Goal: Information Seeking & Learning: Check status

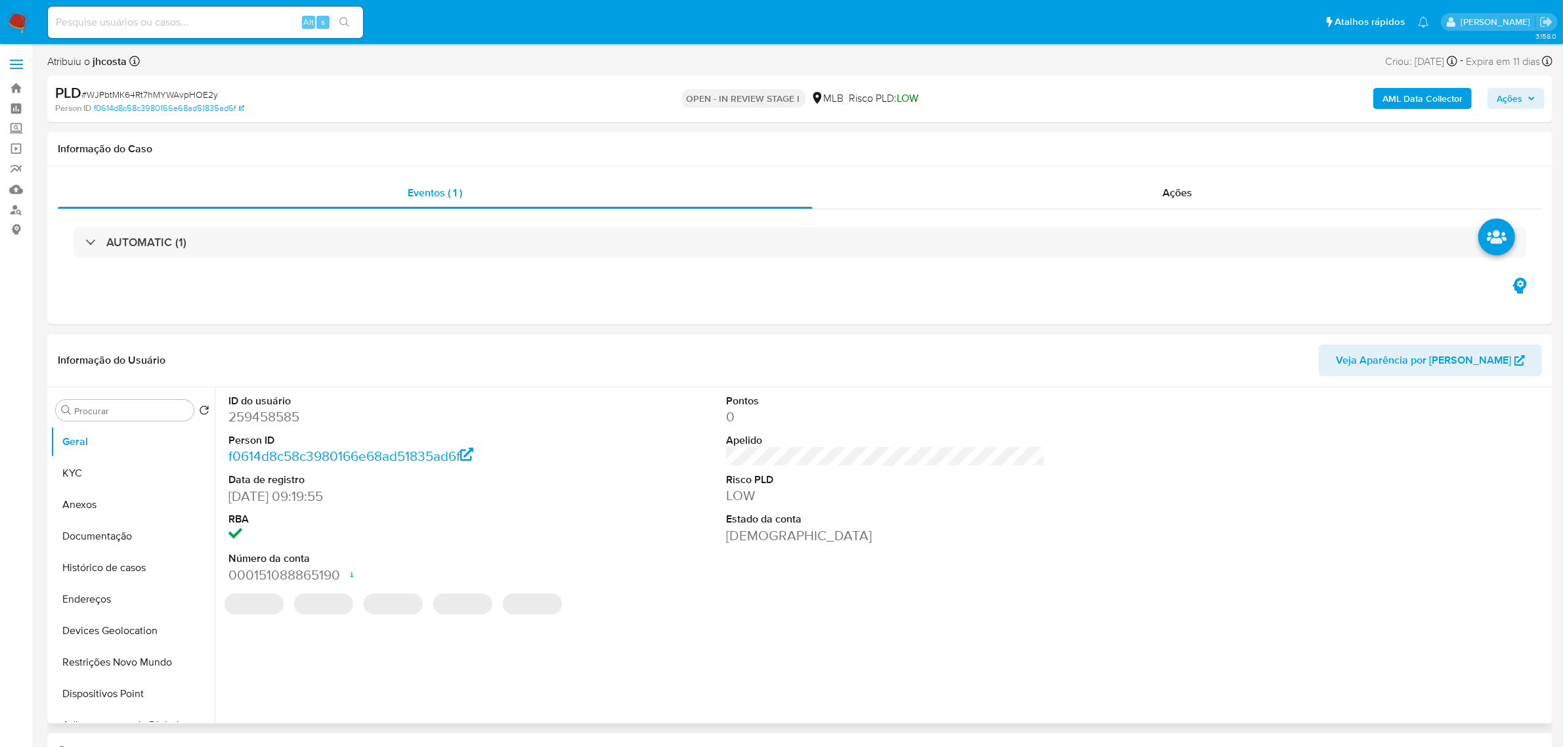
select select "10"
click at [10, 14] on img at bounding box center [18, 22] width 22 height 22
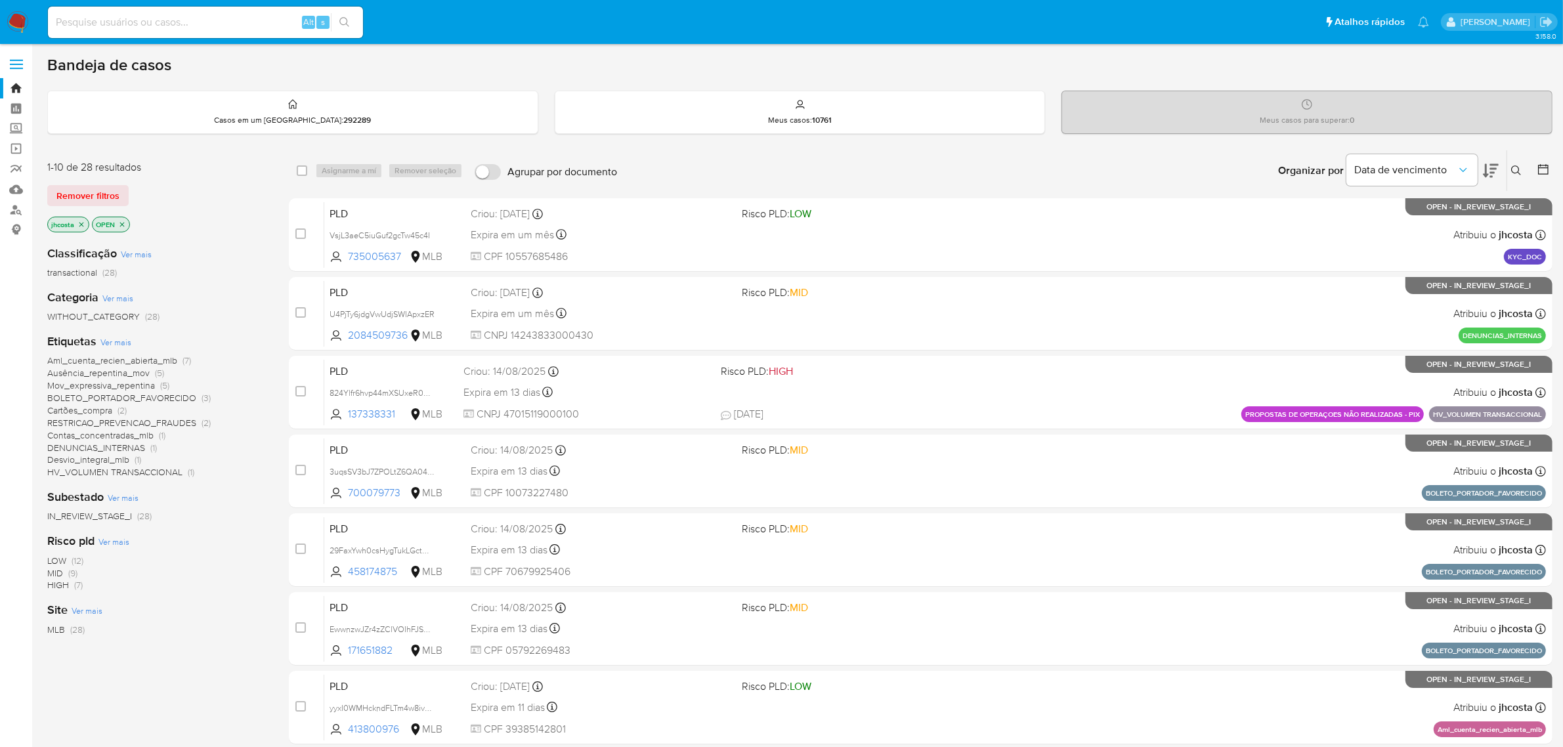
click at [133, 371] on span "Ausência_repentina_mov" at bounding box center [98, 372] width 102 height 13
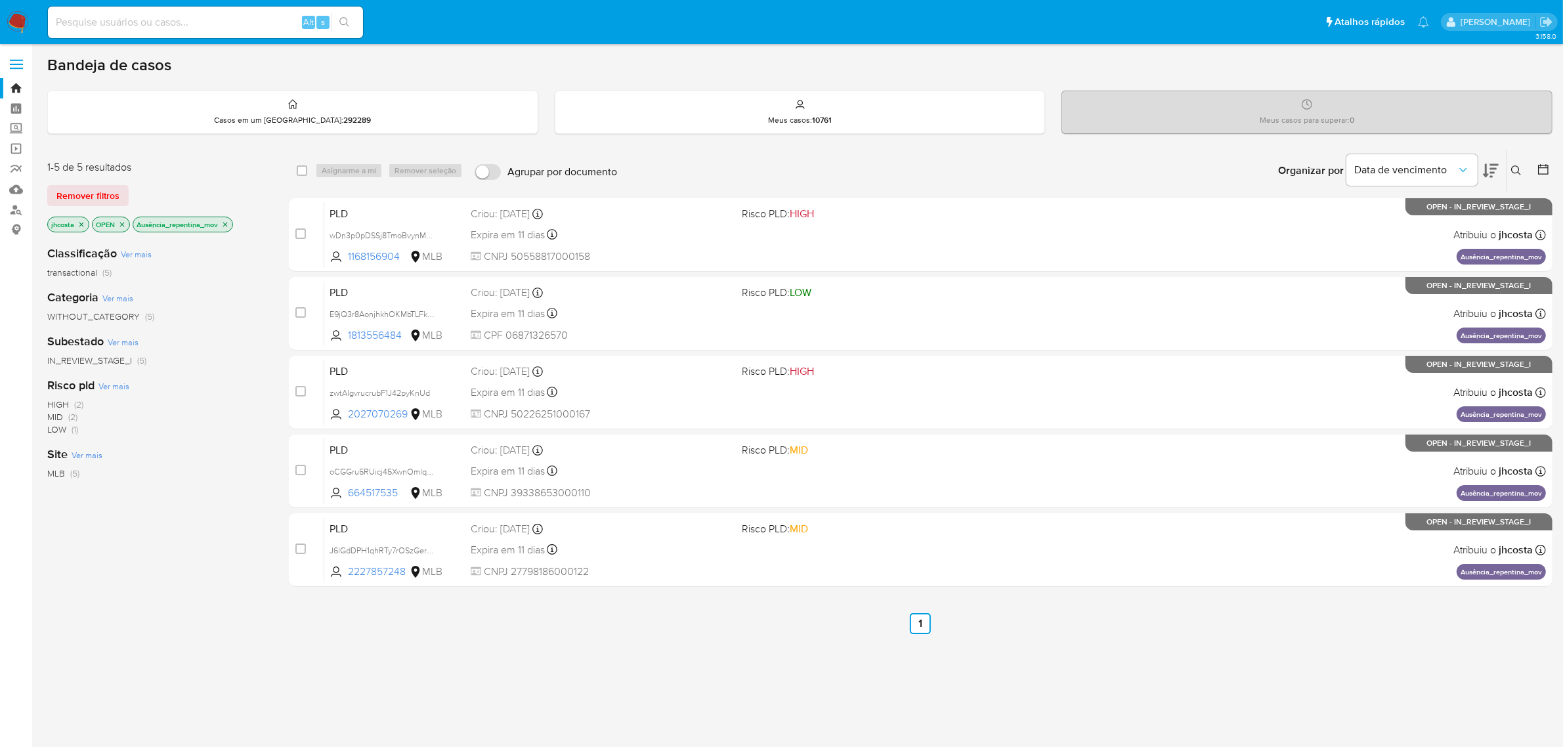
click at [222, 226] on p "Ausência_repentina_mov" at bounding box center [182, 224] width 99 height 14
click at [228, 221] on icon "close-filter" at bounding box center [225, 225] width 8 height 8
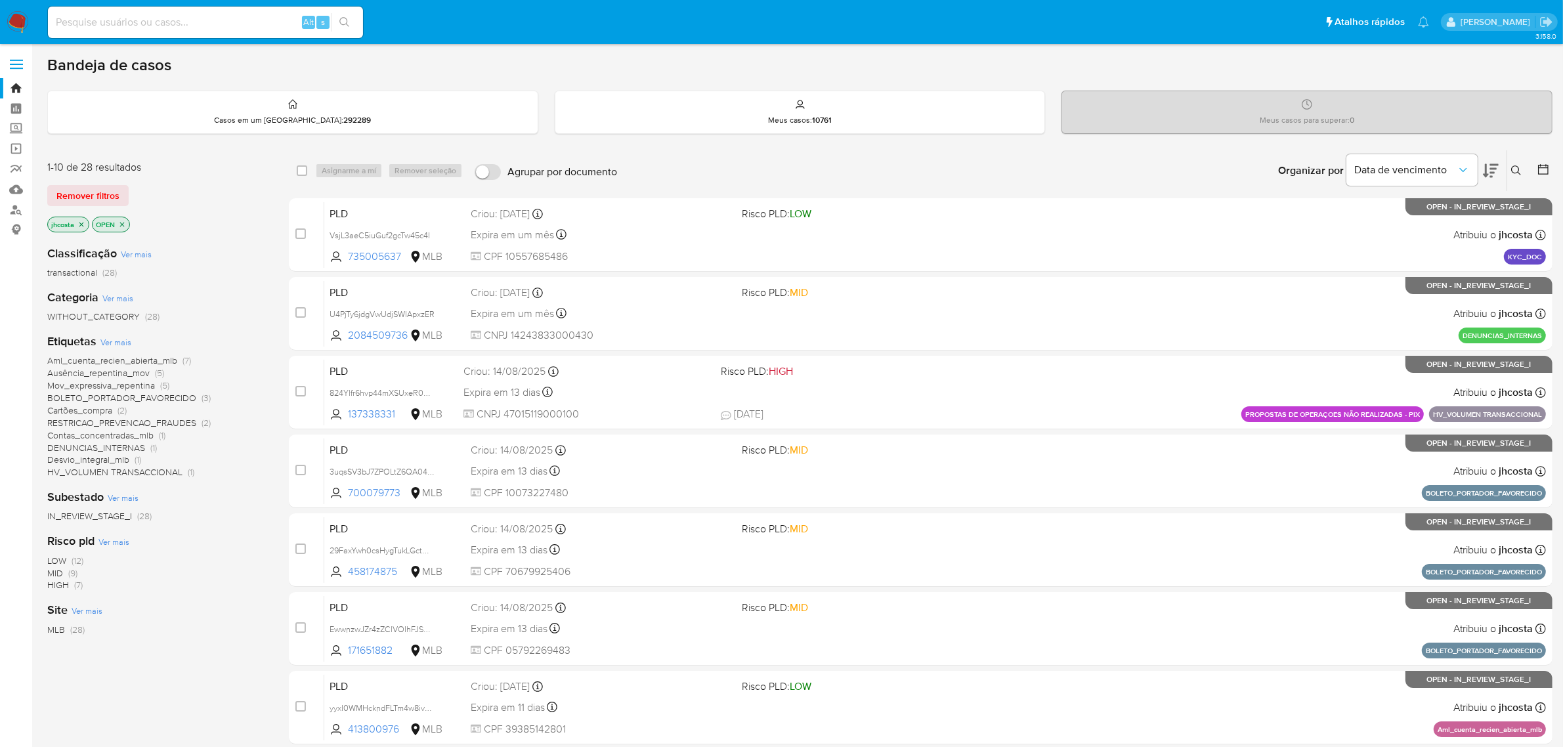
click at [128, 384] on span "Mov_expressiva_repentina" at bounding box center [101, 385] width 108 height 13
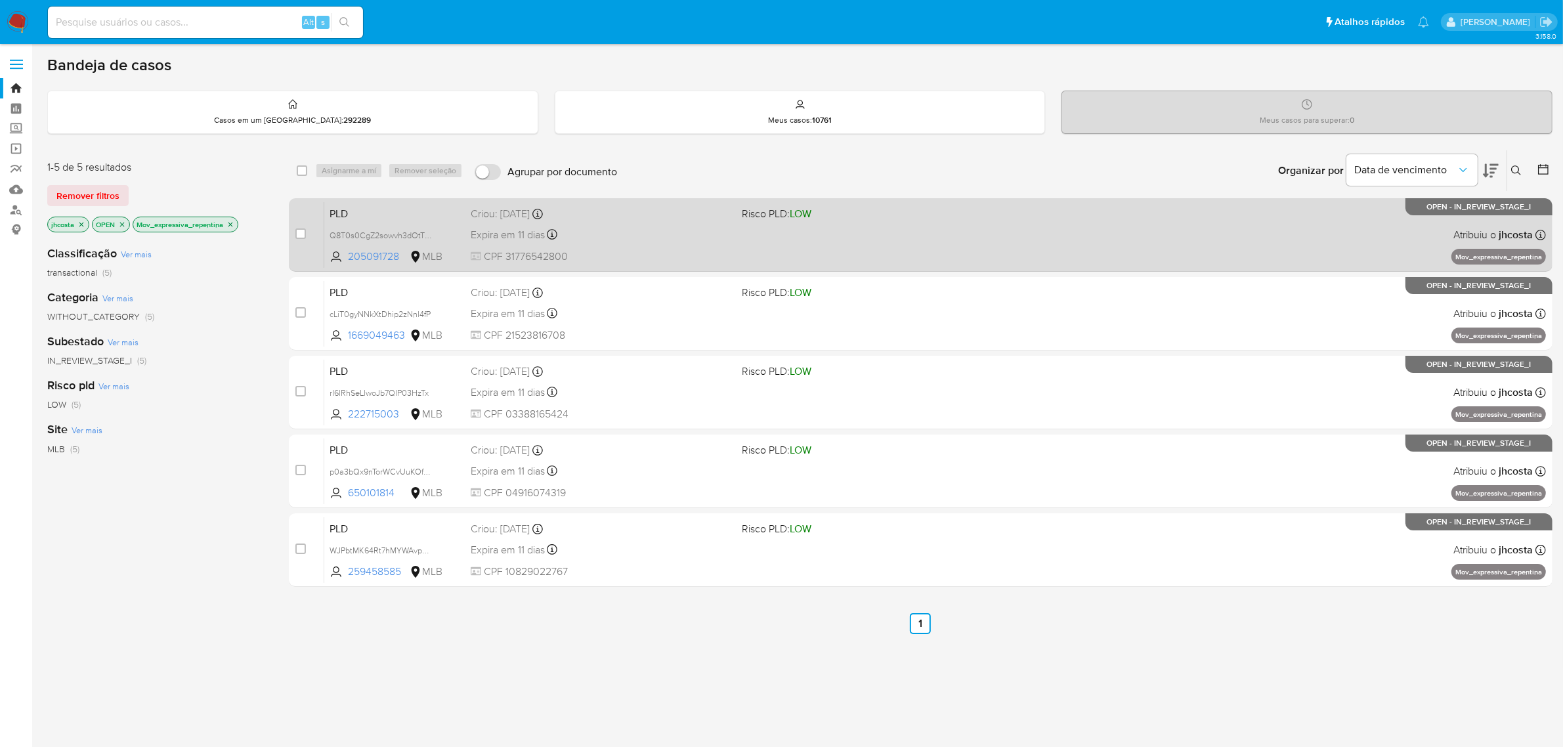
click at [602, 234] on div "Expira em 11 dias Expira em 26/09/2025 00:29:02" at bounding box center [601, 235] width 261 height 18
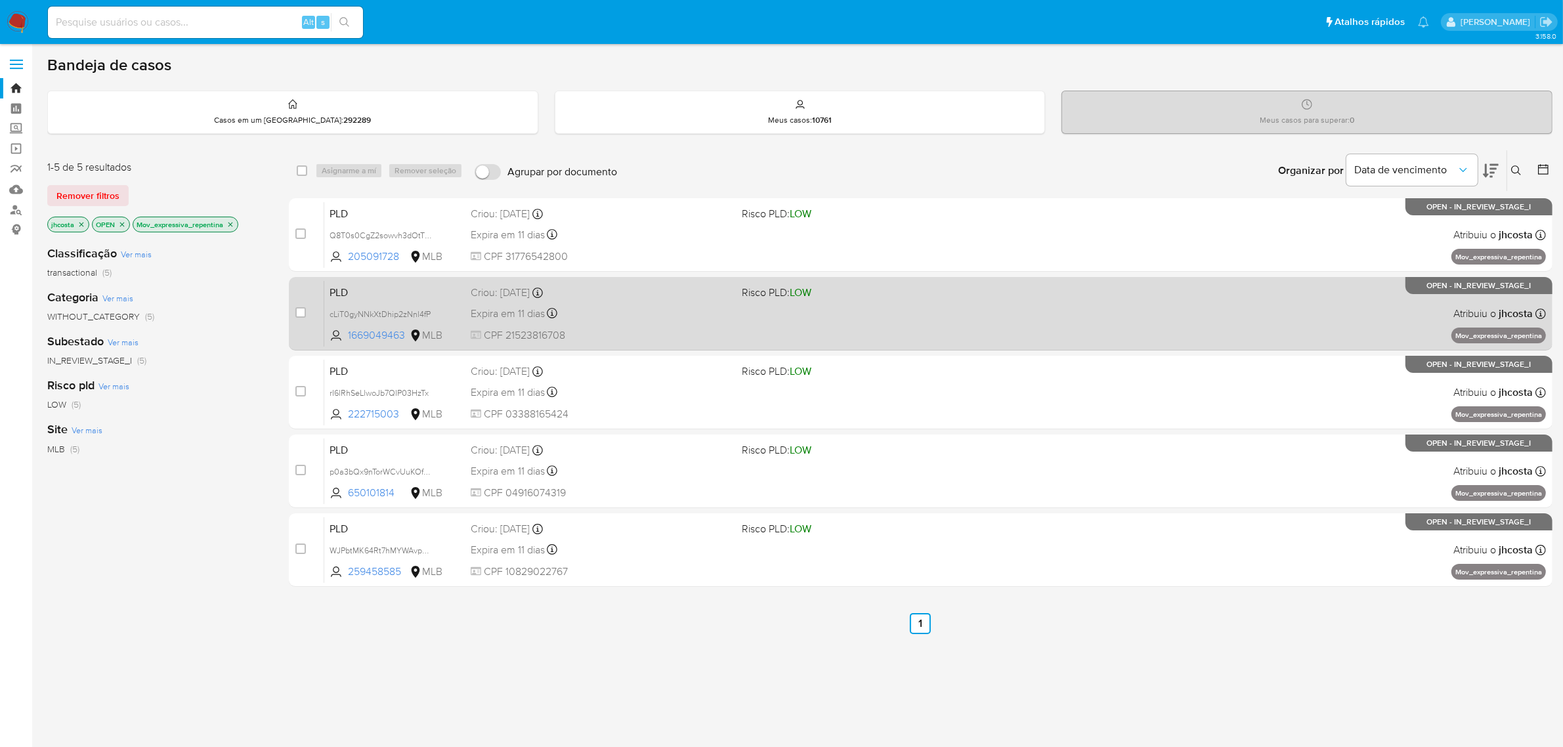
click at [569, 322] on div "PLD cLiT0gyNNkXtDhip2zNnl4fP 1669049463 MLB Risco PLD: LOW Criou: 12/08/2025 Cr…" at bounding box center [935, 313] width 1222 height 66
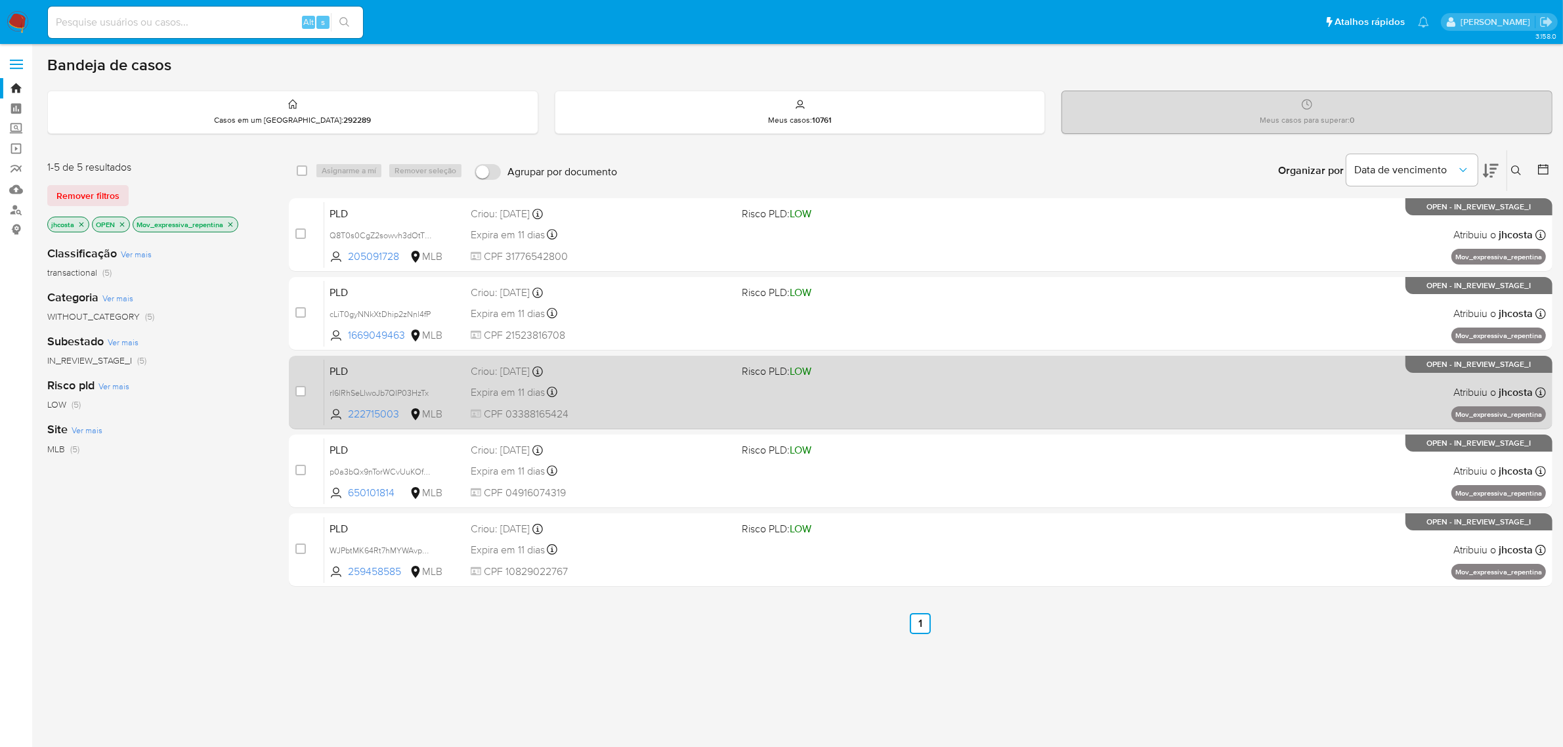
click at [658, 407] on span "CPF 03388165424" at bounding box center [601, 414] width 261 height 14
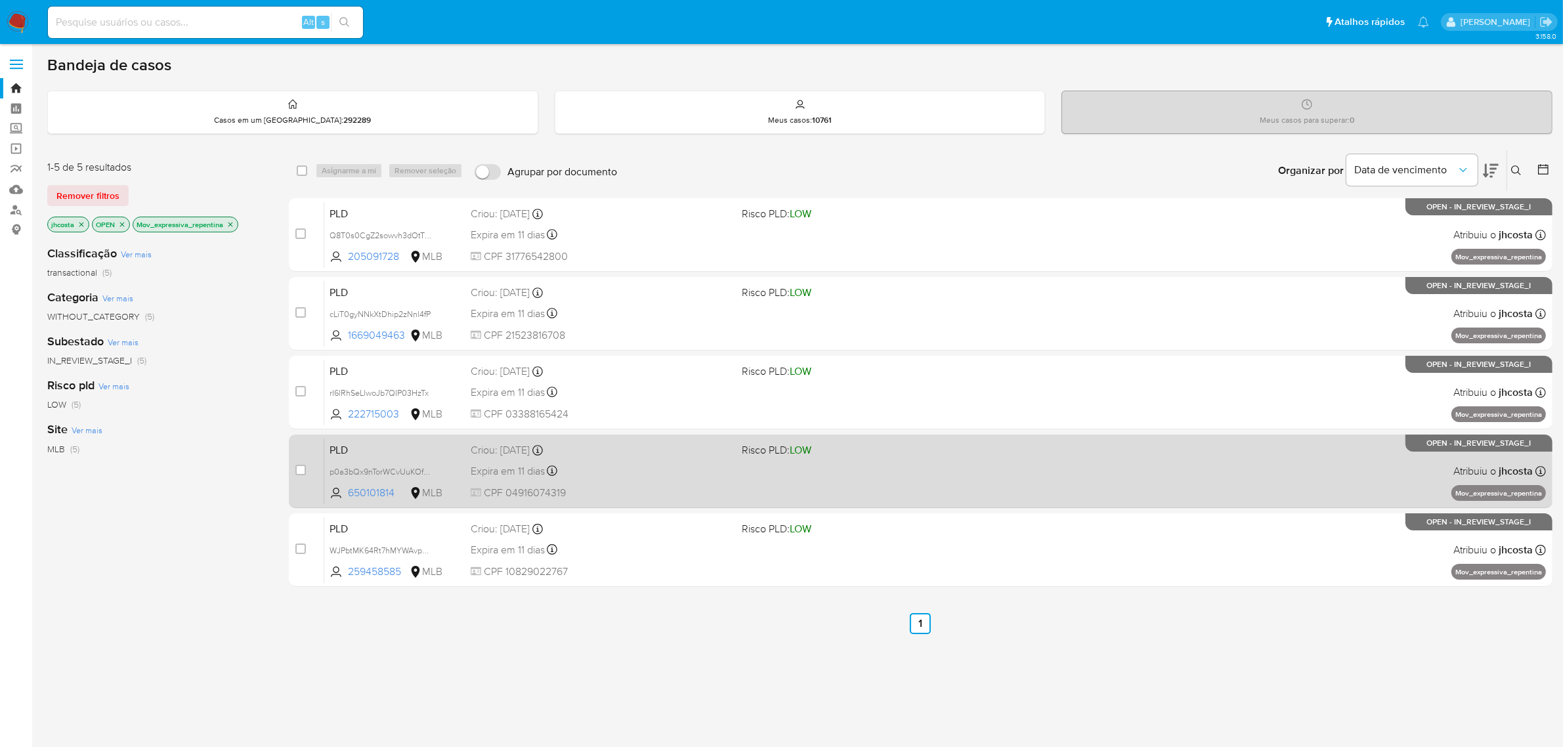
click at [622, 463] on div "Expira em 11 dias Expira em 26/09/2025 00:20:46" at bounding box center [601, 471] width 261 height 18
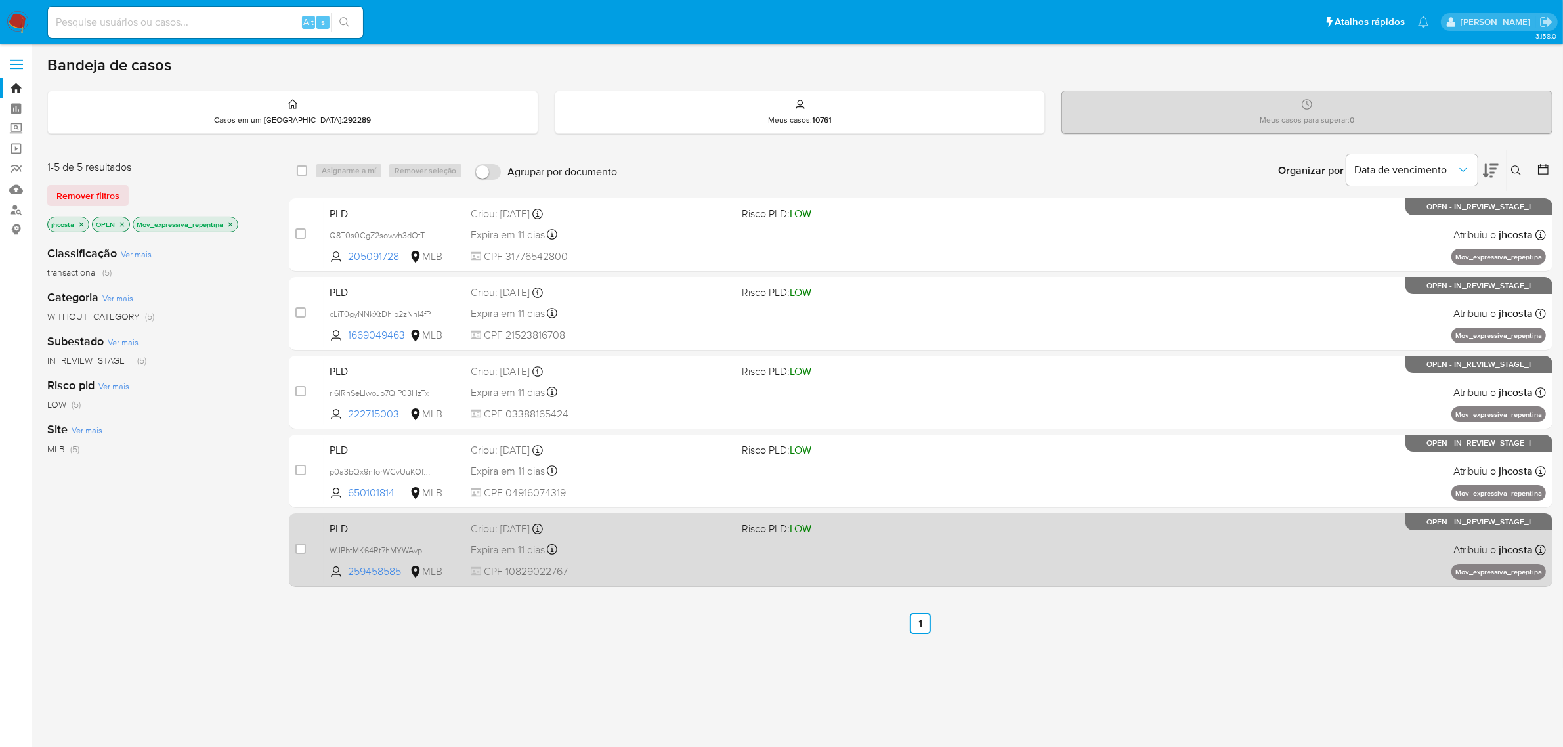
click at [674, 562] on div "PLD WJPbtMK64Rt7hMYWAvpHOE2y 259458585 MLB Risco PLD: LOW Criou: 12/08/2025 Cri…" at bounding box center [935, 550] width 1222 height 66
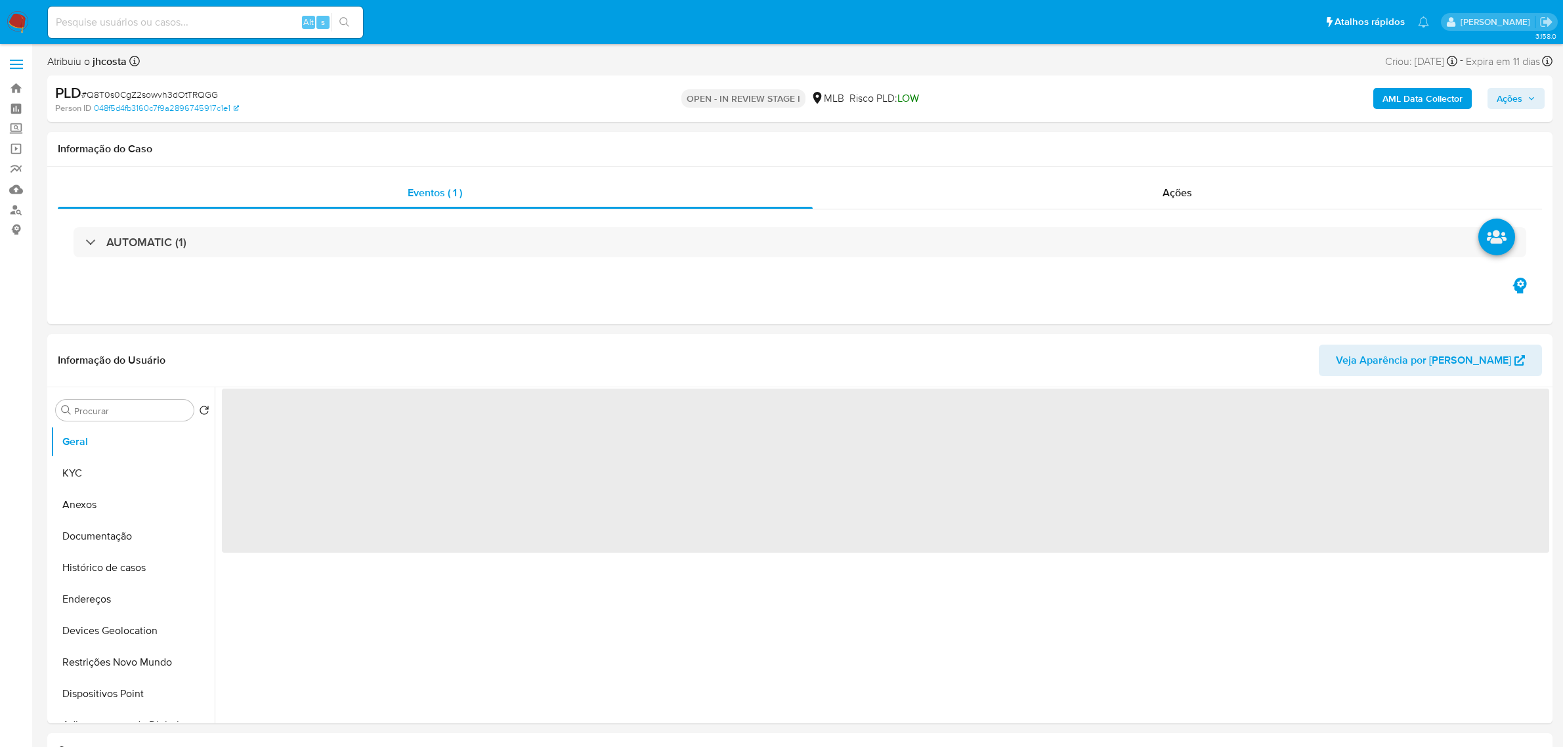
select select "10"
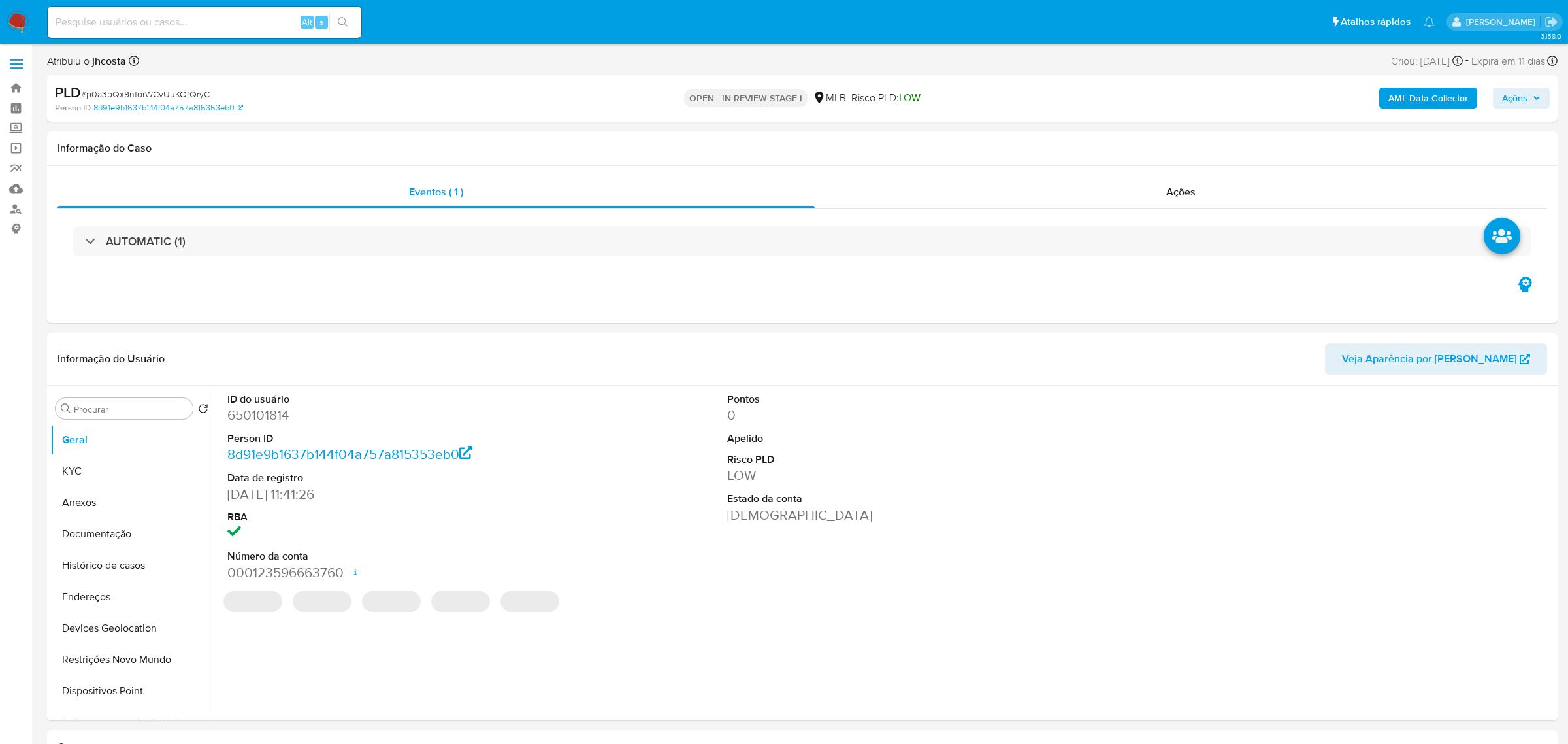
select select "10"
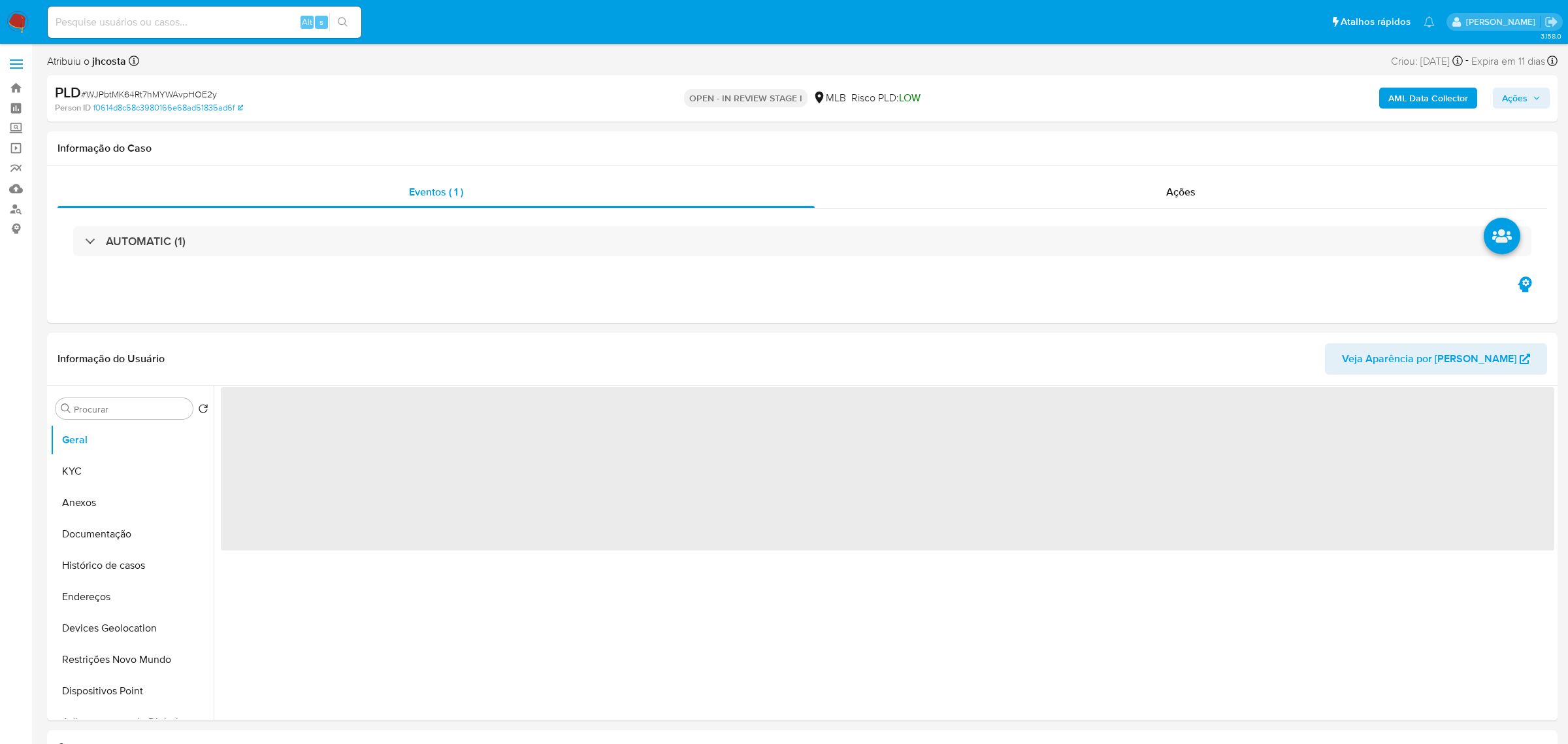
select select "10"
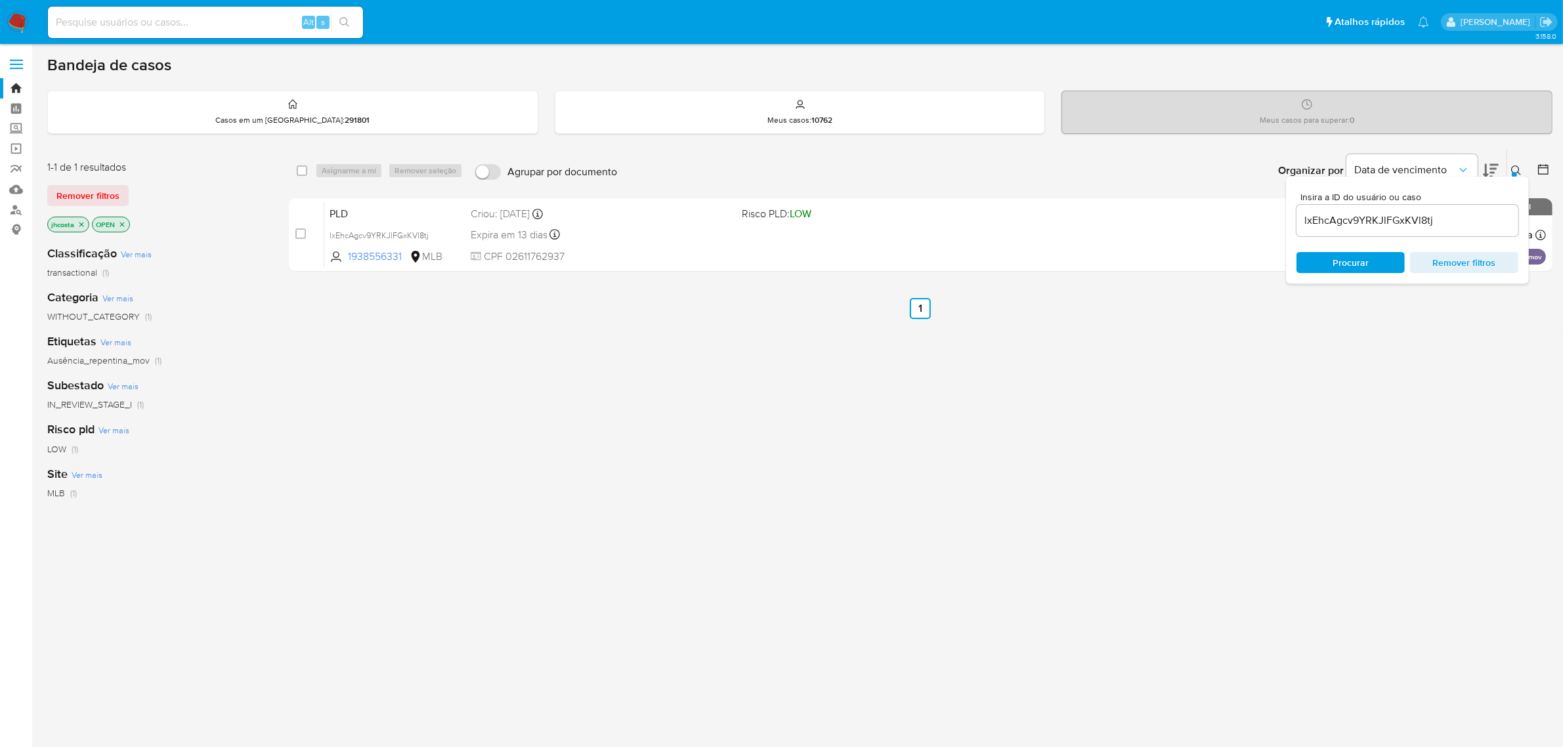
click at [1490, 260] on span "Remover filtros" at bounding box center [1464, 262] width 90 height 18
click at [18, 20] on img at bounding box center [18, 22] width 22 height 22
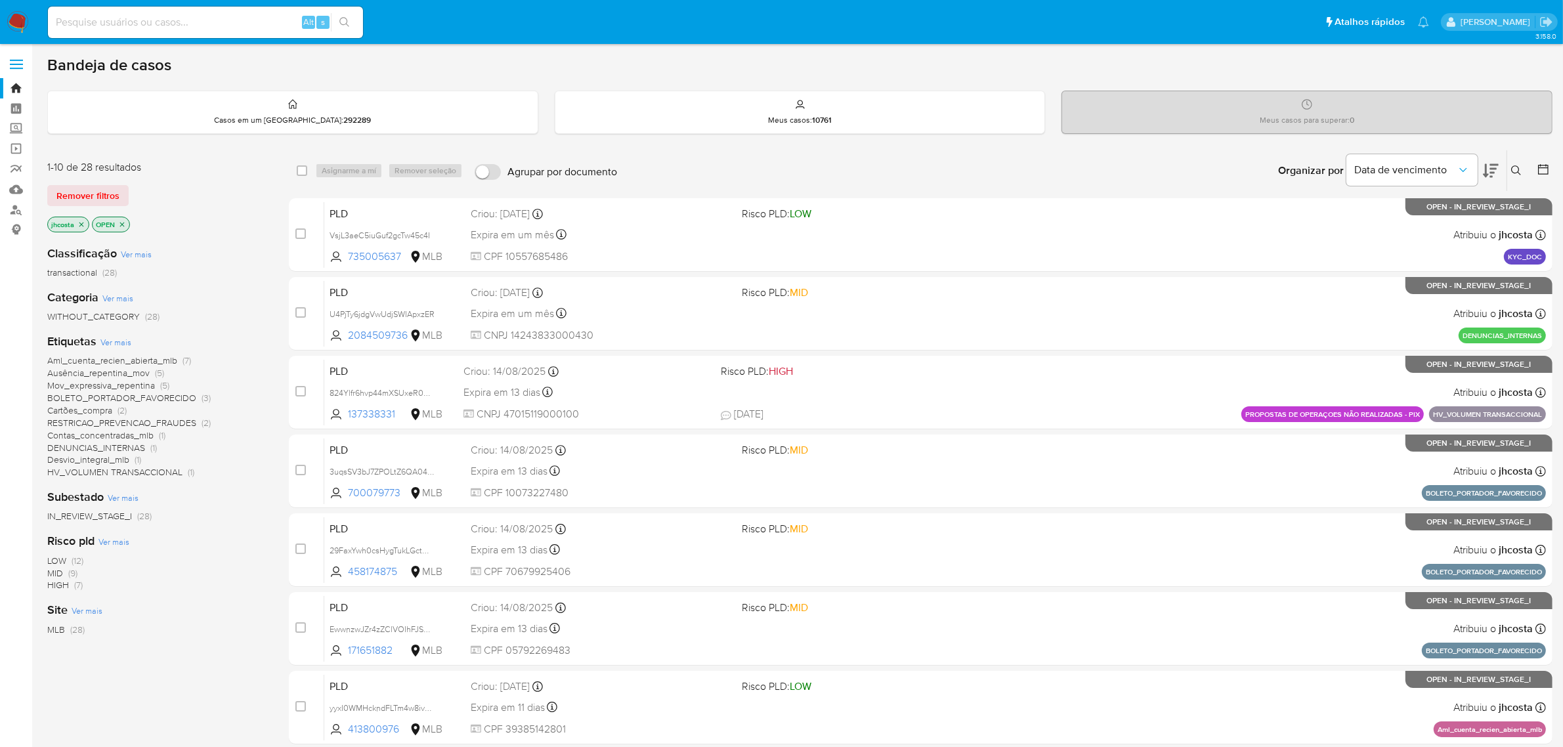
click at [80, 221] on icon "close-filter" at bounding box center [81, 225] width 8 height 8
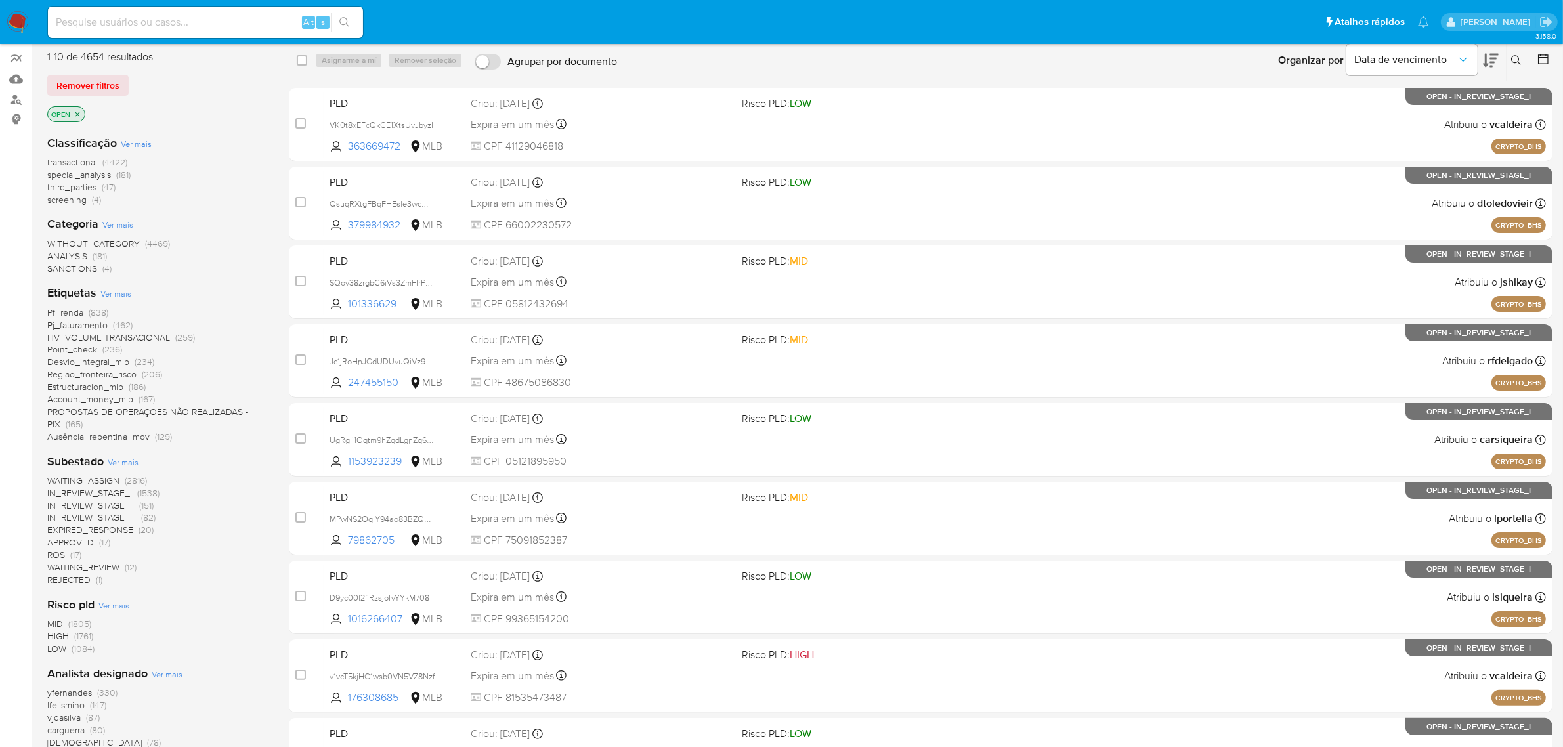
scroll to position [82, 0]
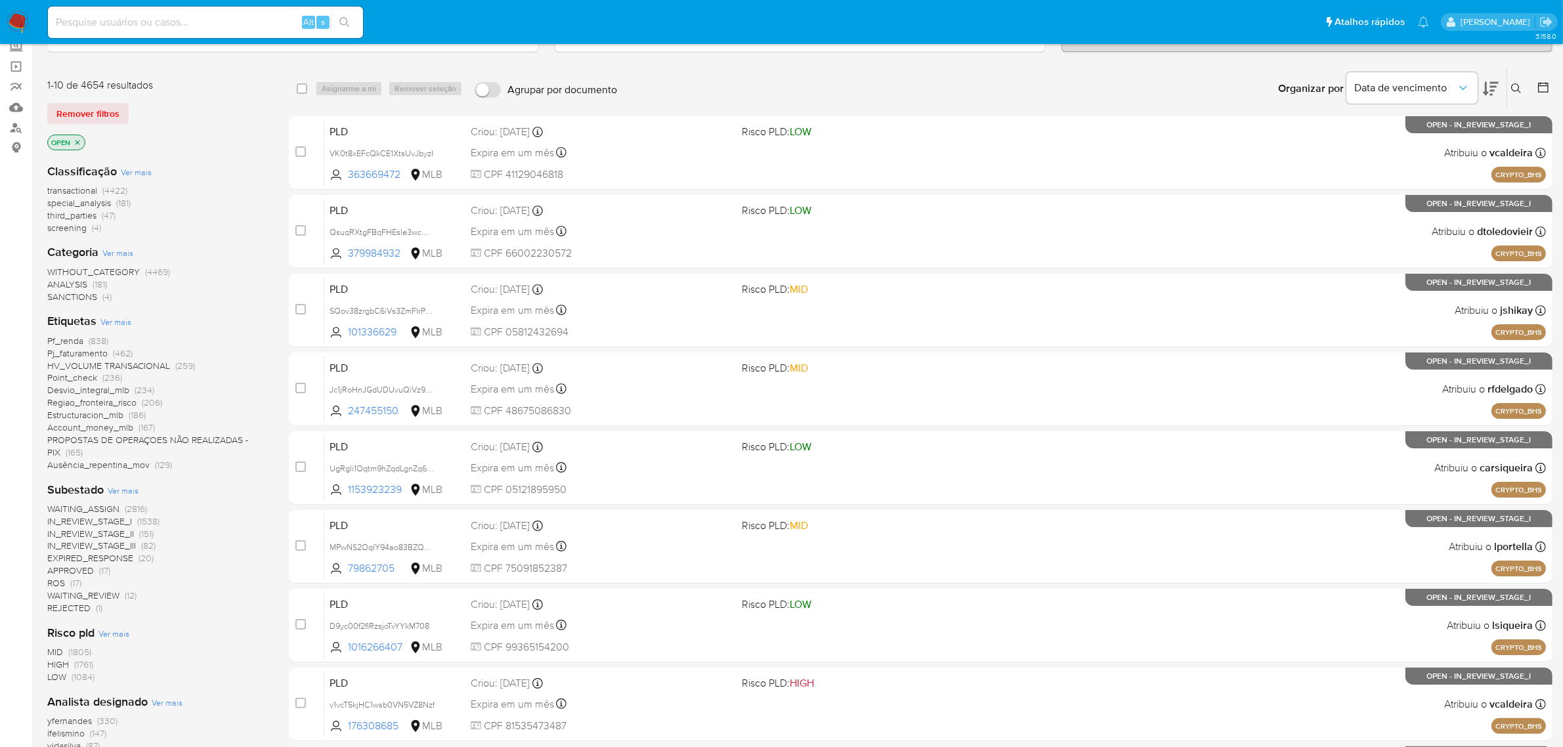
click at [112, 313] on div "Etiquetas Ver mais Pf_renda (838) Pj_faturamento (462) HV_VOLUME TRANSACIONAL (…" at bounding box center [157, 392] width 221 height 158
click at [110, 328] on div "Etiquetas Ver mais Pf_renda (838) Pj_faturamento (462) HV_VOLUME TRANSACIONAL (…" at bounding box center [157, 392] width 221 height 158
click at [112, 322] on span "Ver mais" at bounding box center [115, 322] width 31 height 12
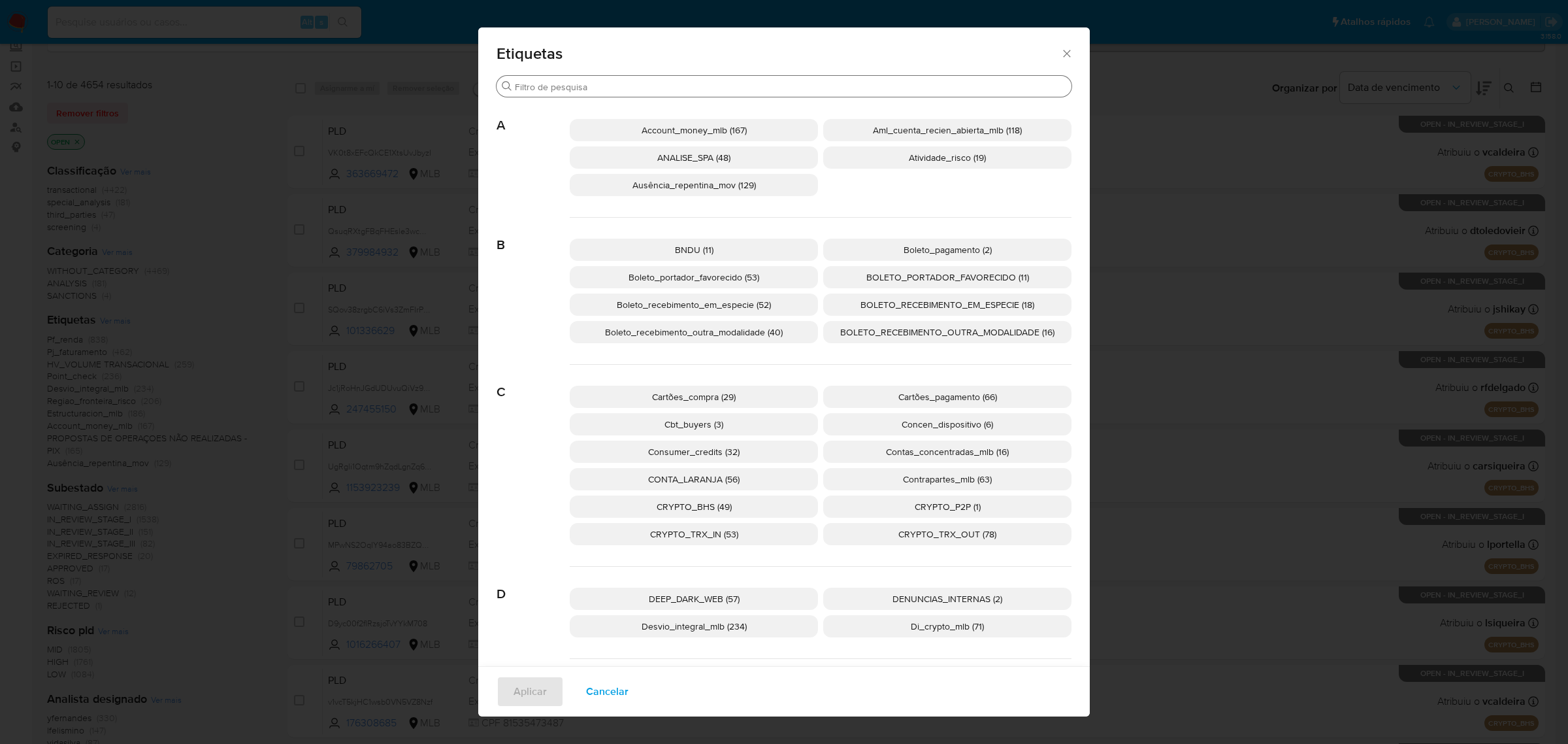
click at [714, 93] on div "Procurar" at bounding box center [784, 86] width 575 height 21
click at [712, 89] on input "Procurar" at bounding box center [790, 87] width 552 height 12
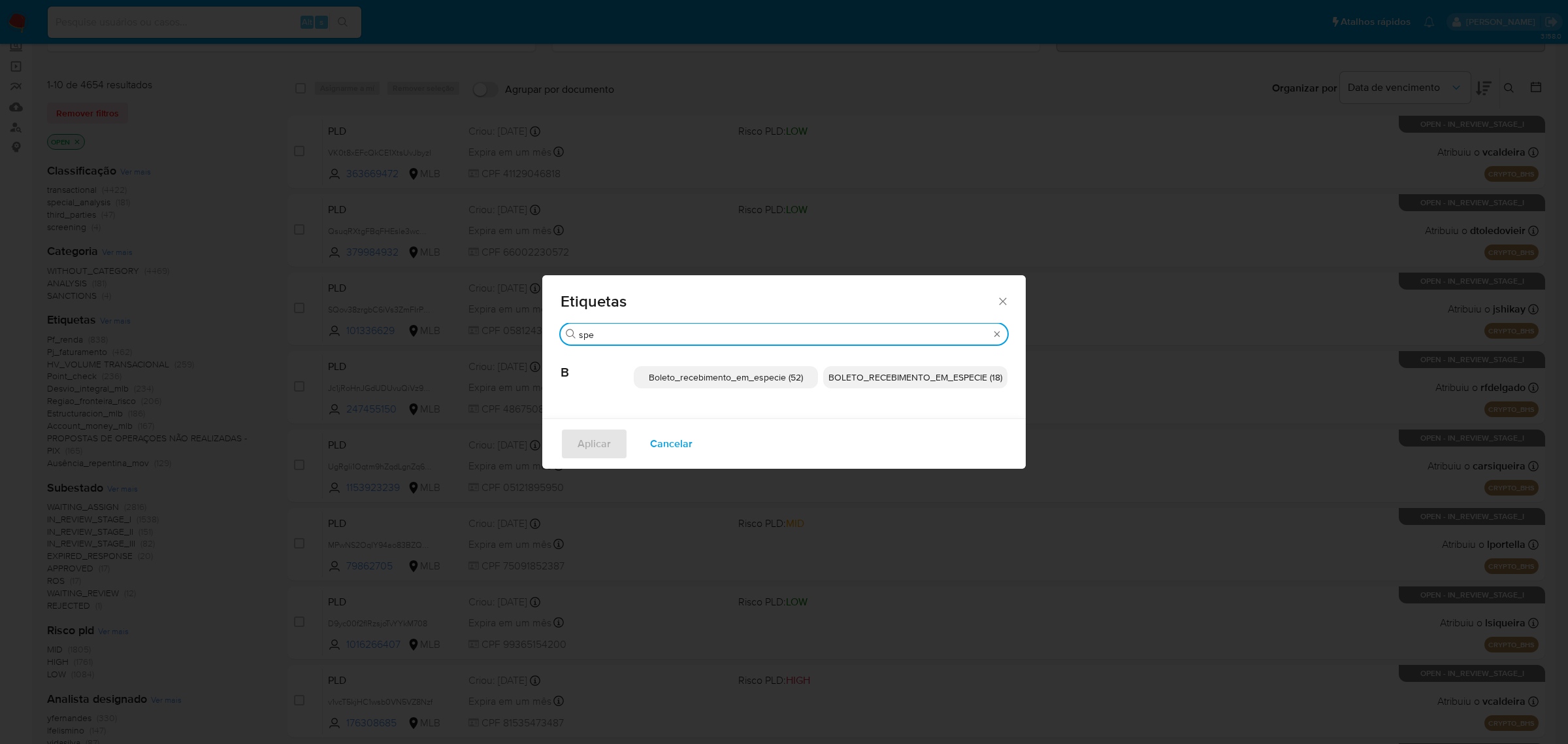
type input "spe"
click at [1000, 299] on icon "Fechar" at bounding box center [1003, 301] width 13 height 13
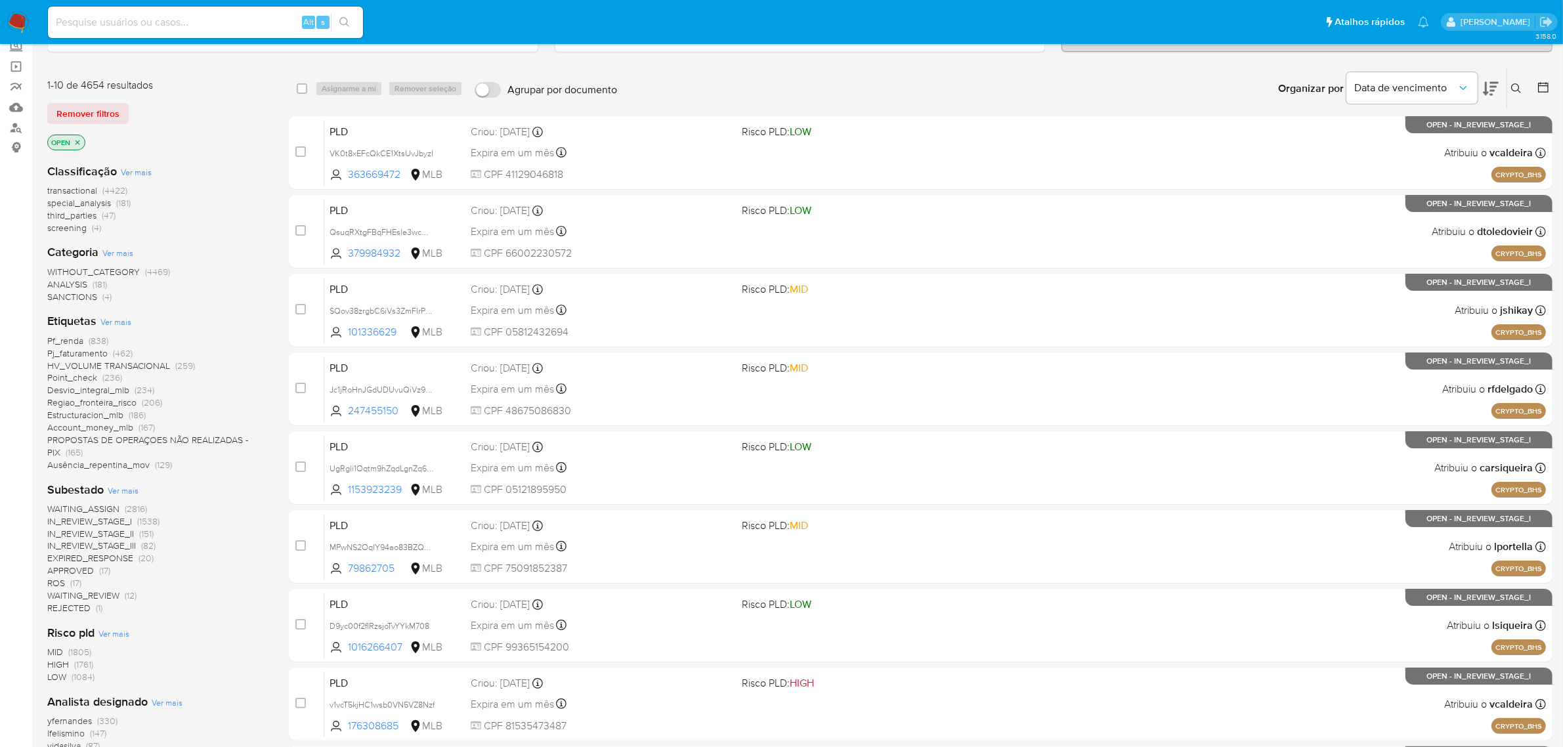
click at [80, 142] on icon "close-filter" at bounding box center [78, 142] width 8 height 8
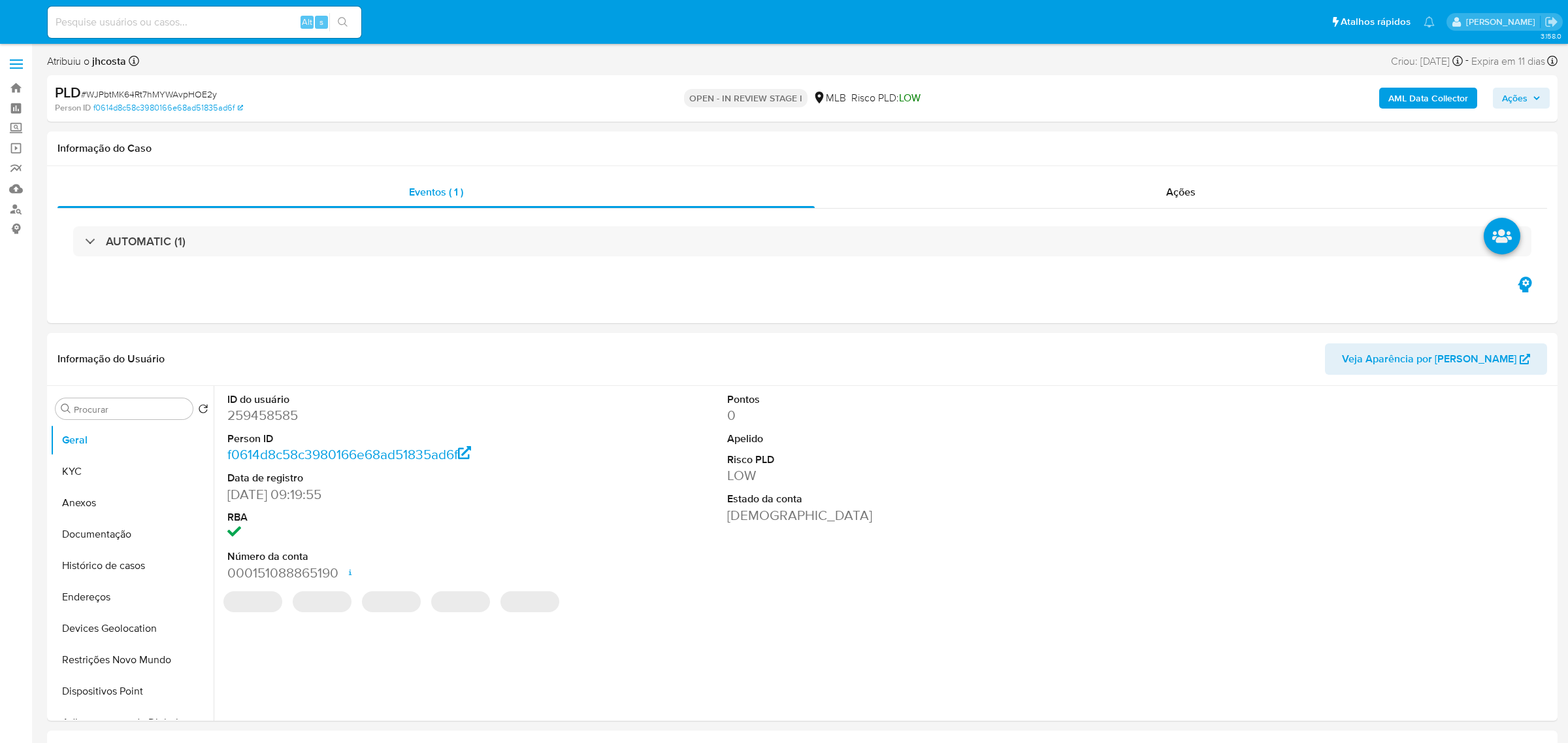
select select "10"
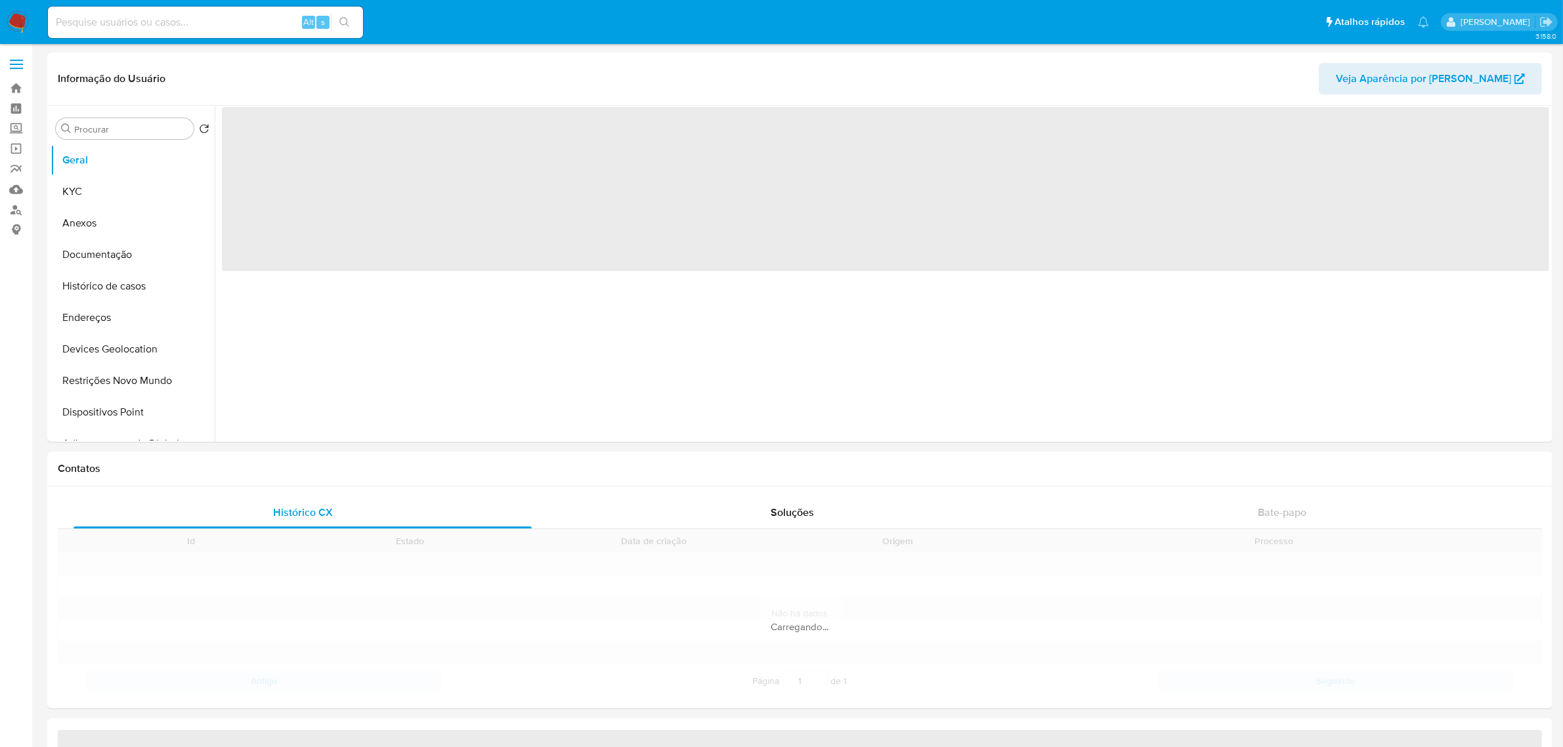
click at [140, 26] on input at bounding box center [205, 22] width 315 height 17
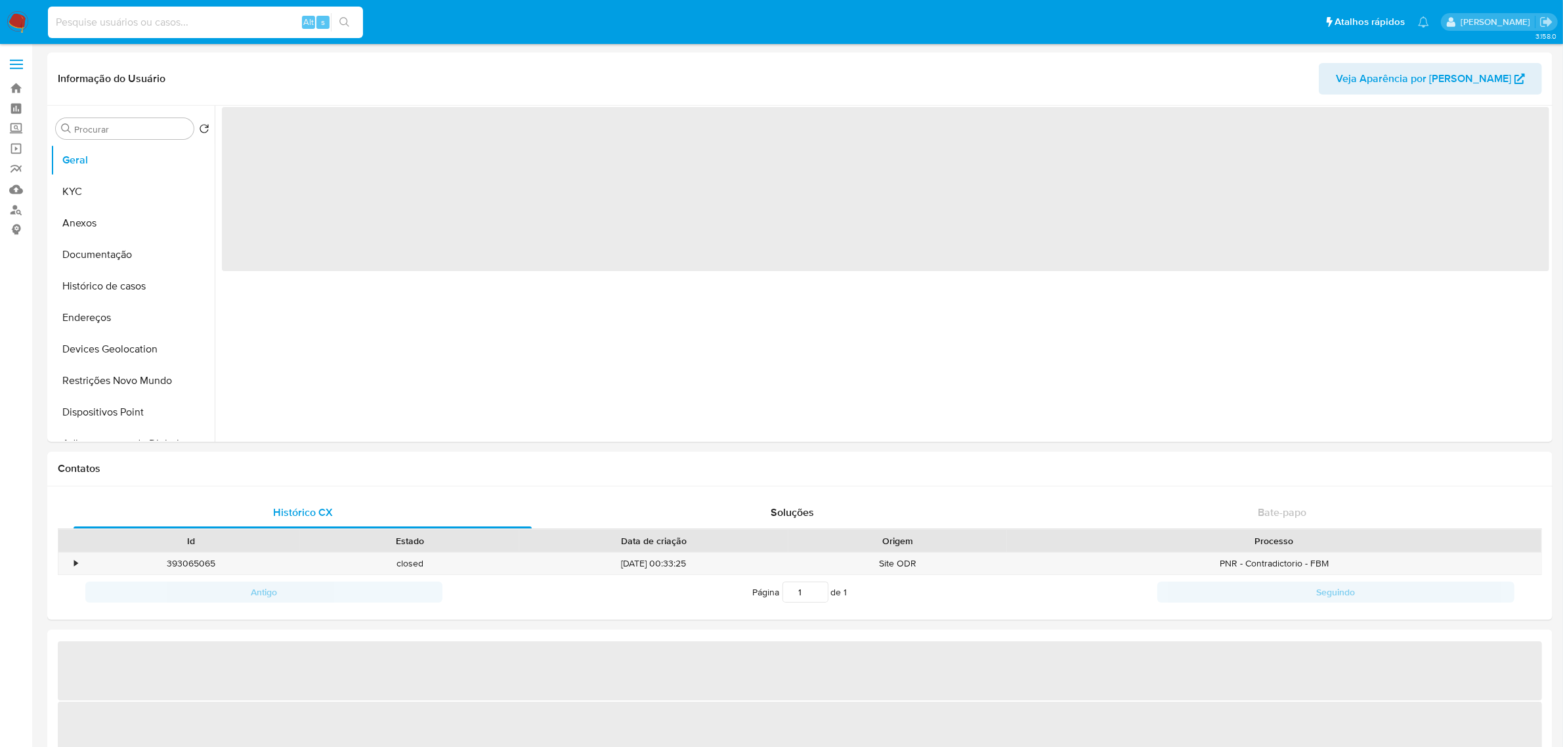
paste input "236628730"
type input "236628730"
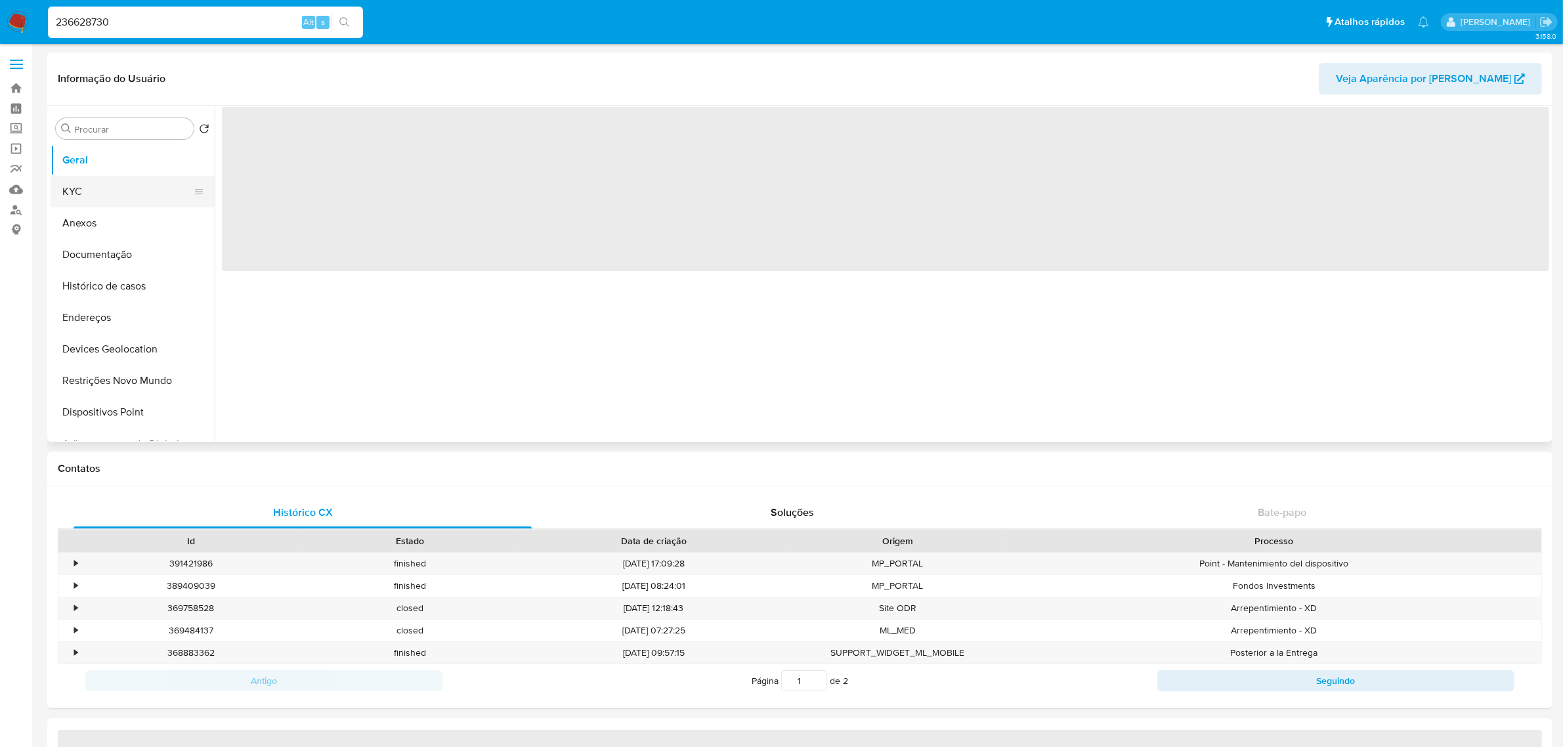
click at [76, 184] on button "KYC" at bounding box center [128, 192] width 154 height 32
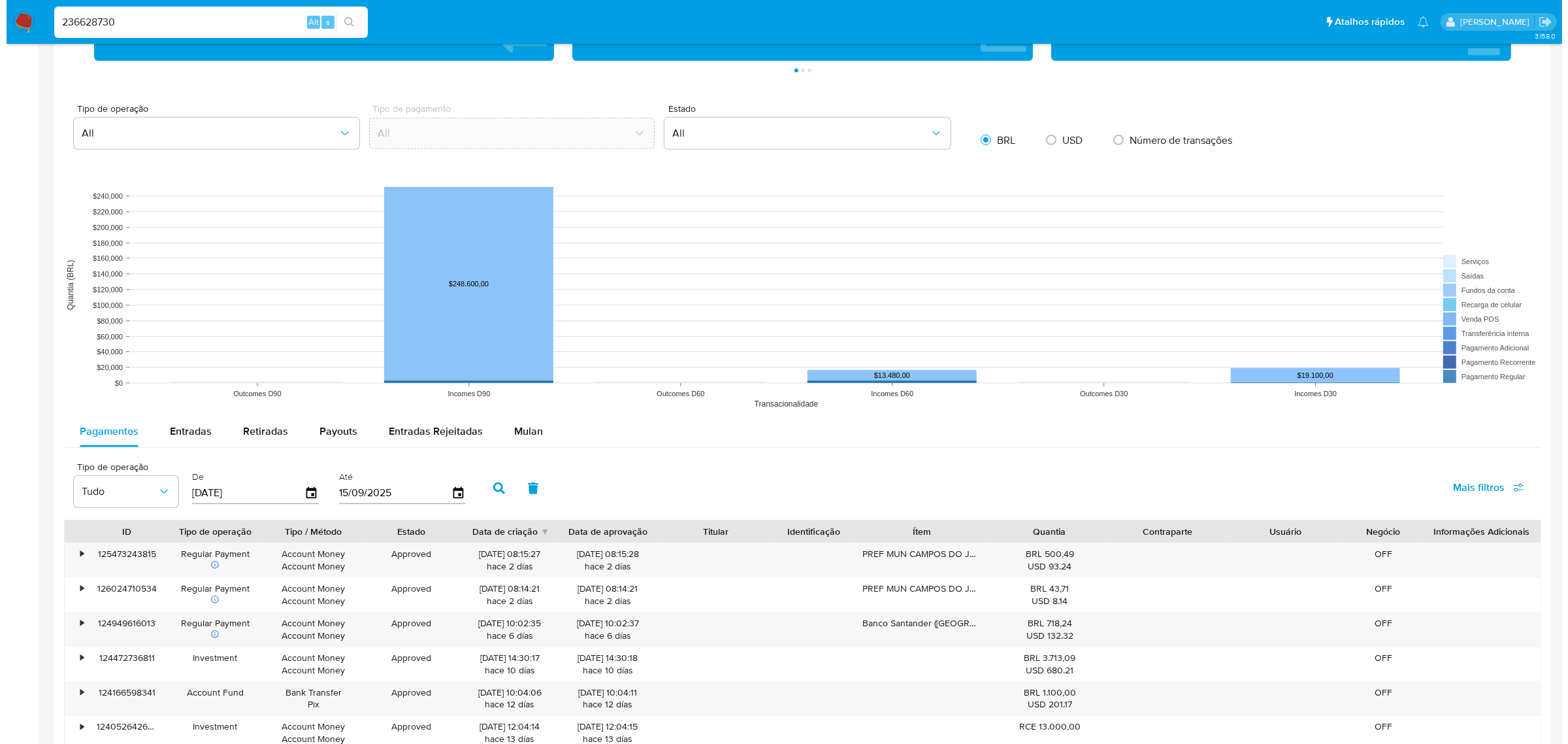
scroll to position [981, 0]
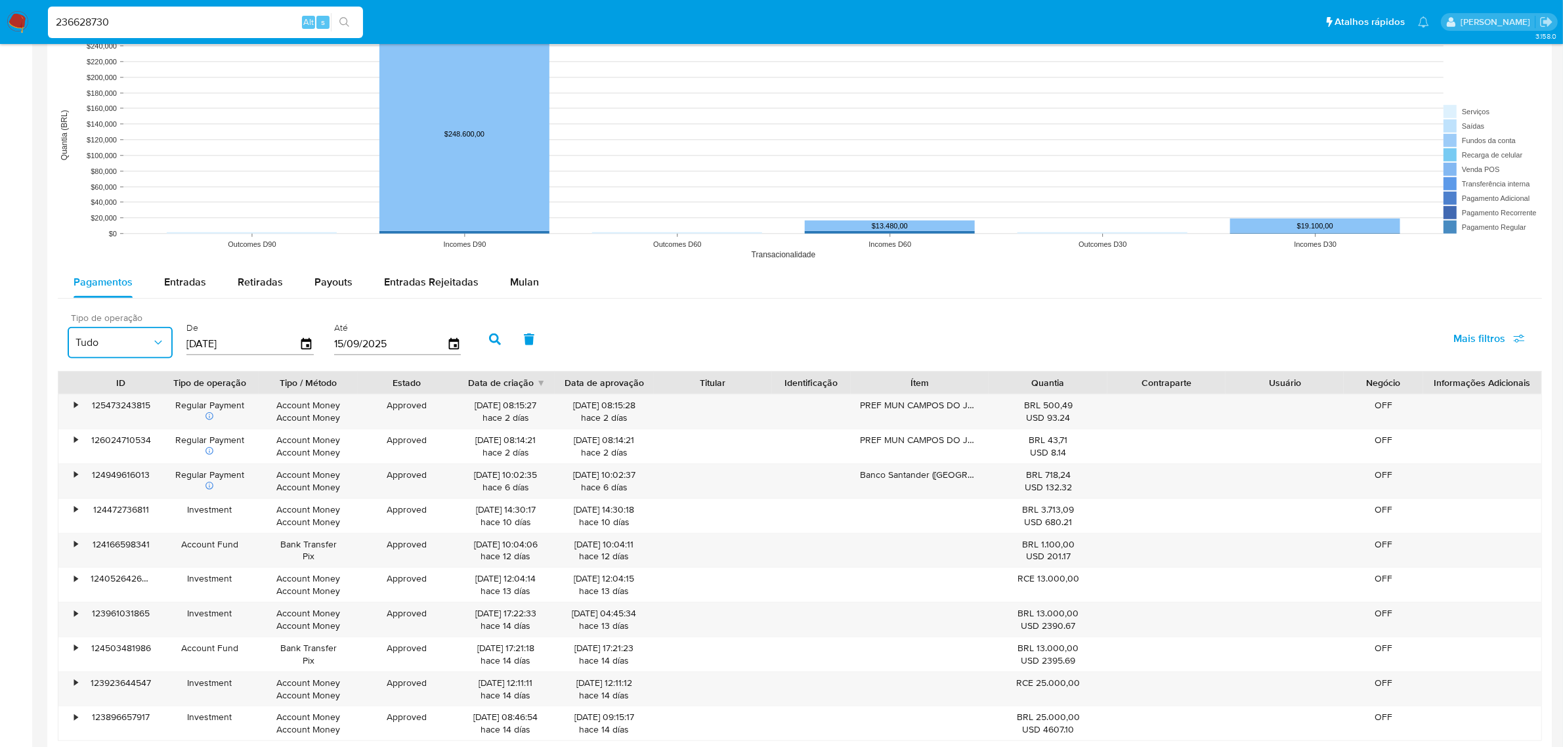
click at [140, 343] on span "Tudo" at bounding box center [113, 342] width 76 height 13
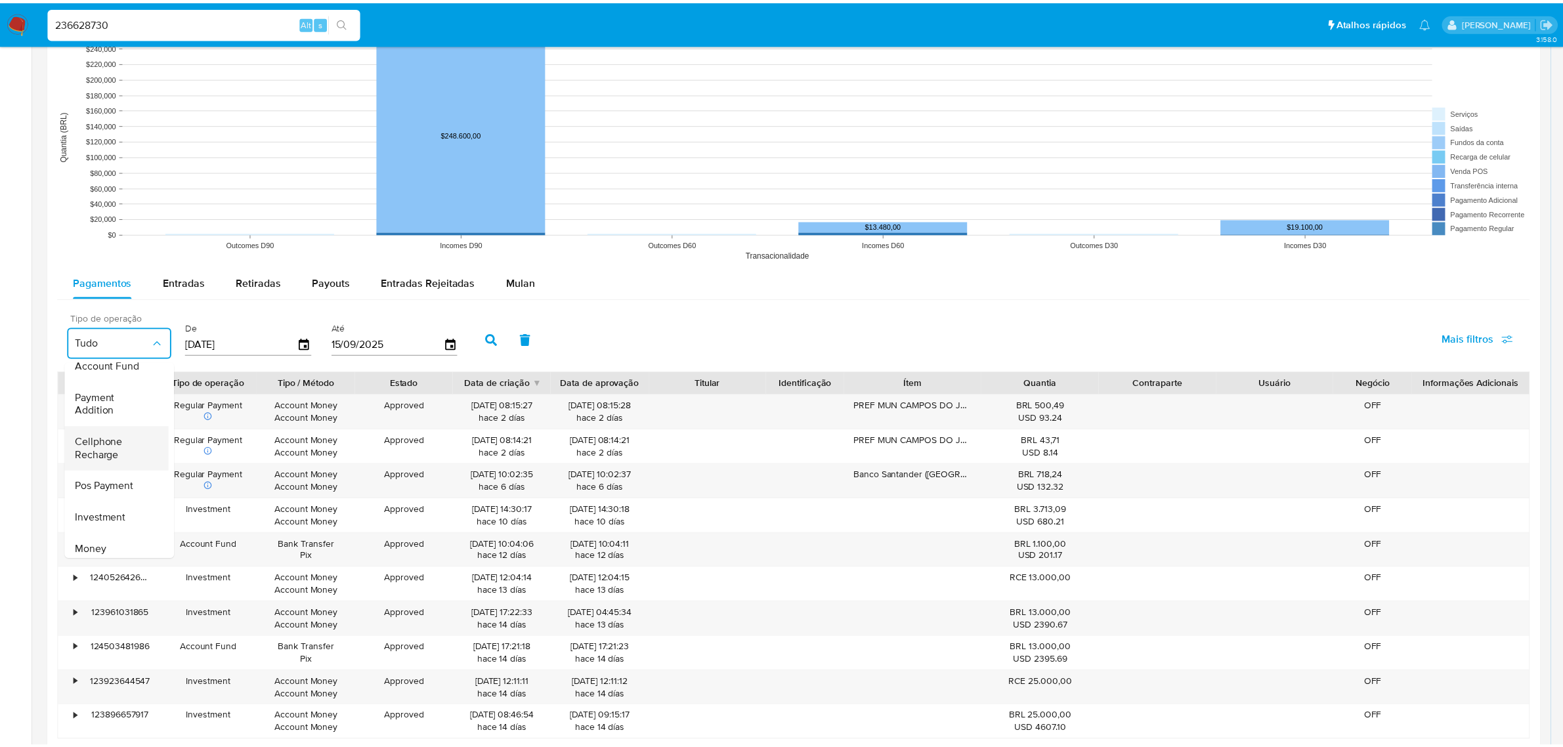
scroll to position [195, 0]
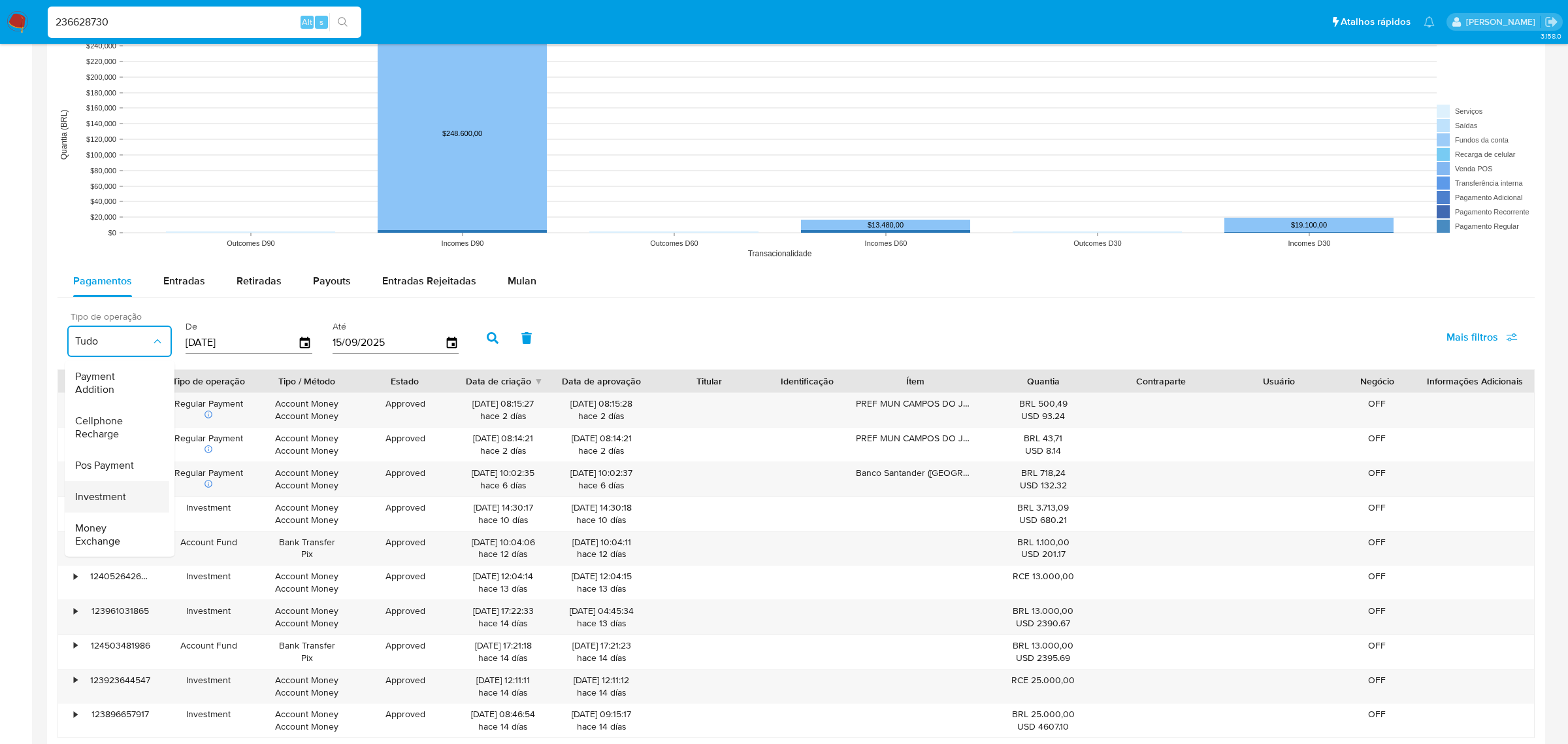
click at [97, 490] on span "Investment" at bounding box center [100, 496] width 51 height 13
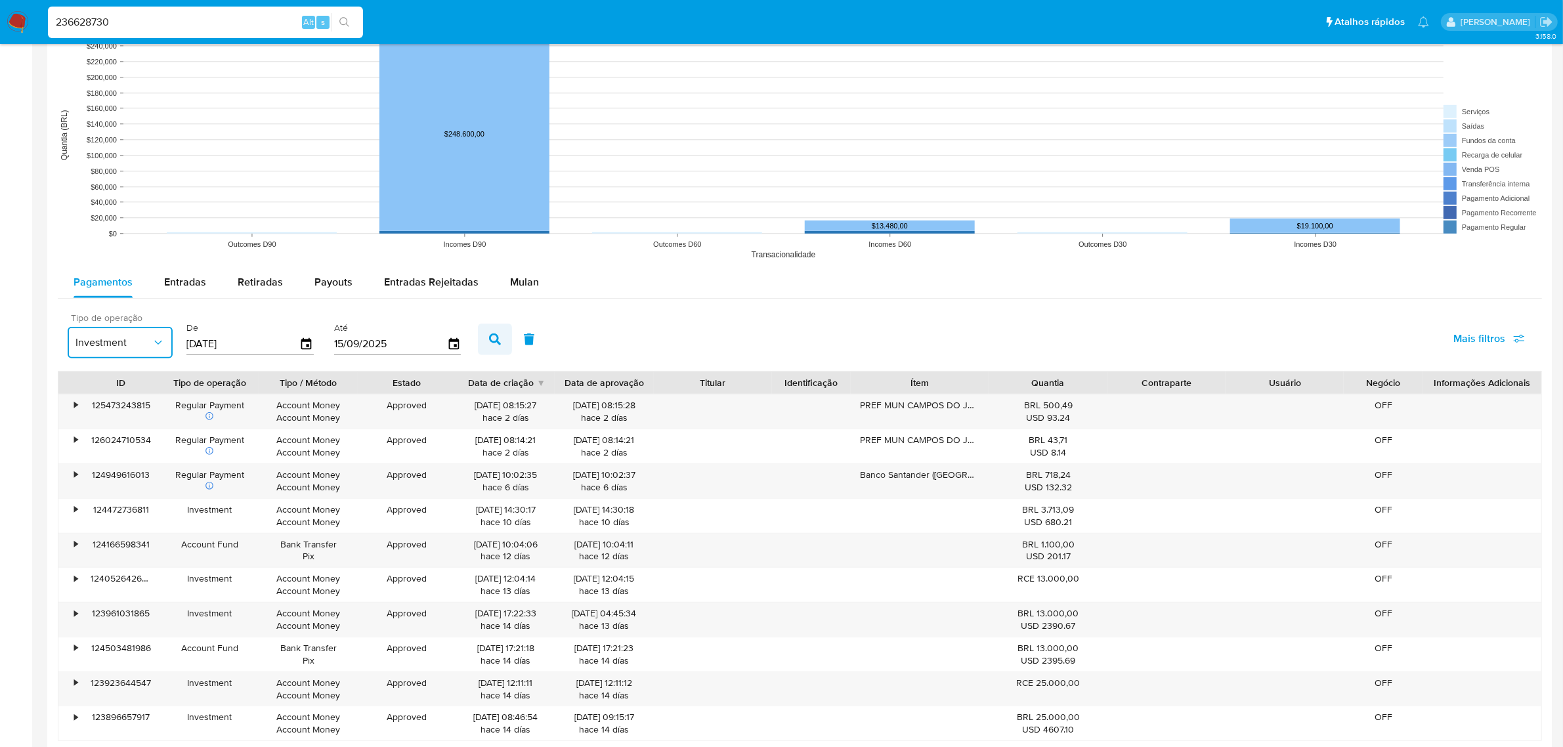
click at [489, 343] on icon "button" at bounding box center [495, 339] width 12 height 12
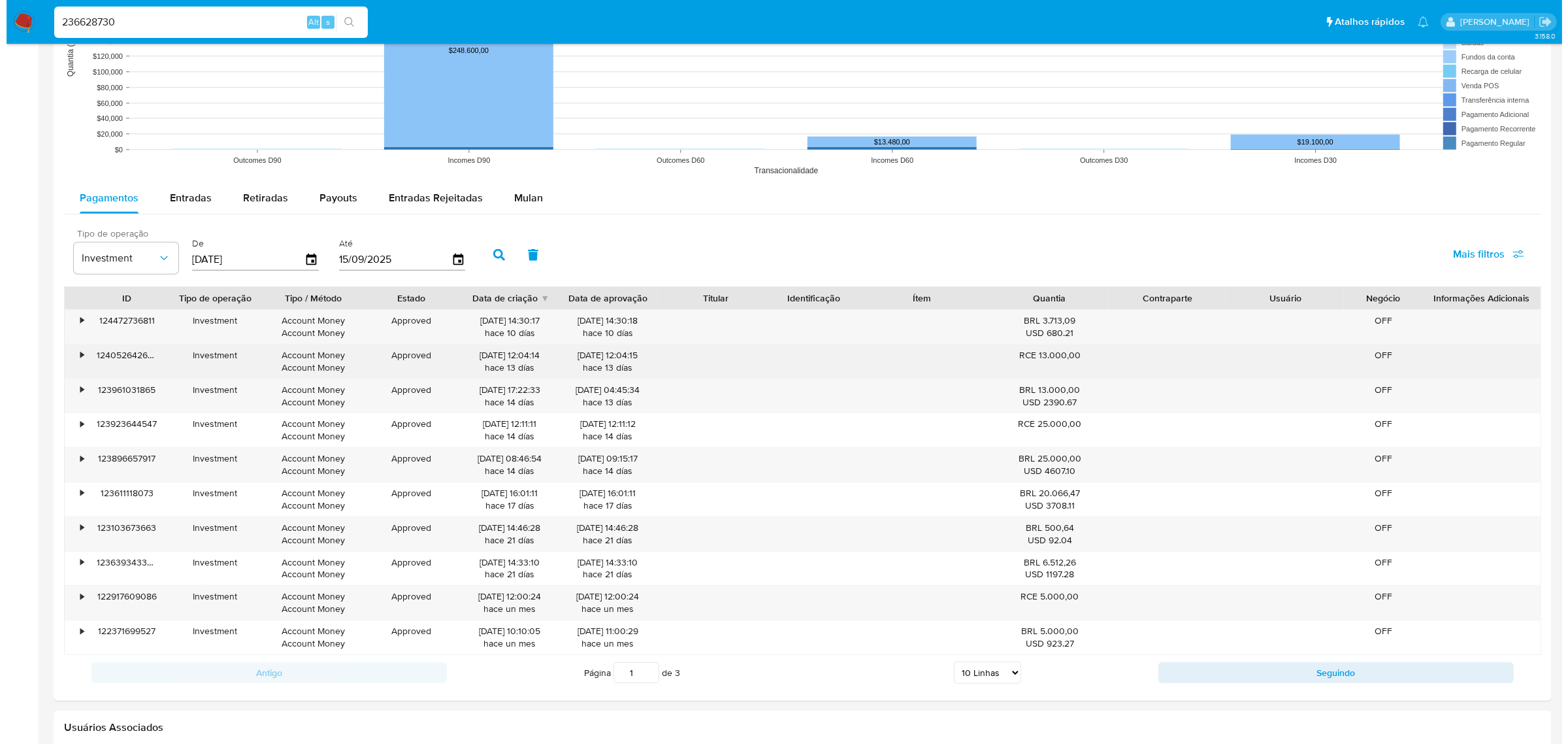
scroll to position [1144, 0]
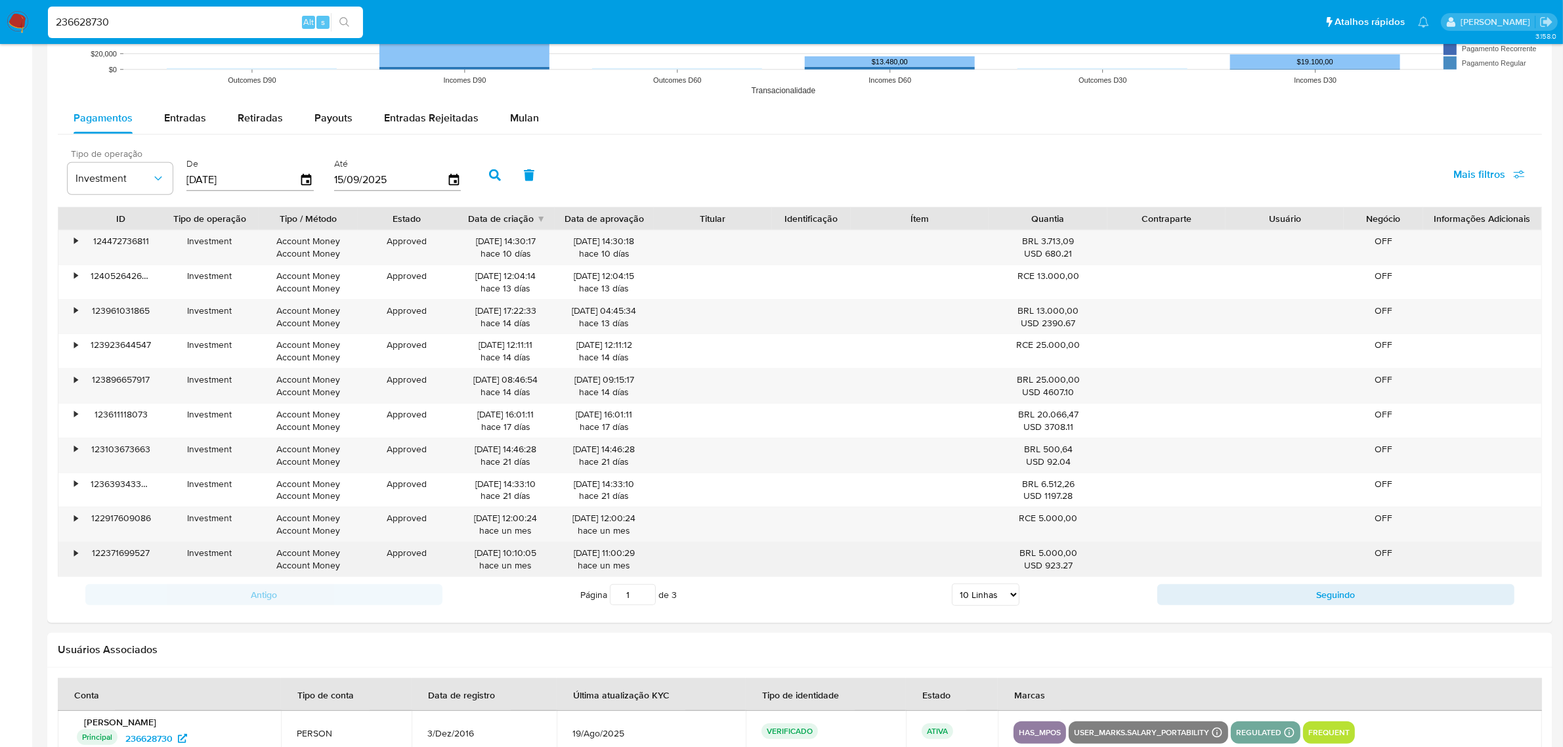
drag, startPoint x: 1040, startPoint y: 556, endPoint x: 1103, endPoint y: 555, distance: 63.0
click at [1103, 555] on div "BRL 5.000,00 USD 923.27" at bounding box center [1048, 559] width 118 height 34
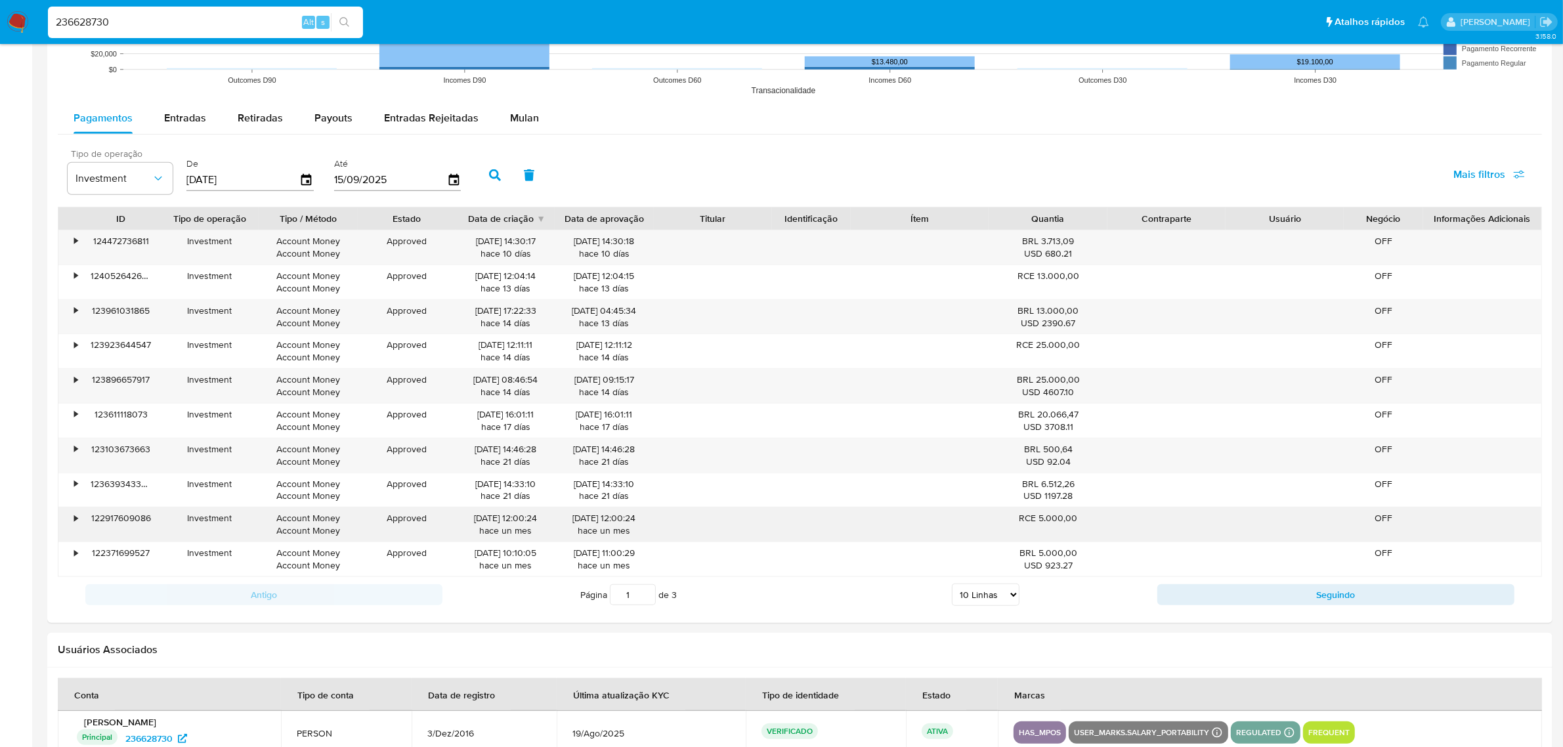
click at [1121, 522] on div "• 122917609086 Investment Account Money Account Money Approved 19/08/2025 12:00…" at bounding box center [799, 524] width 1483 height 34
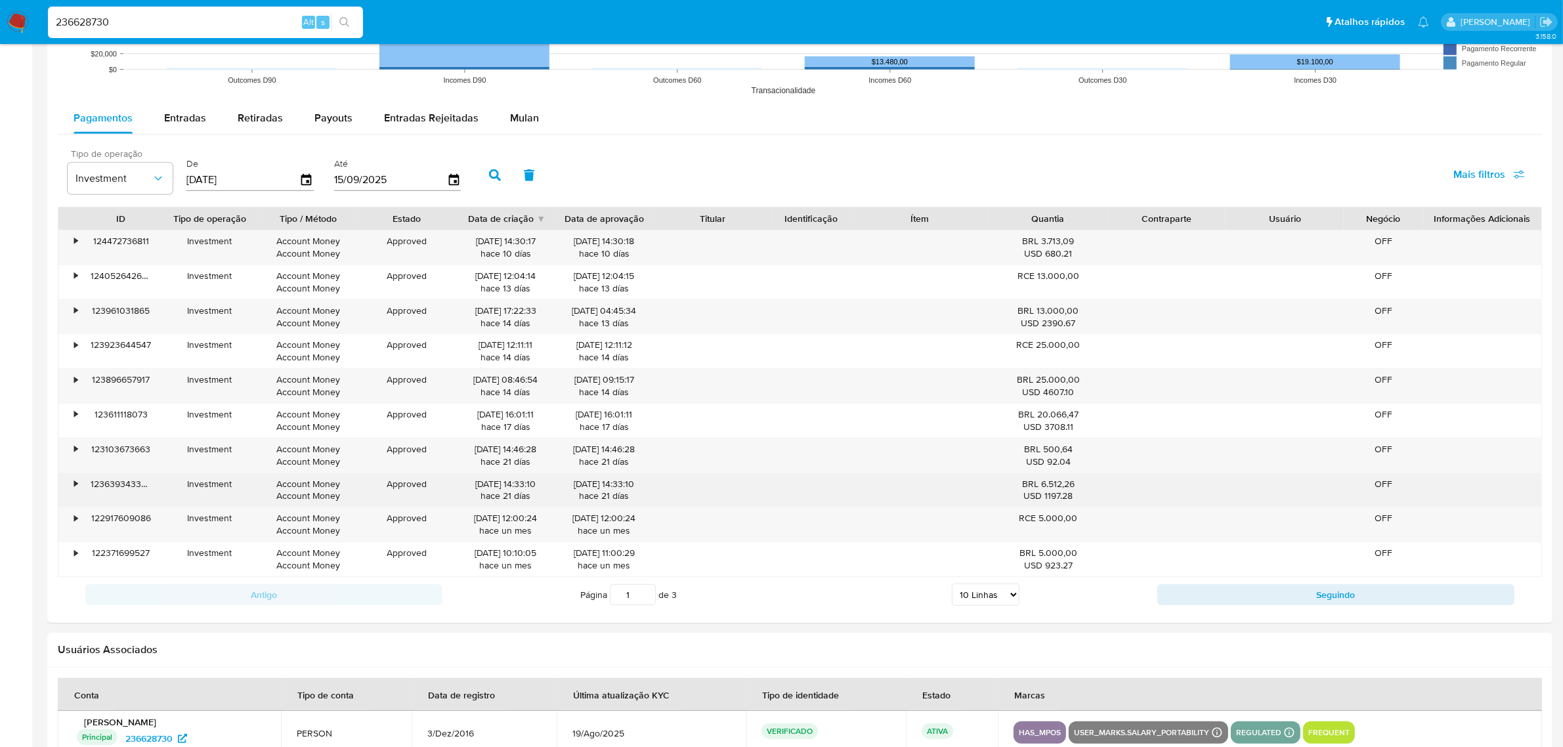
click at [1100, 504] on div "BRL 6.512,26 USD 1197.28" at bounding box center [1048, 490] width 118 height 34
drag, startPoint x: 1038, startPoint y: 484, endPoint x: 1097, endPoint y: 484, distance: 59.1
click at [1103, 484] on div "BRL 6.512,26 USD 1197.28" at bounding box center [1048, 490] width 118 height 34
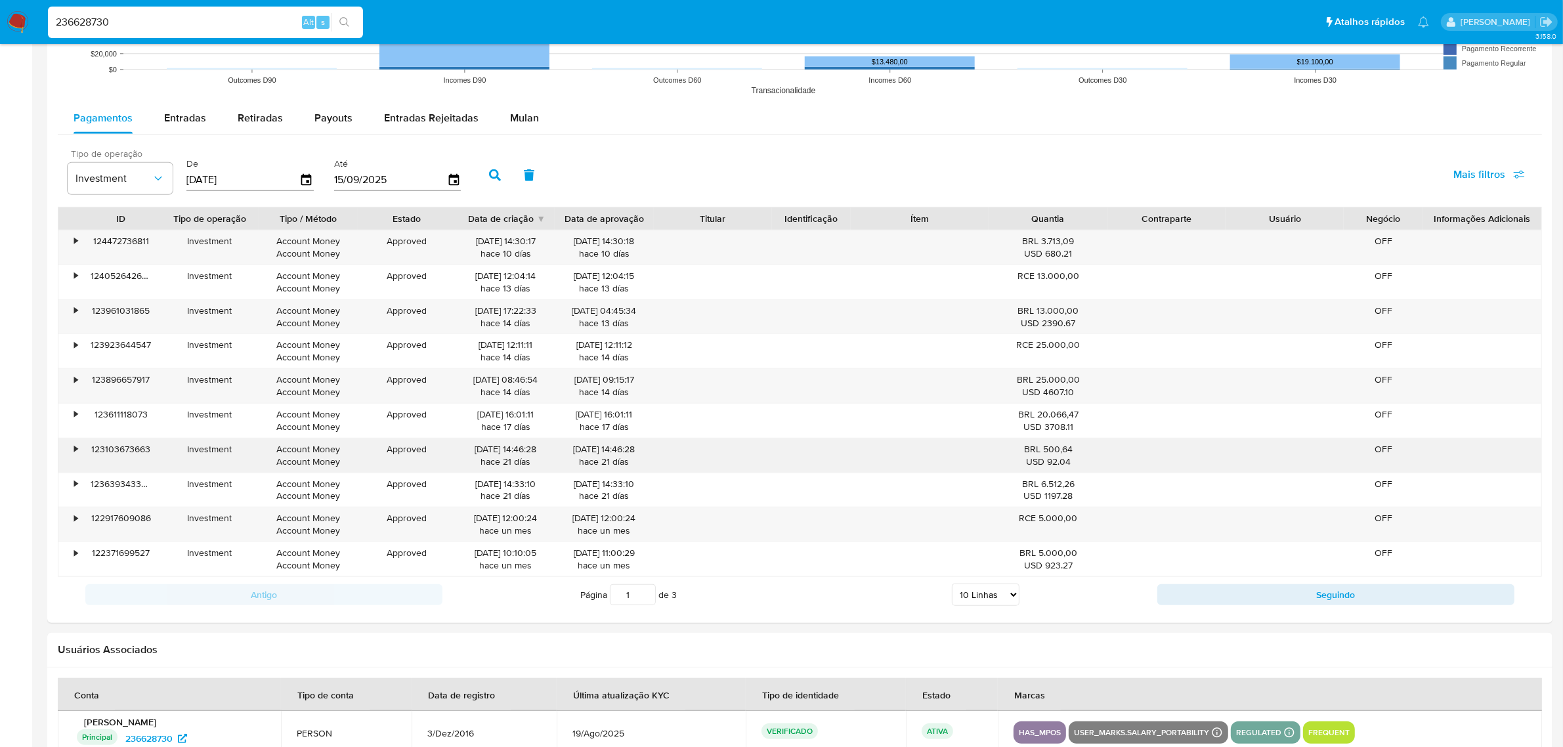
drag, startPoint x: 1038, startPoint y: 448, endPoint x: 1098, endPoint y: 447, distance: 59.7
click at [1098, 447] on div "BRL 500,64 USD 92.04" at bounding box center [1048, 455] width 118 height 34
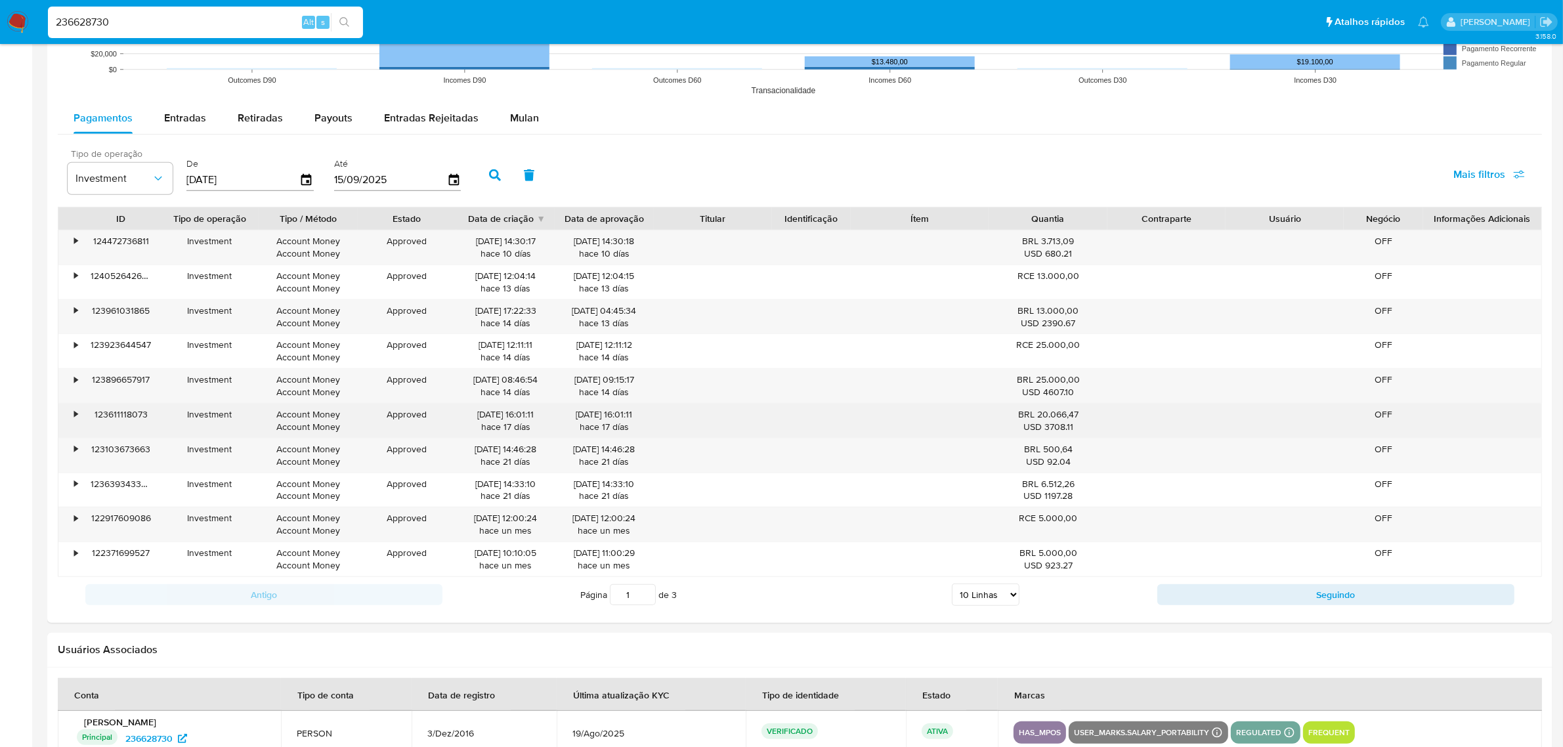
click at [1065, 410] on div "BRL 20.066,47 USD 3708.11" at bounding box center [1048, 420] width 100 height 25
drag, startPoint x: 1034, startPoint y: 415, endPoint x: 1100, endPoint y: 415, distance: 65.6
click at [1100, 415] on div "BRL 20.066,47 USD 3708.11" at bounding box center [1048, 421] width 118 height 34
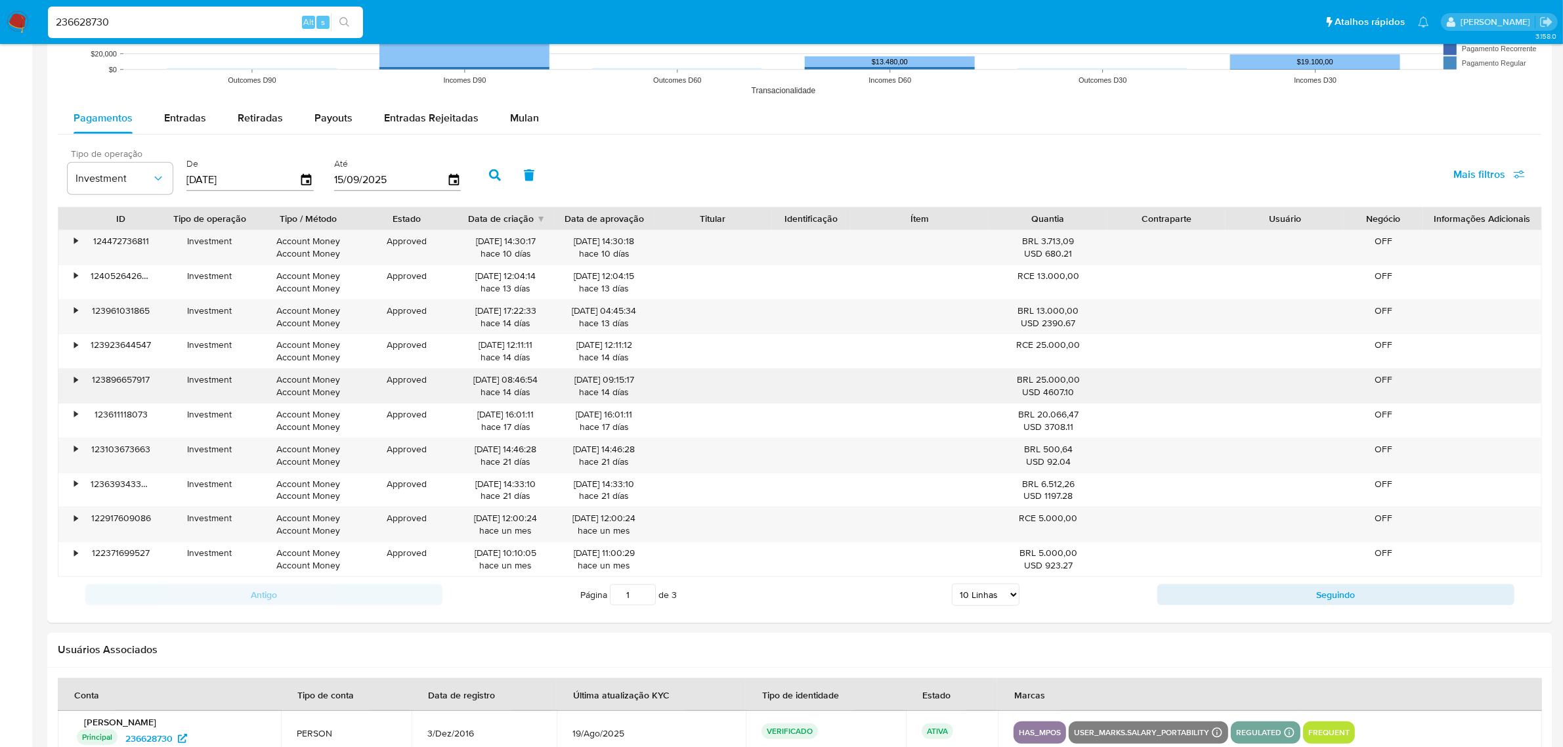
drag, startPoint x: 1038, startPoint y: 382, endPoint x: 1080, endPoint y: 382, distance: 42.0
click at [1080, 382] on div "BRL 25.000,00 USD 4607.10" at bounding box center [1048, 385] width 100 height 25
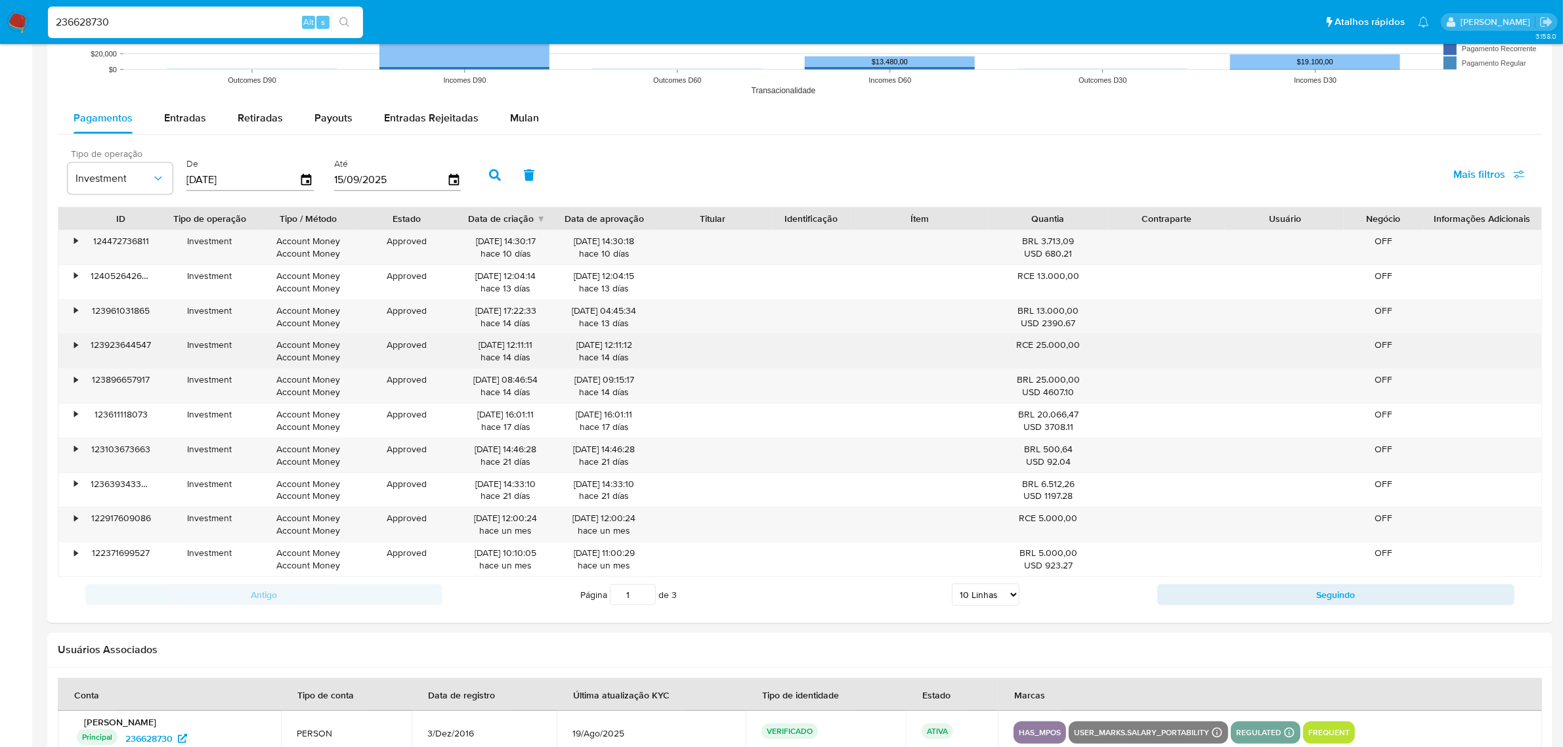
drag, startPoint x: 1031, startPoint y: 349, endPoint x: 1057, endPoint y: 349, distance: 26.3
click at [1059, 349] on div "RCE 25.000,00" at bounding box center [1048, 345] width 100 height 12
drag, startPoint x: 1052, startPoint y: 353, endPoint x: 1042, endPoint y: 350, distance: 10.4
click at [1050, 353] on div "RCE 25.000,00" at bounding box center [1048, 351] width 118 height 34
click at [1038, 347] on div "RCE 25.000,00" at bounding box center [1048, 345] width 100 height 12
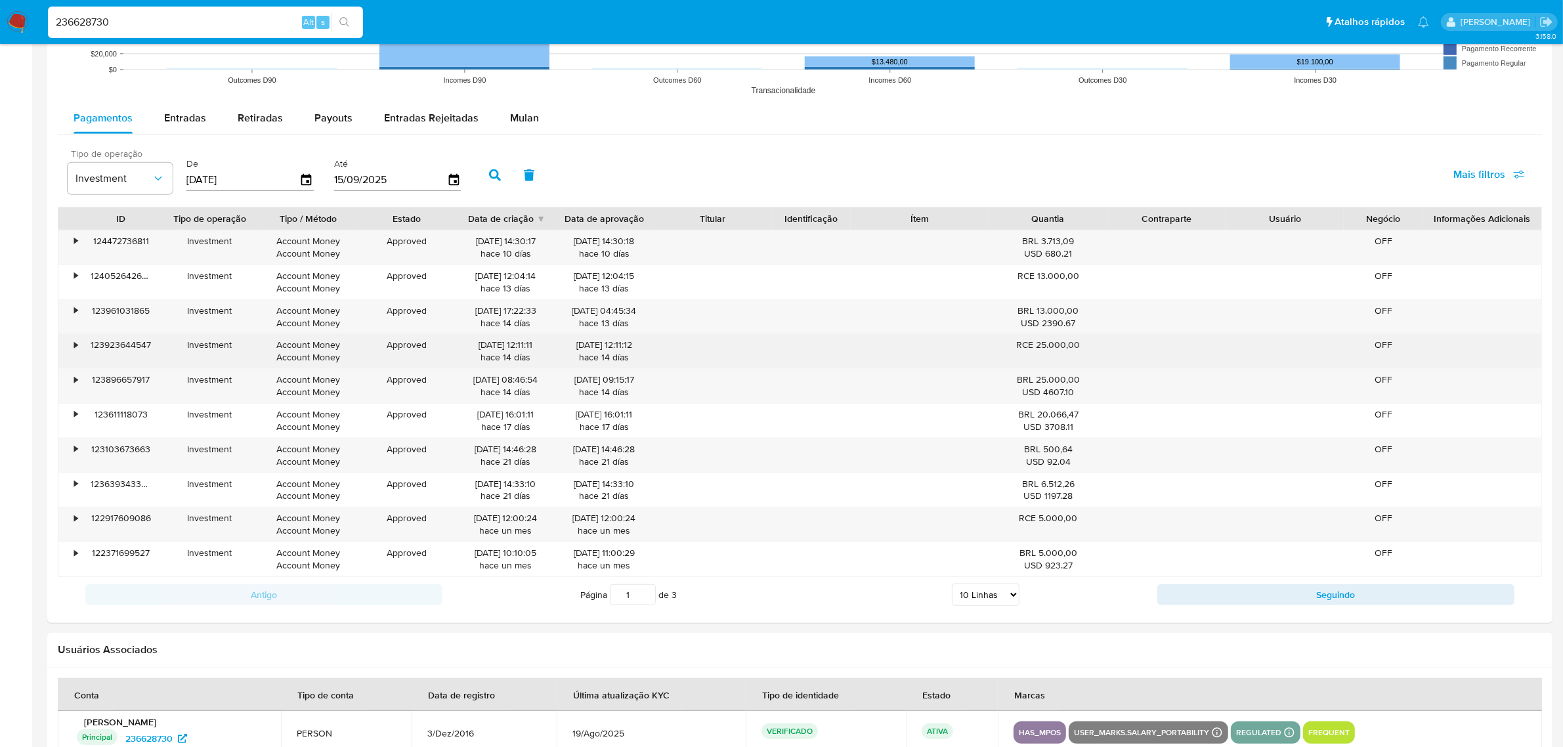
drag, startPoint x: 1035, startPoint y: 345, endPoint x: 1095, endPoint y: 350, distance: 60.0
click at [1095, 350] on div "RCE 25.000,00" at bounding box center [1048, 345] width 100 height 12
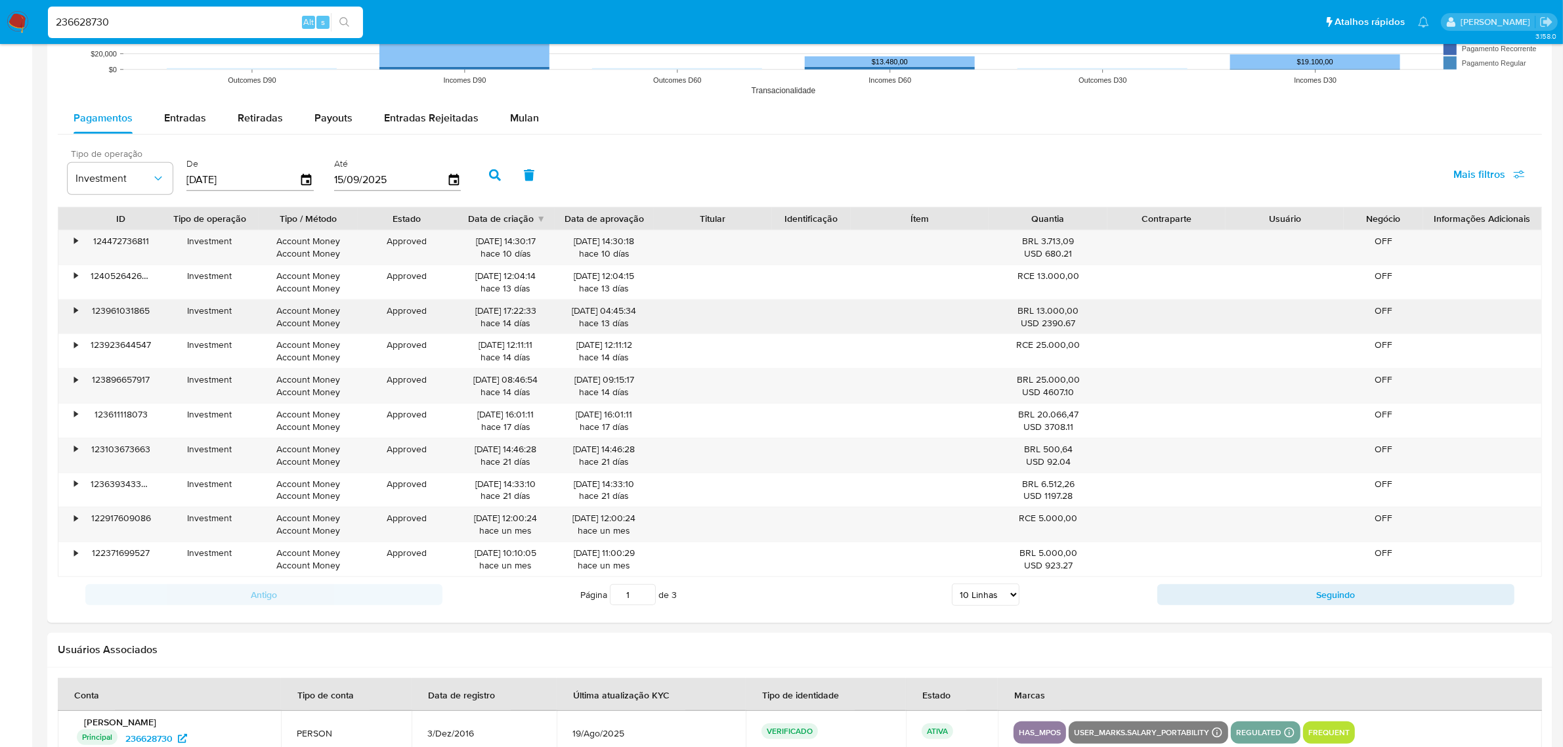
click at [1073, 332] on div "BRL 13.000,00 USD 2390.67" at bounding box center [1048, 317] width 118 height 34
drag, startPoint x: 1036, startPoint y: 307, endPoint x: 1095, endPoint y: 304, distance: 59.2
click at [1095, 304] on div "BRL 13.000,00 USD 2390.67" at bounding box center [1048, 317] width 118 height 34
drag, startPoint x: 1042, startPoint y: 244, endPoint x: 1078, endPoint y: 240, distance: 36.3
click at [1078, 240] on div "BRL 3.713,09 USD 680.21" at bounding box center [1048, 247] width 100 height 25
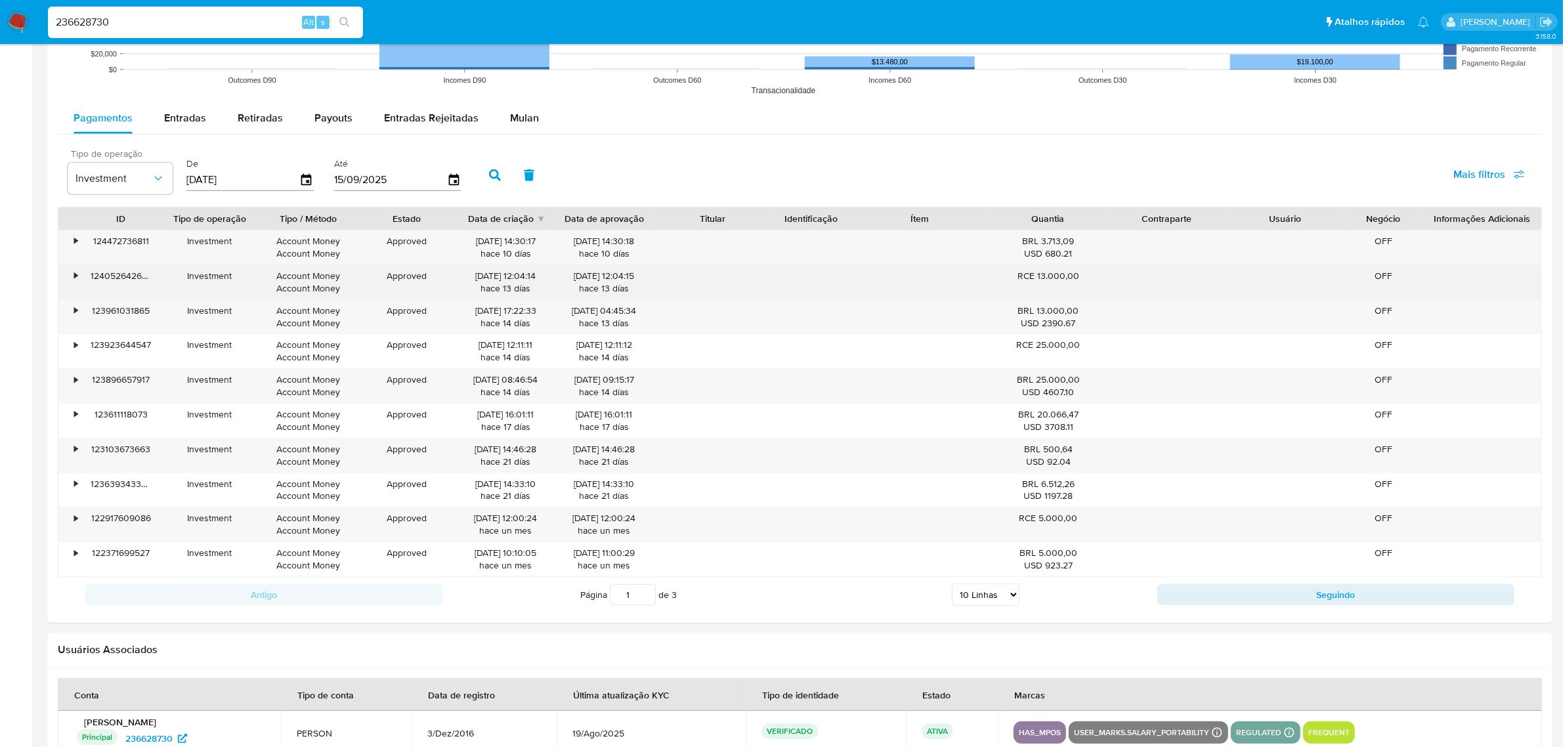
click at [1111, 278] on div "• 124052642623 Investment Account Money Account Money Approved 02/09/2025 12:04…" at bounding box center [799, 282] width 1483 height 34
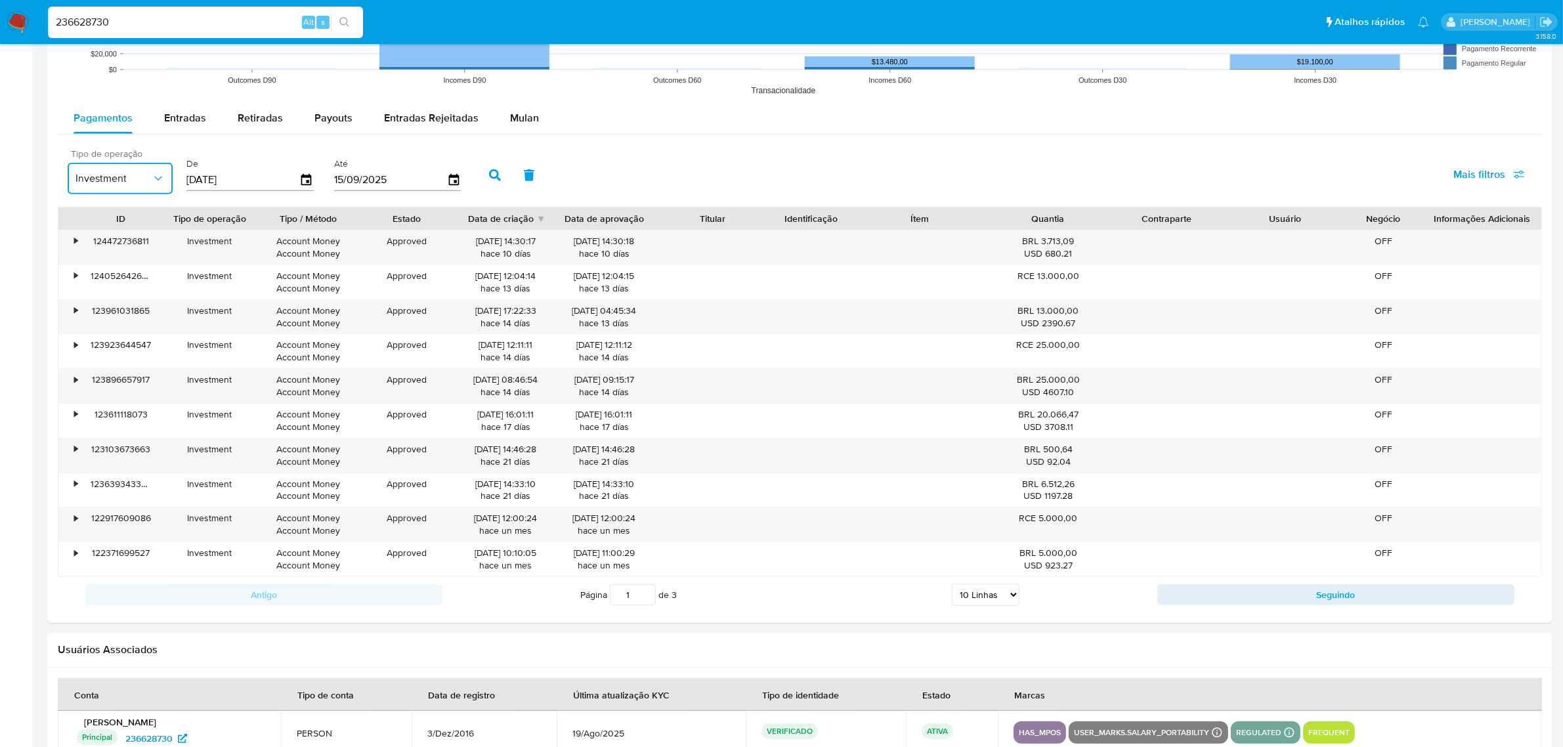
click at [150, 181] on span "Investment" at bounding box center [113, 178] width 76 height 13
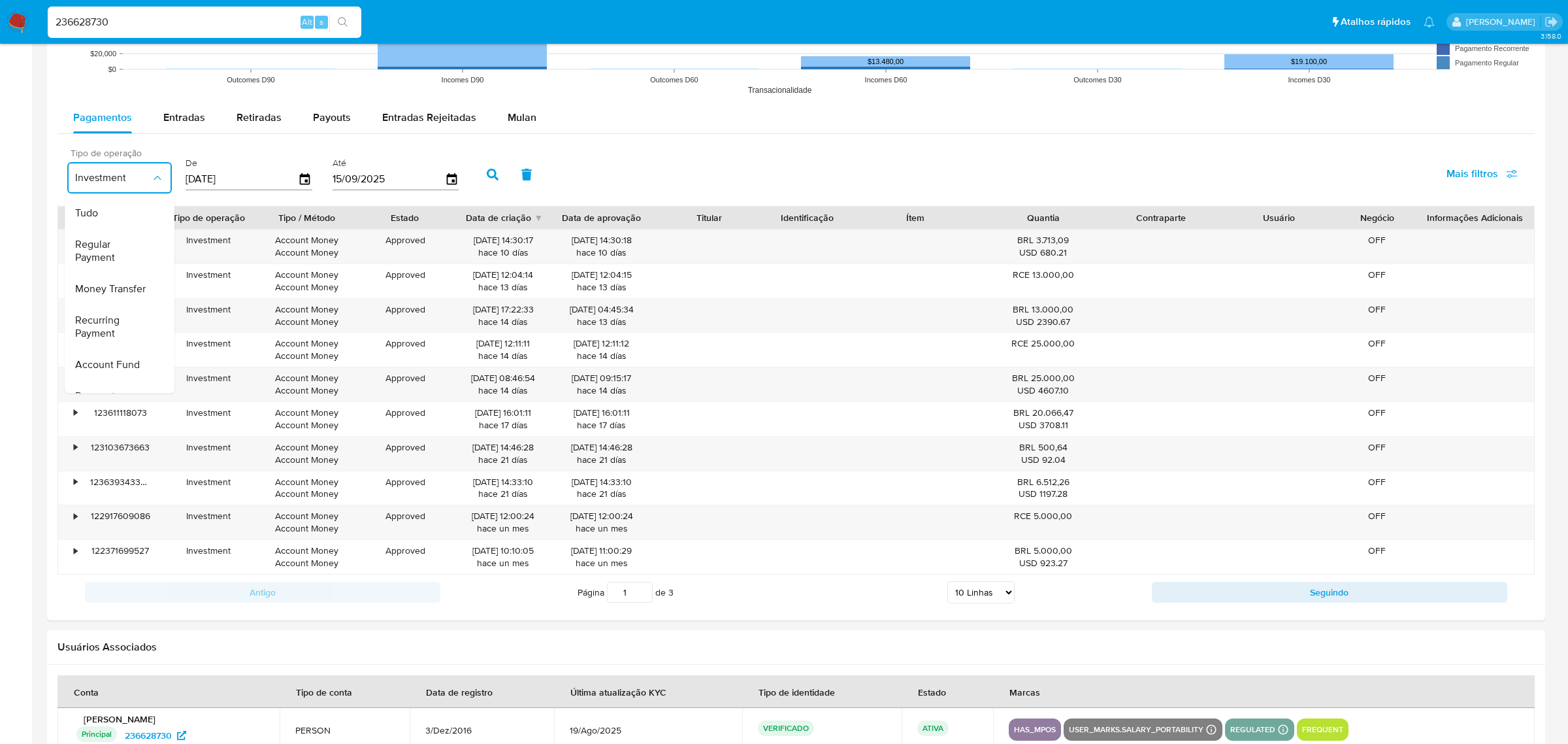
scroll to position [195, 0]
click at [100, 358] on span "Money Exchange" at bounding box center [112, 371] width 76 height 26
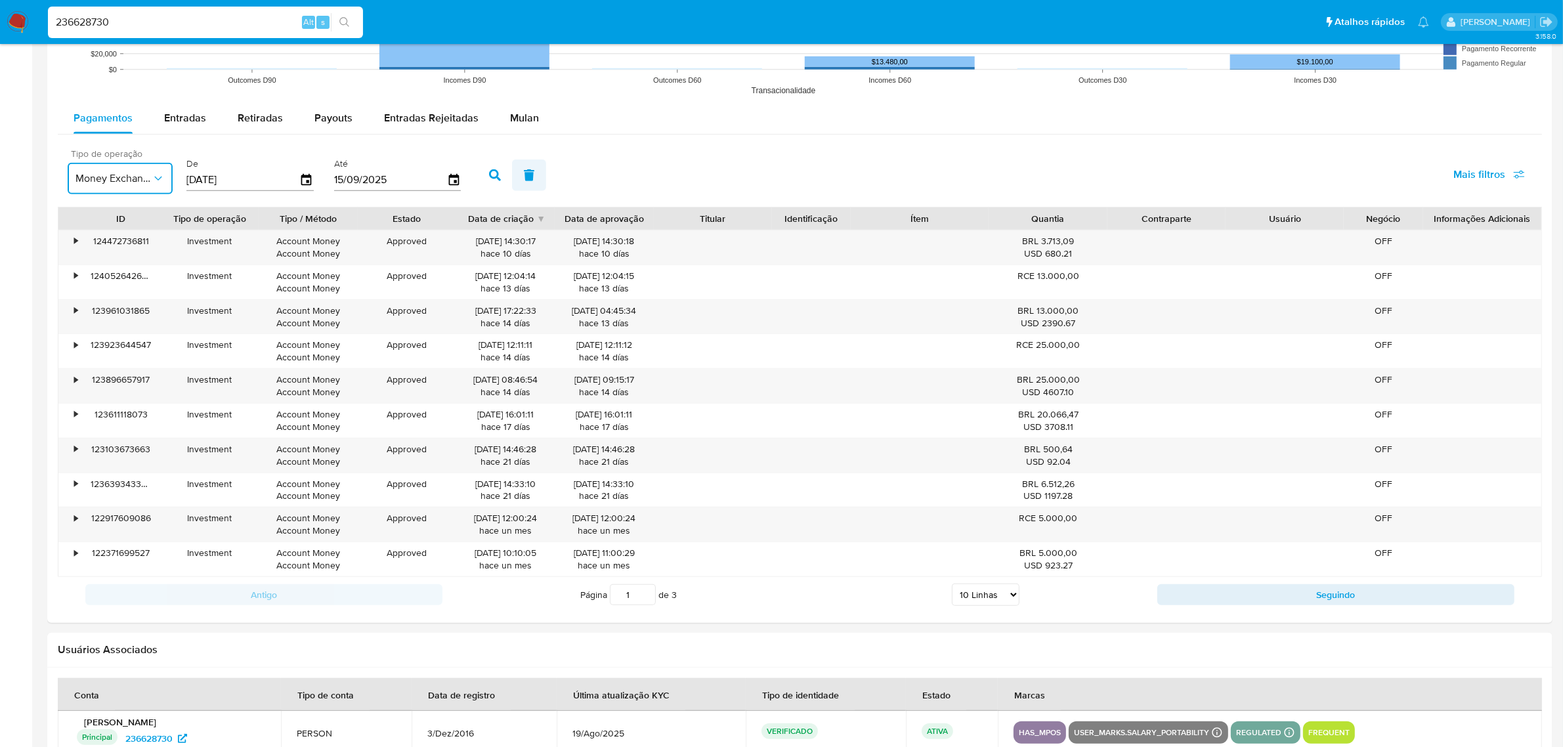
click at [512, 179] on button "button" at bounding box center [529, 175] width 34 height 32
click at [156, 181] on icon "button" at bounding box center [158, 178] width 13 height 13
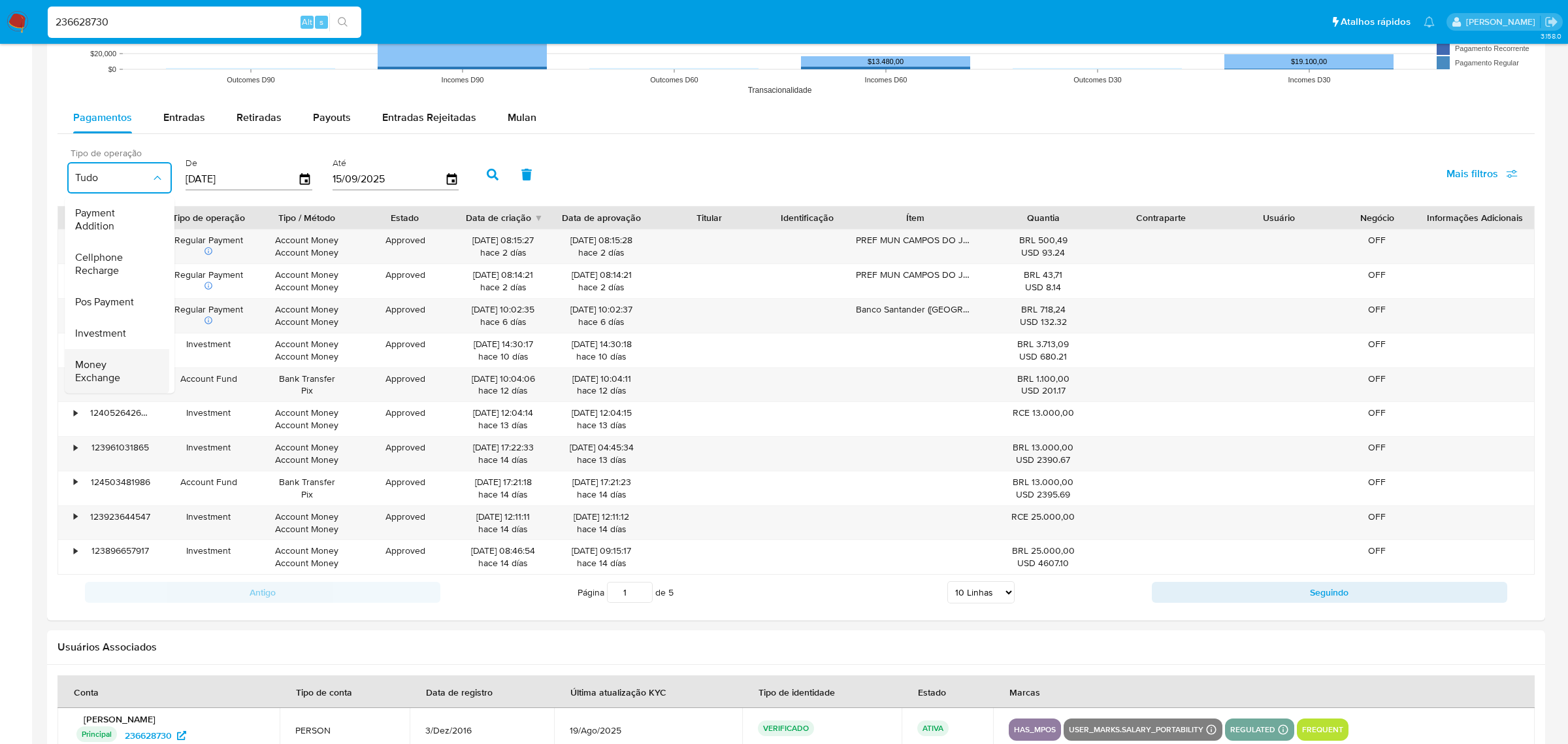
scroll to position [194, 0]
click at [112, 358] on span "Money Exchange" at bounding box center [112, 371] width 76 height 26
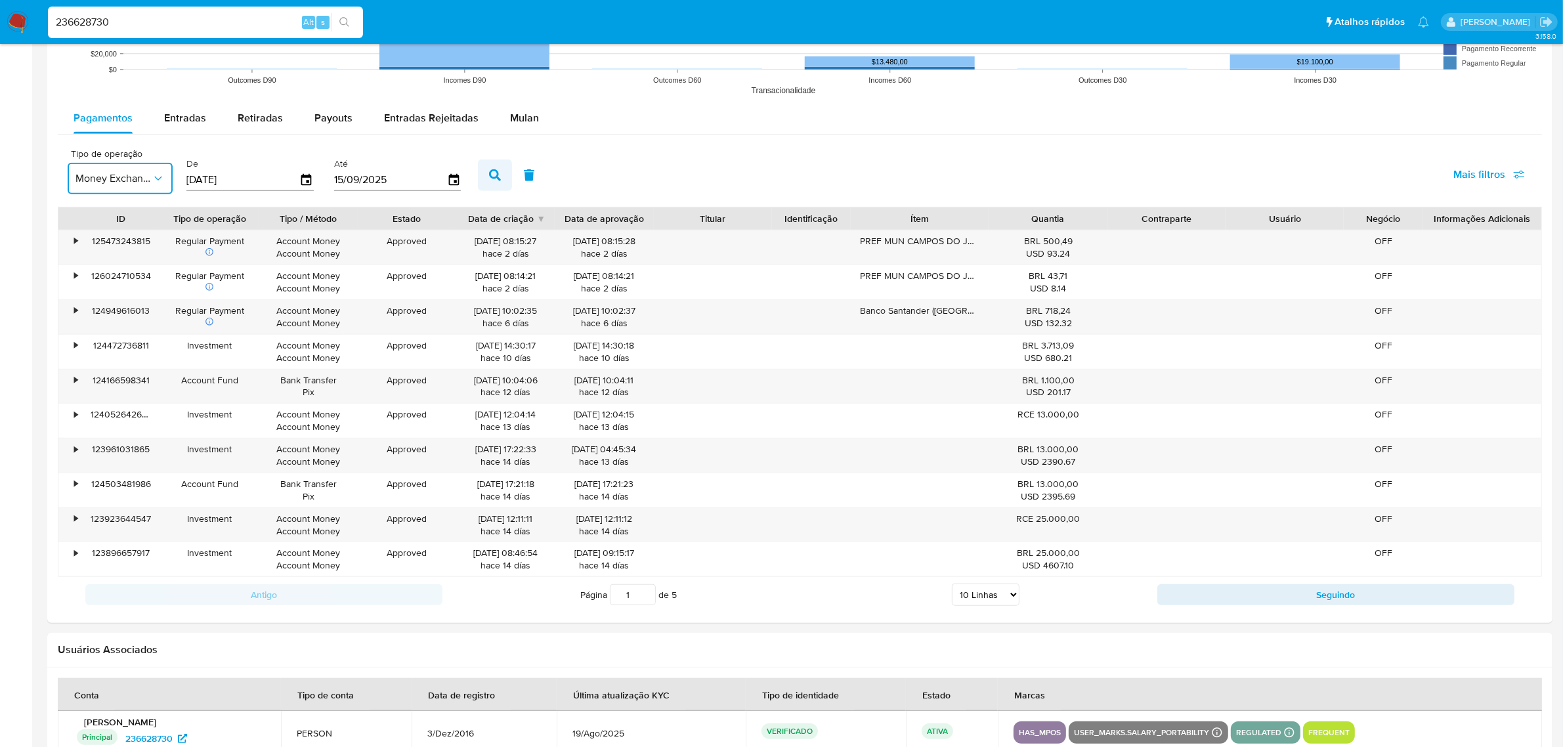
click at [503, 171] on button "button" at bounding box center [495, 175] width 34 height 32
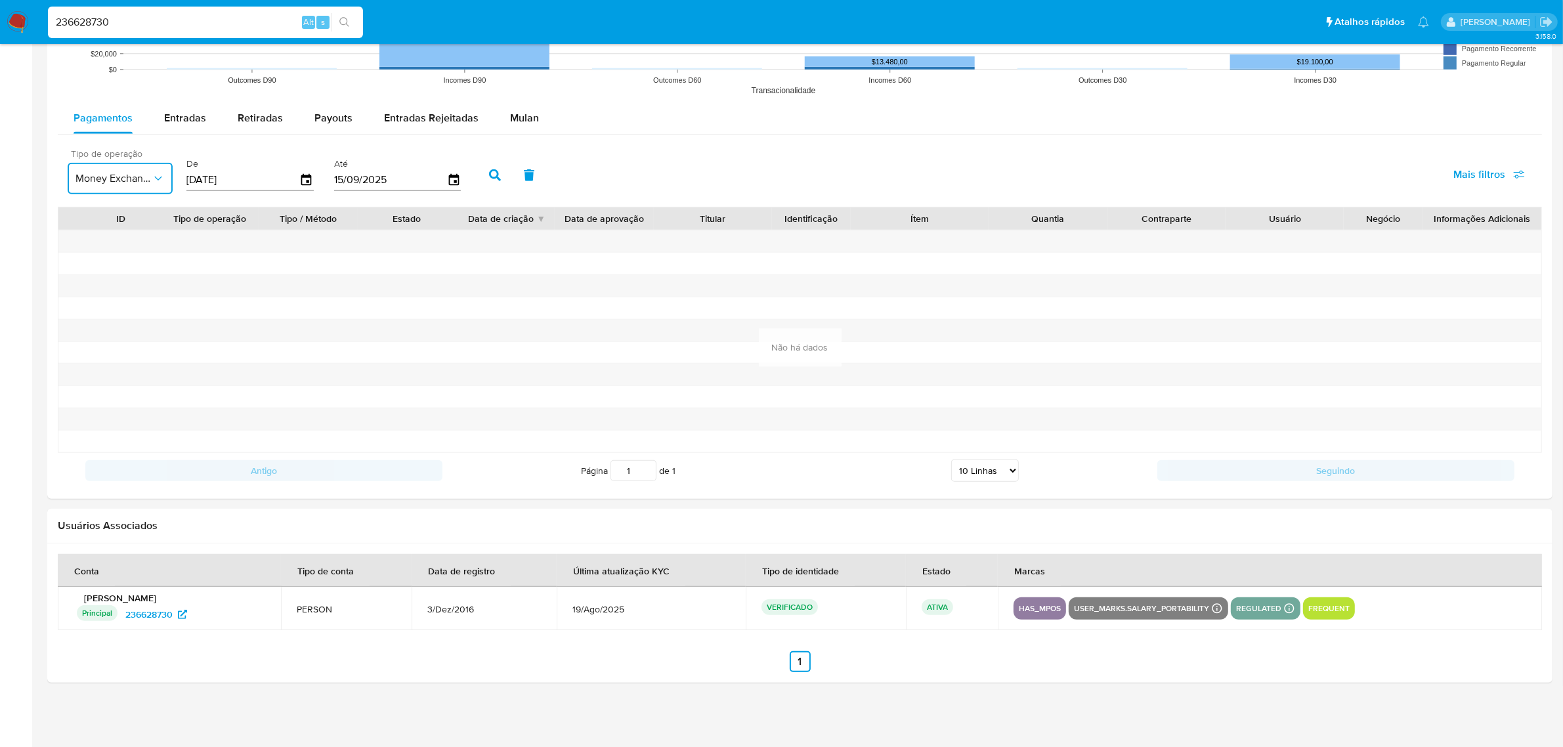
click at [156, 179] on icon "button" at bounding box center [158, 178] width 13 height 13
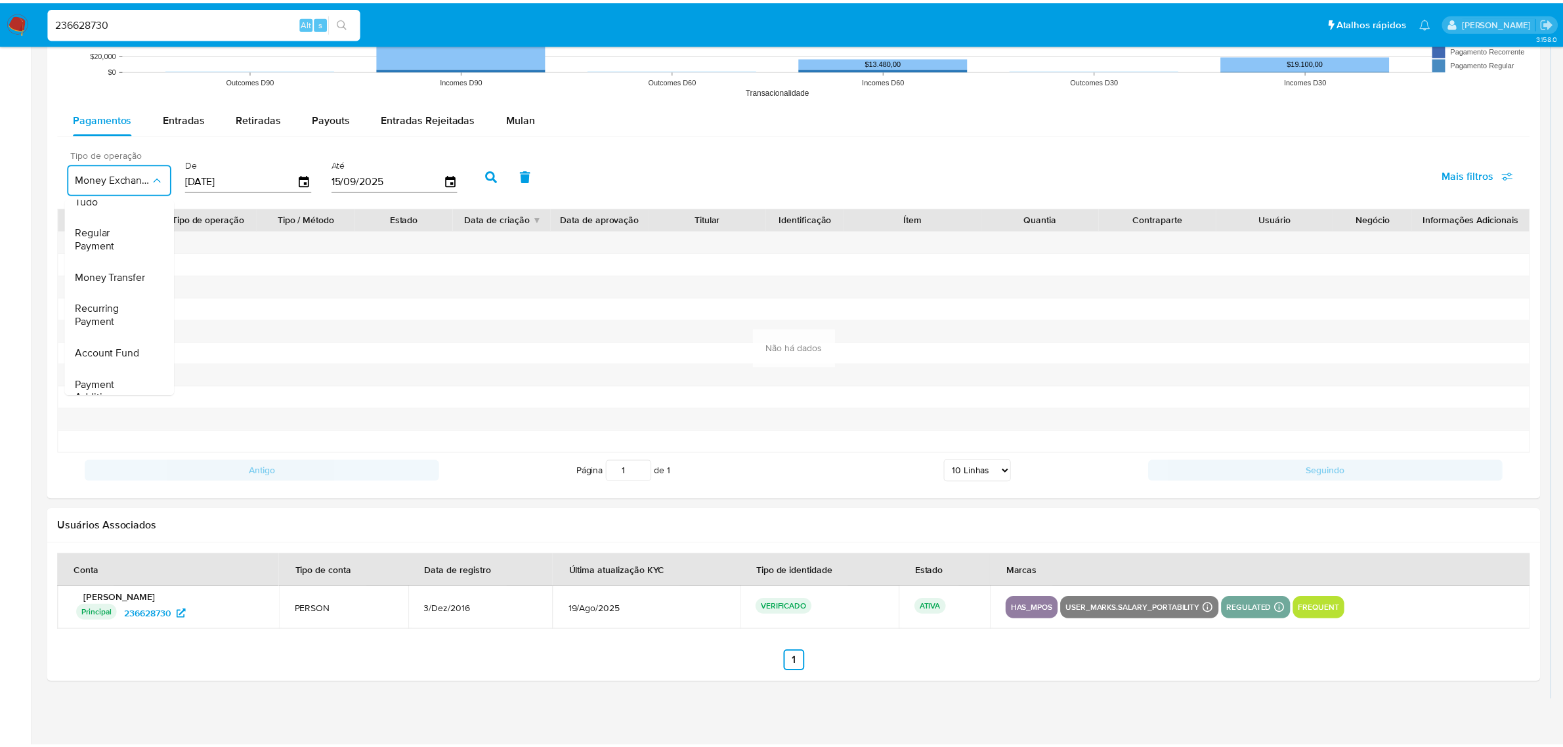
scroll to position [0, 0]
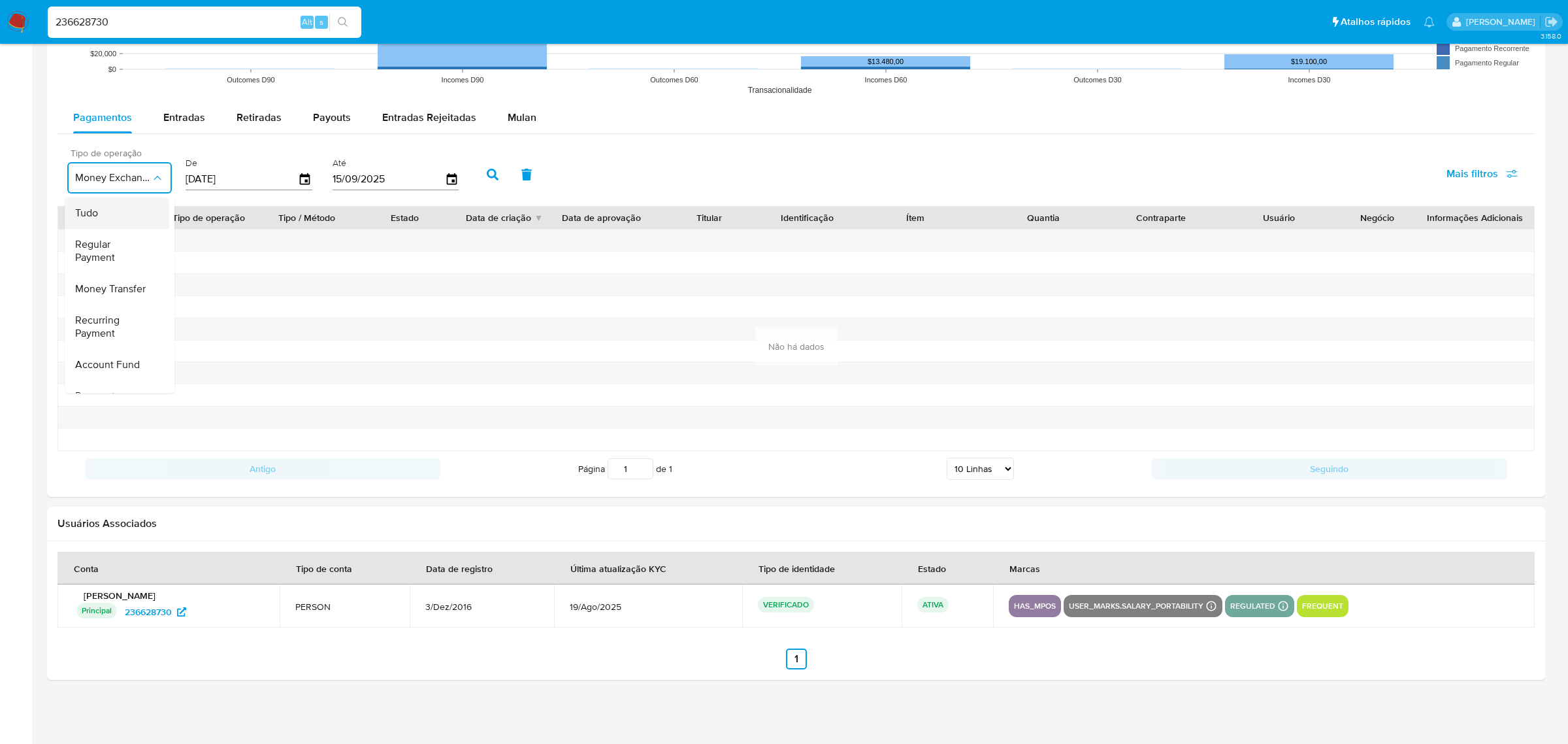
click at [115, 204] on div "Tudo" at bounding box center [112, 213] width 76 height 32
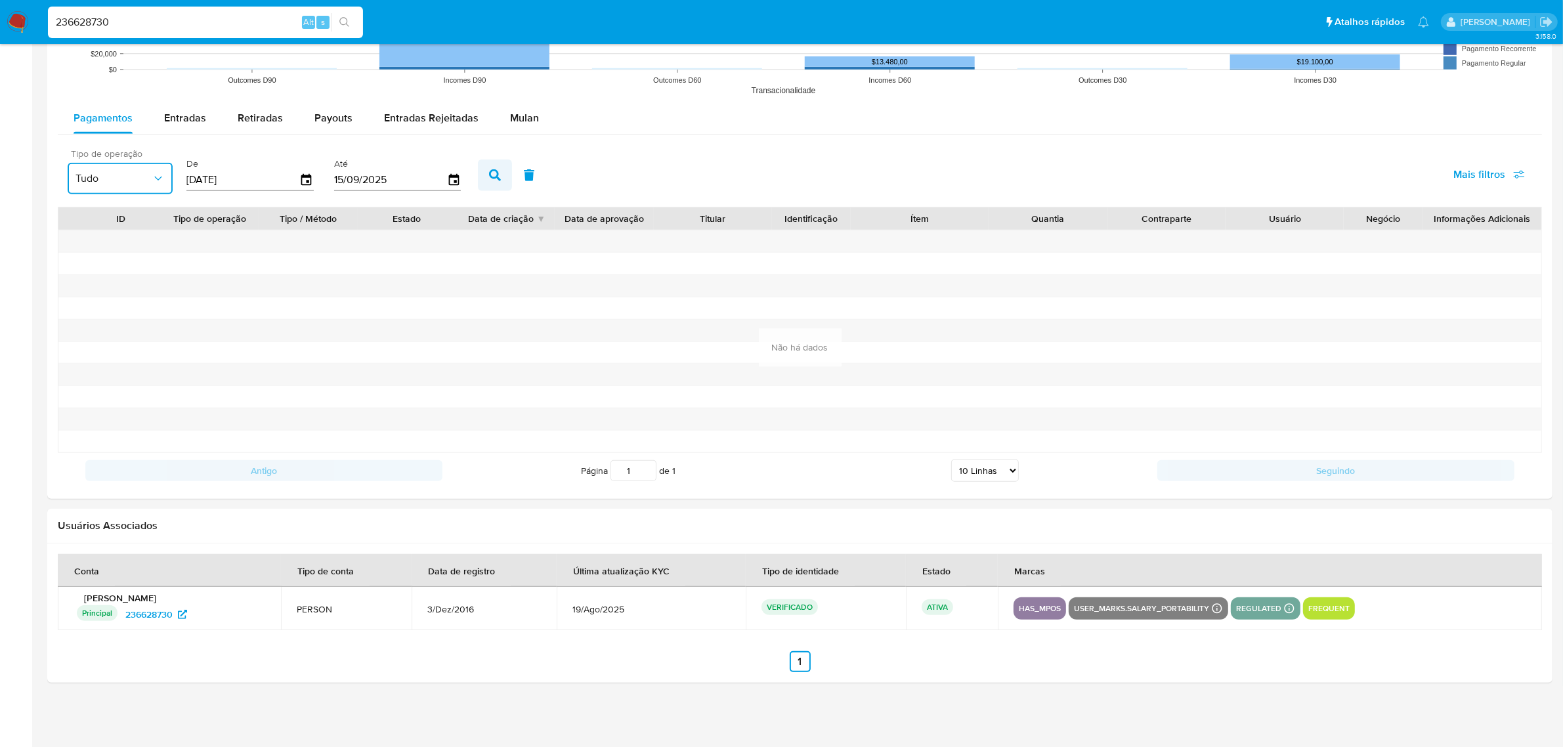
click at [491, 166] on button "button" at bounding box center [495, 175] width 34 height 32
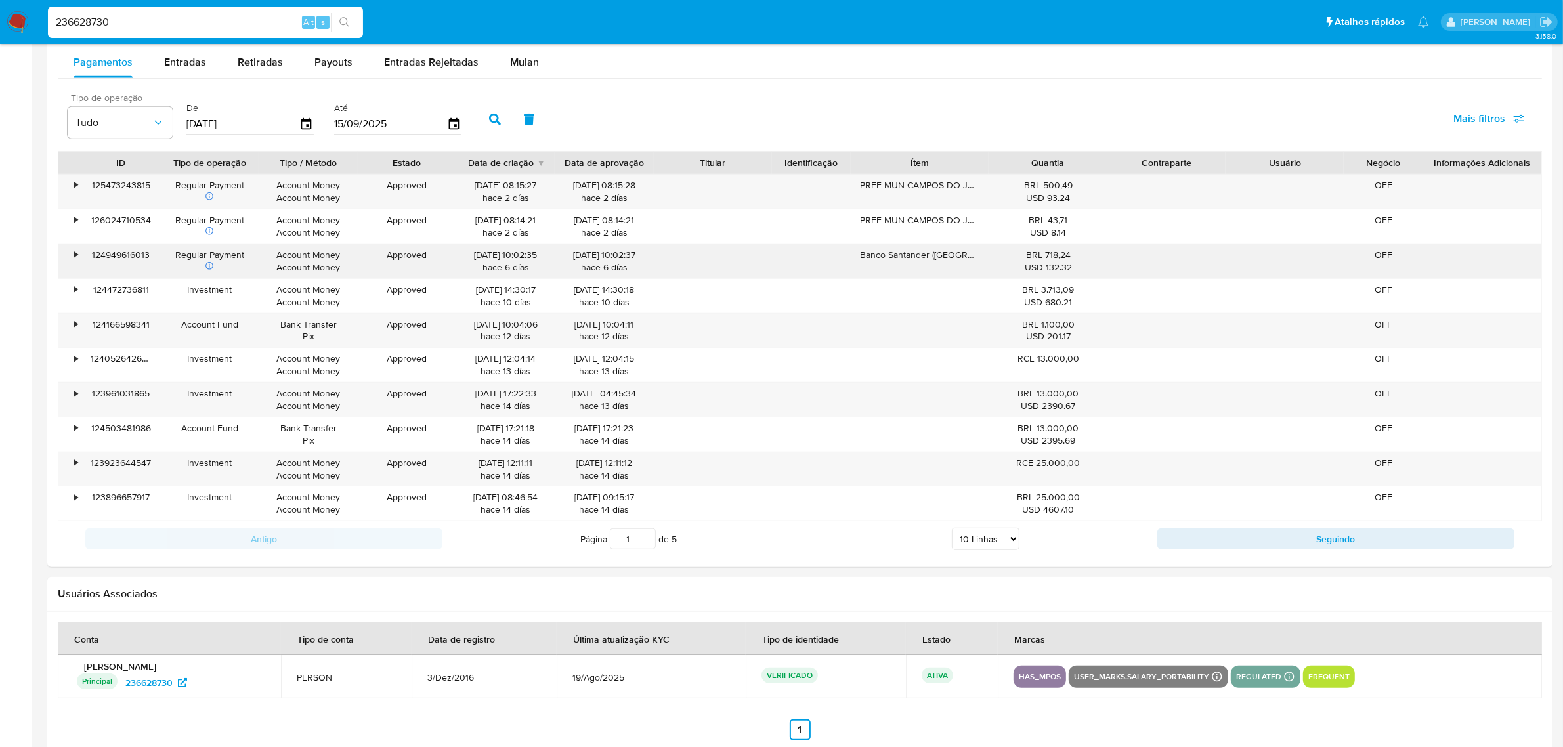
scroll to position [1231, 0]
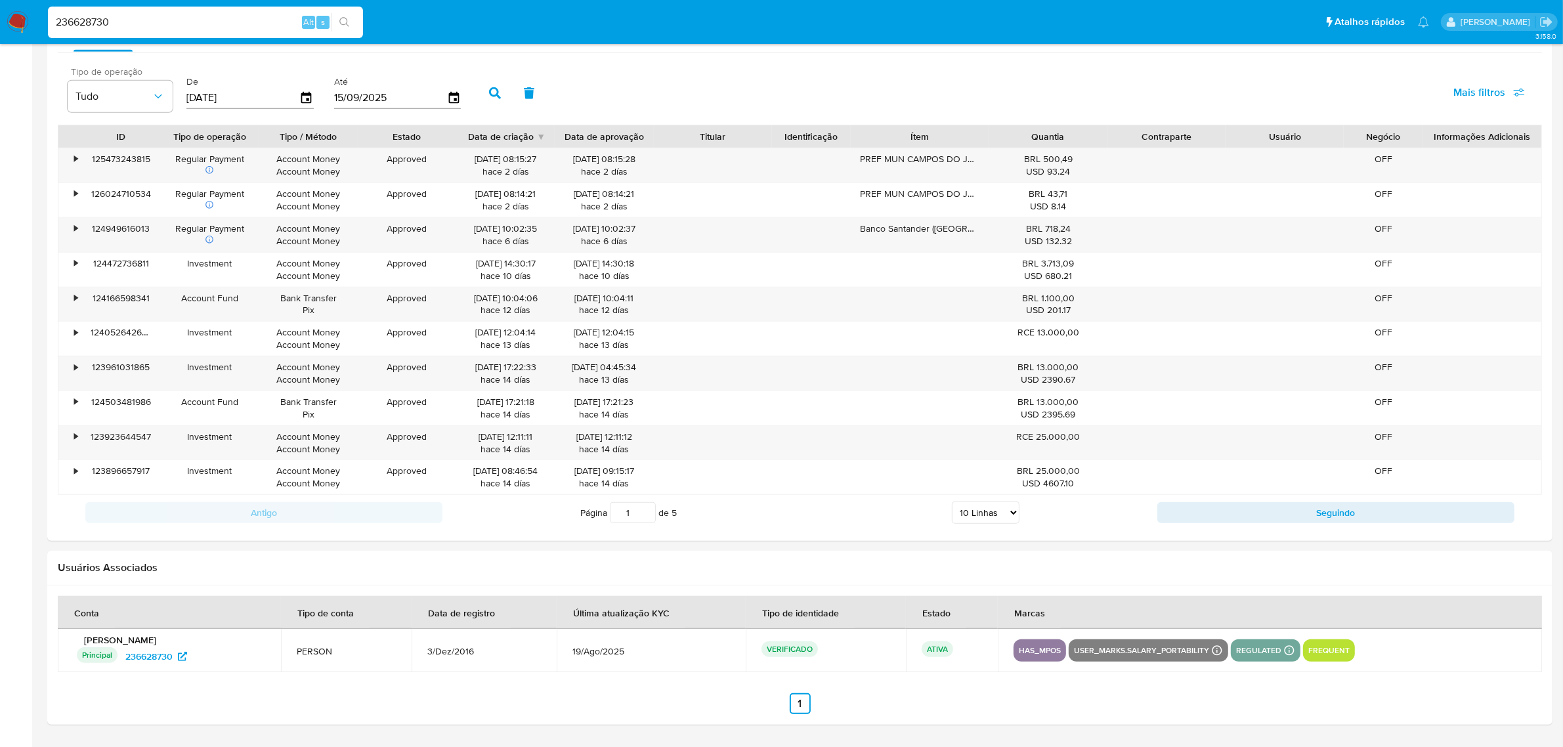
click at [998, 509] on select "5 Linhas 10 Linhas 20 Linhas 25 Linhas 50 Linhas 100 Linhas" at bounding box center [986, 512] width 68 height 22
select select "100"
click at [952, 505] on select "5 Linhas 10 Linhas 20 Linhas 25 Linhas 50 Linhas 100 Linhas" at bounding box center [986, 512] width 68 height 22
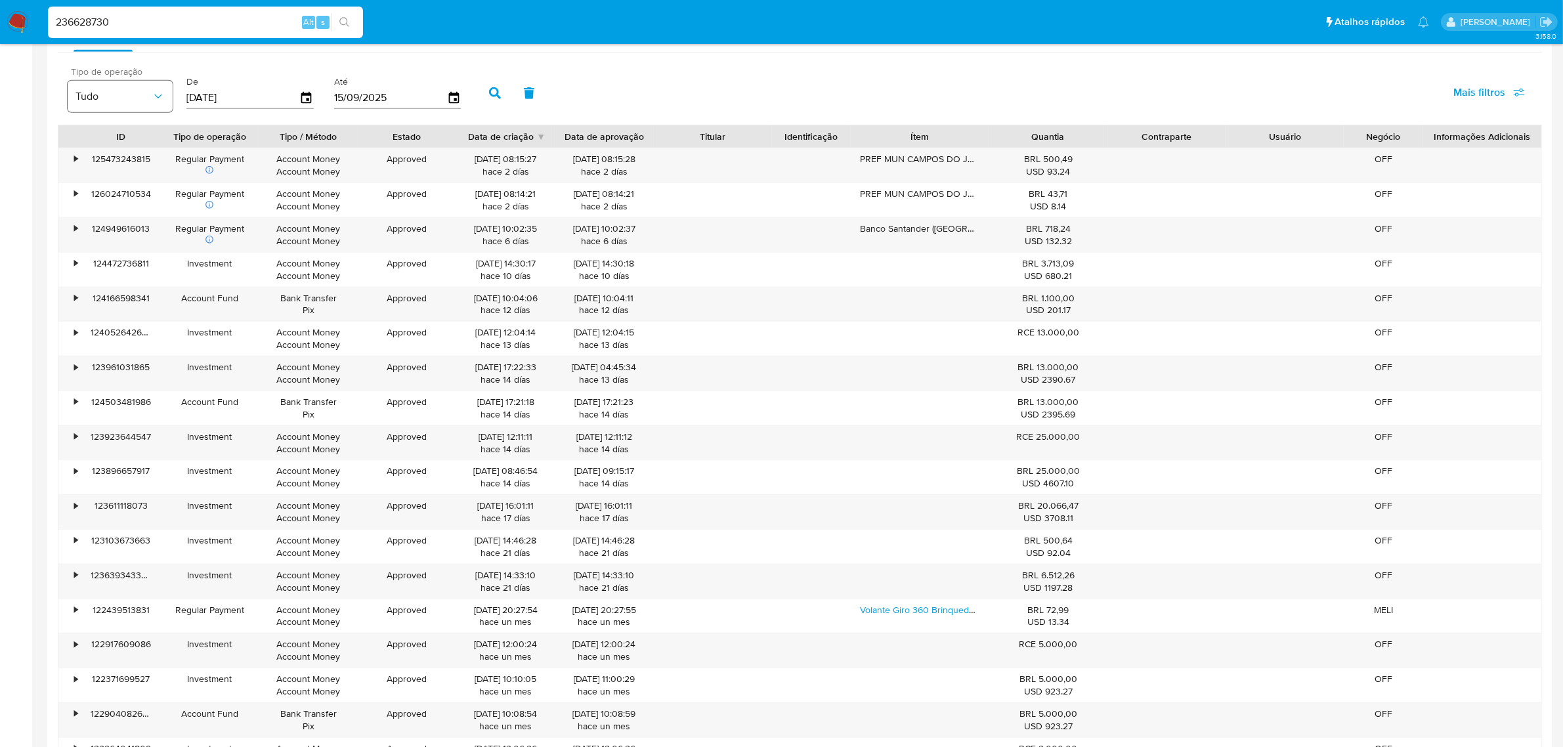
click at [123, 98] on span "Tudo" at bounding box center [113, 96] width 76 height 13
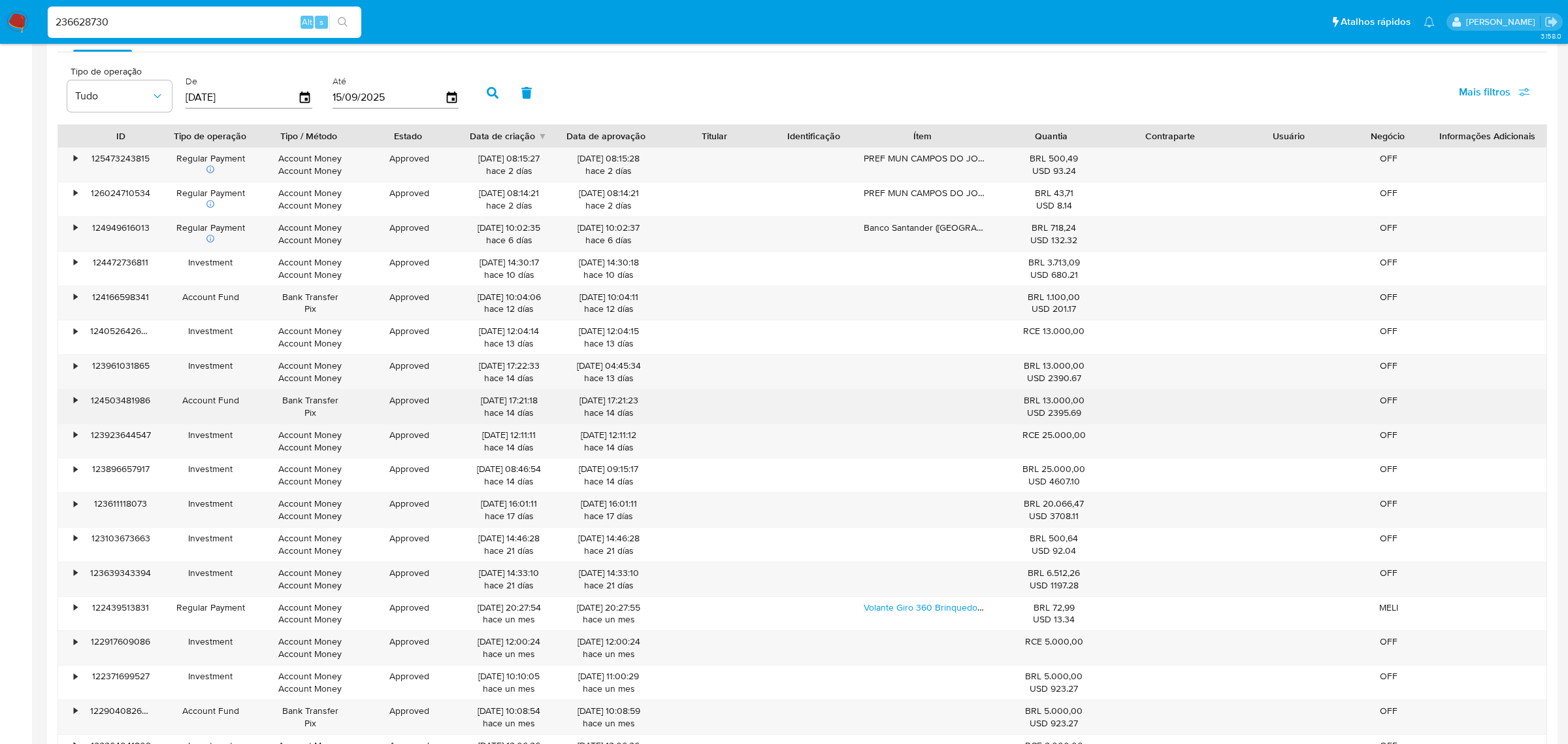
click at [1095, 423] on div "BRL 13.000,00 USD 2395.69" at bounding box center [1054, 406] width 119 height 34
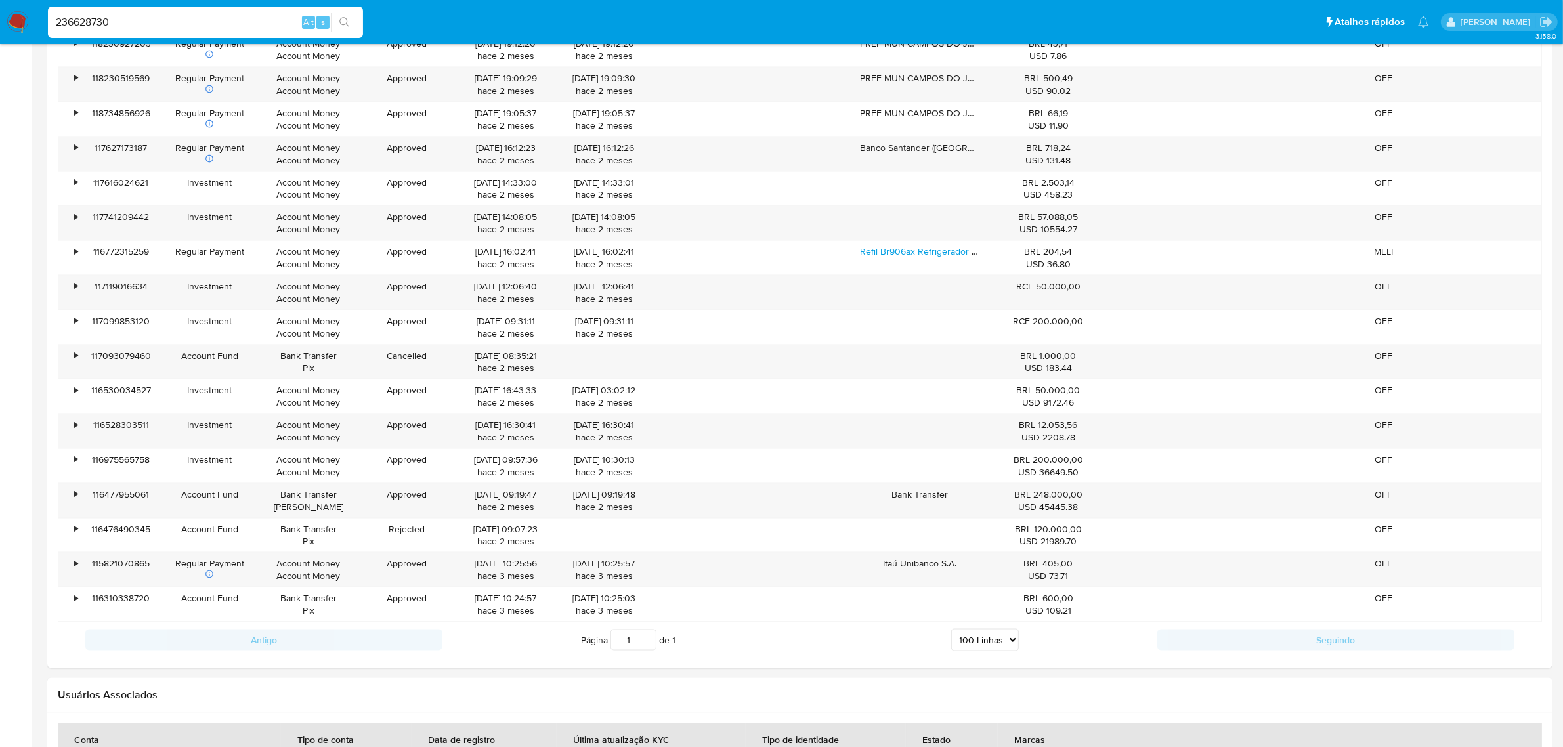
scroll to position [2461, 0]
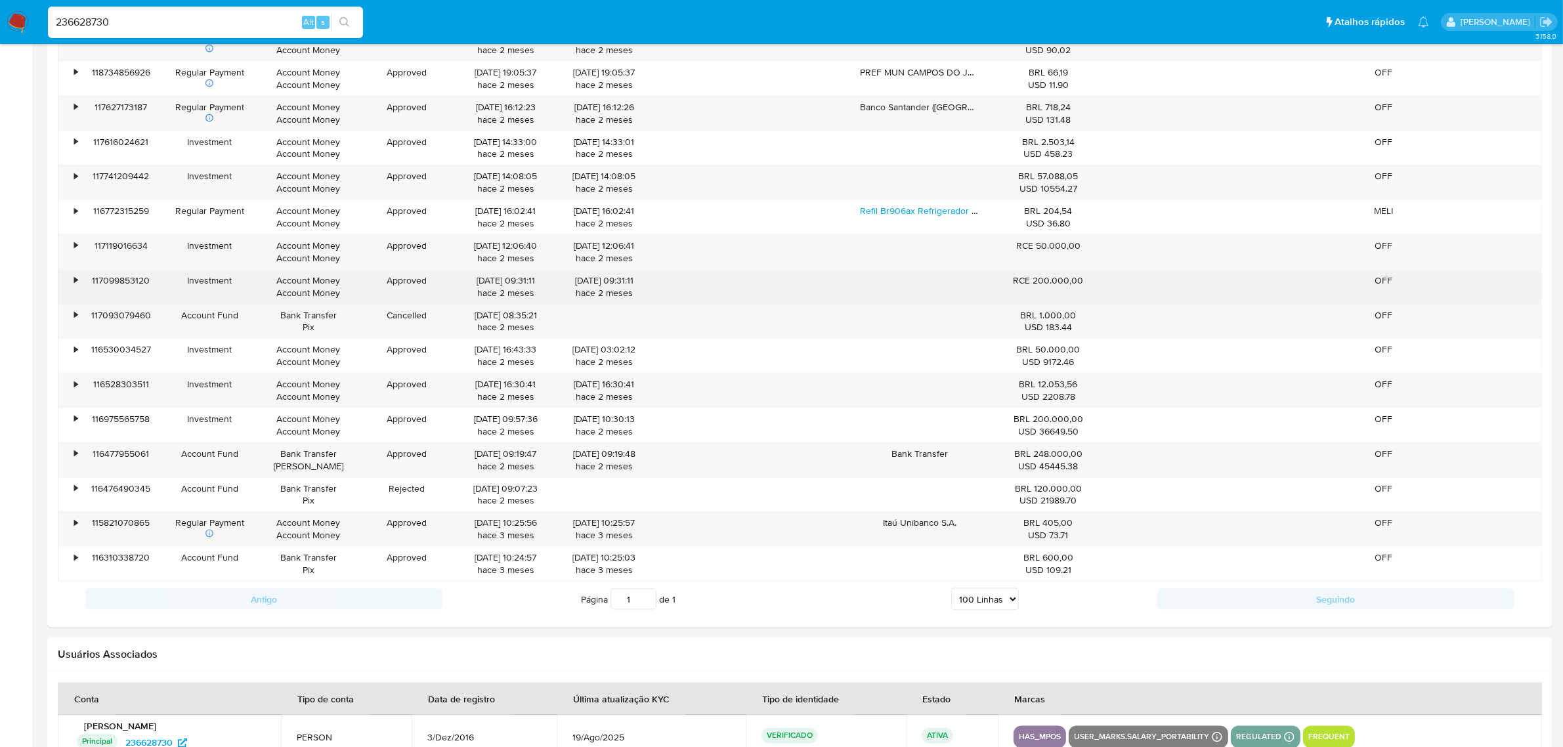
click at [1120, 286] on div "• 117099853120 Investment Account Money Account Money Approved 02/07/2025 09:31…" at bounding box center [799, 287] width 1483 height 34
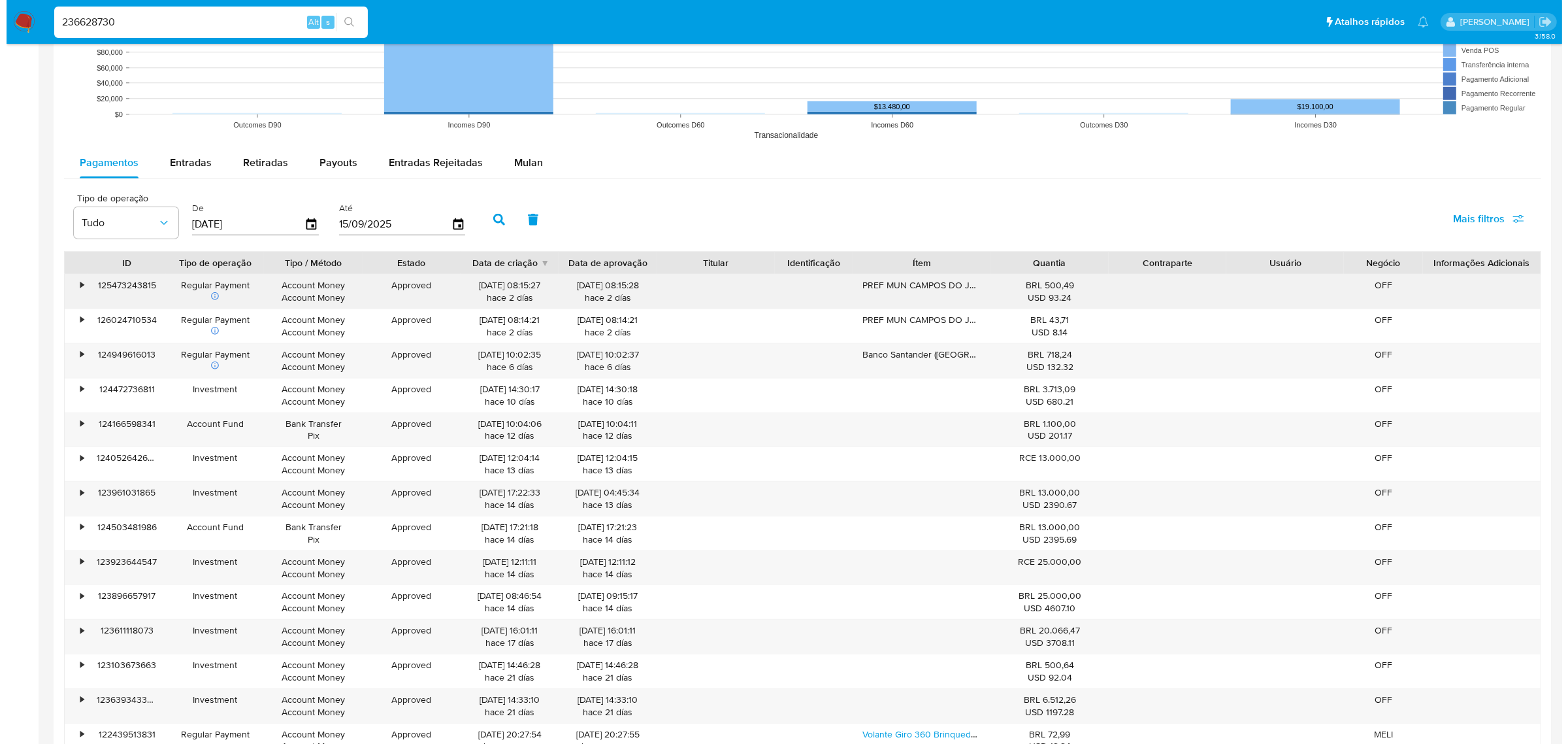
scroll to position [1063, 0]
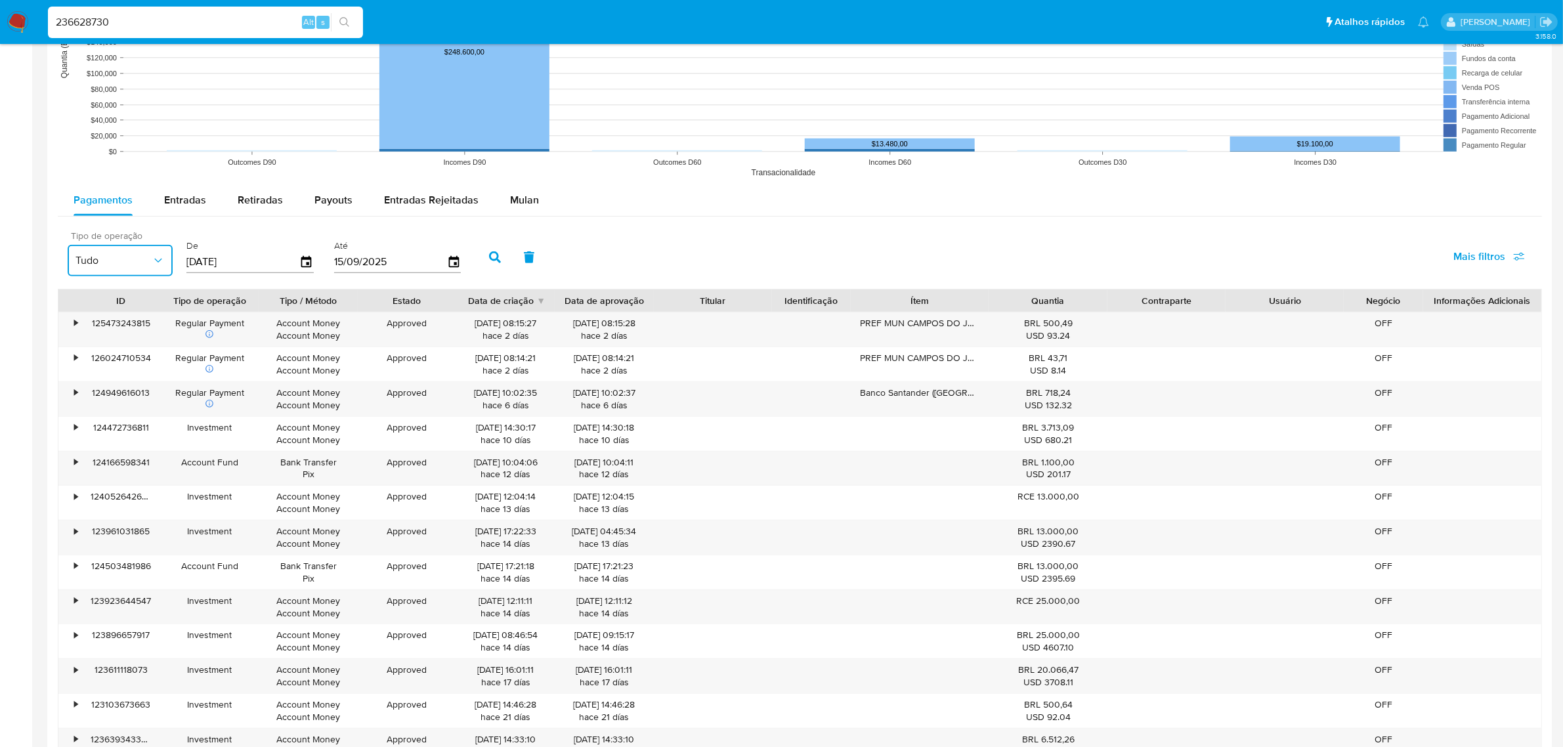
click at [132, 266] on span "Tudo" at bounding box center [113, 260] width 76 height 13
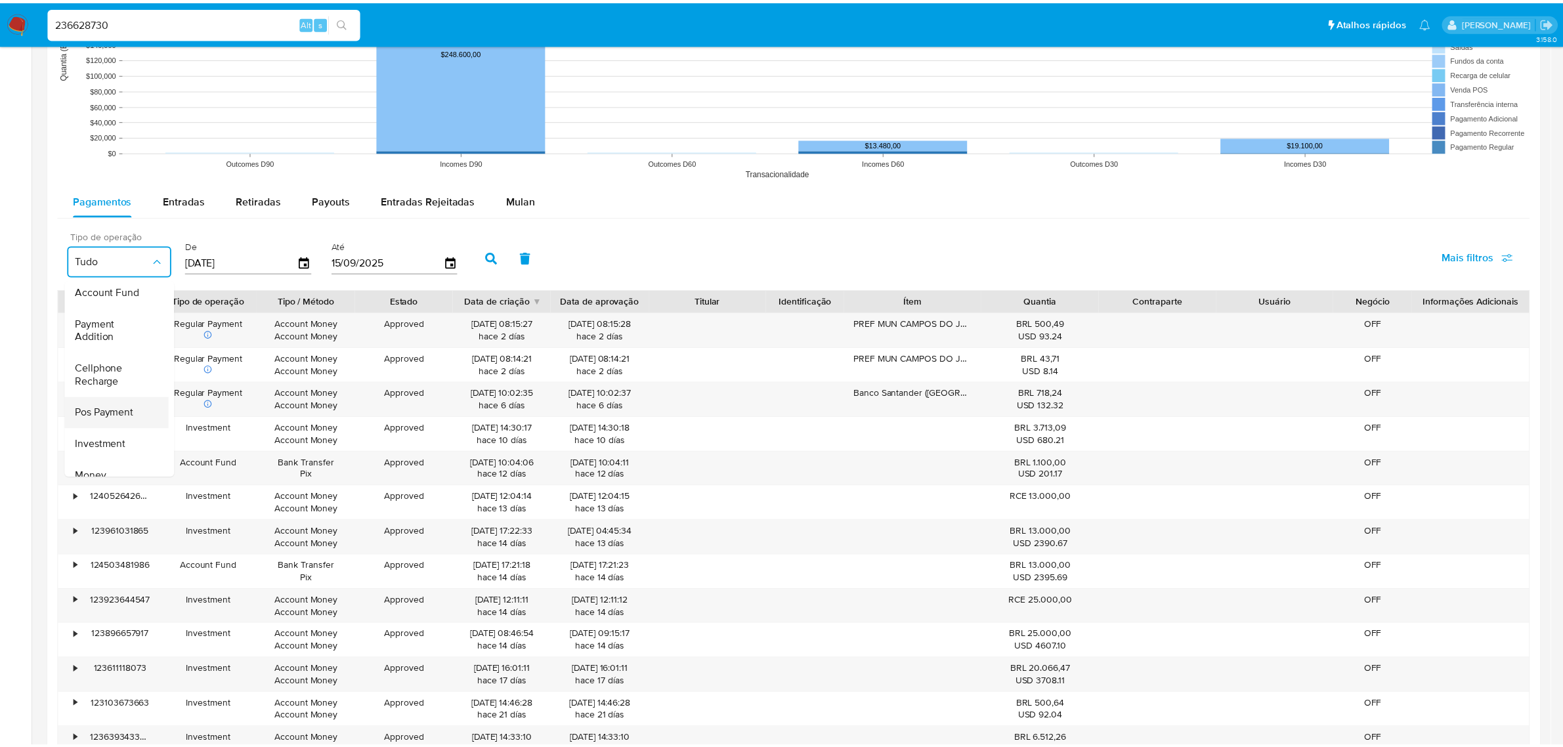
scroll to position [164, 0]
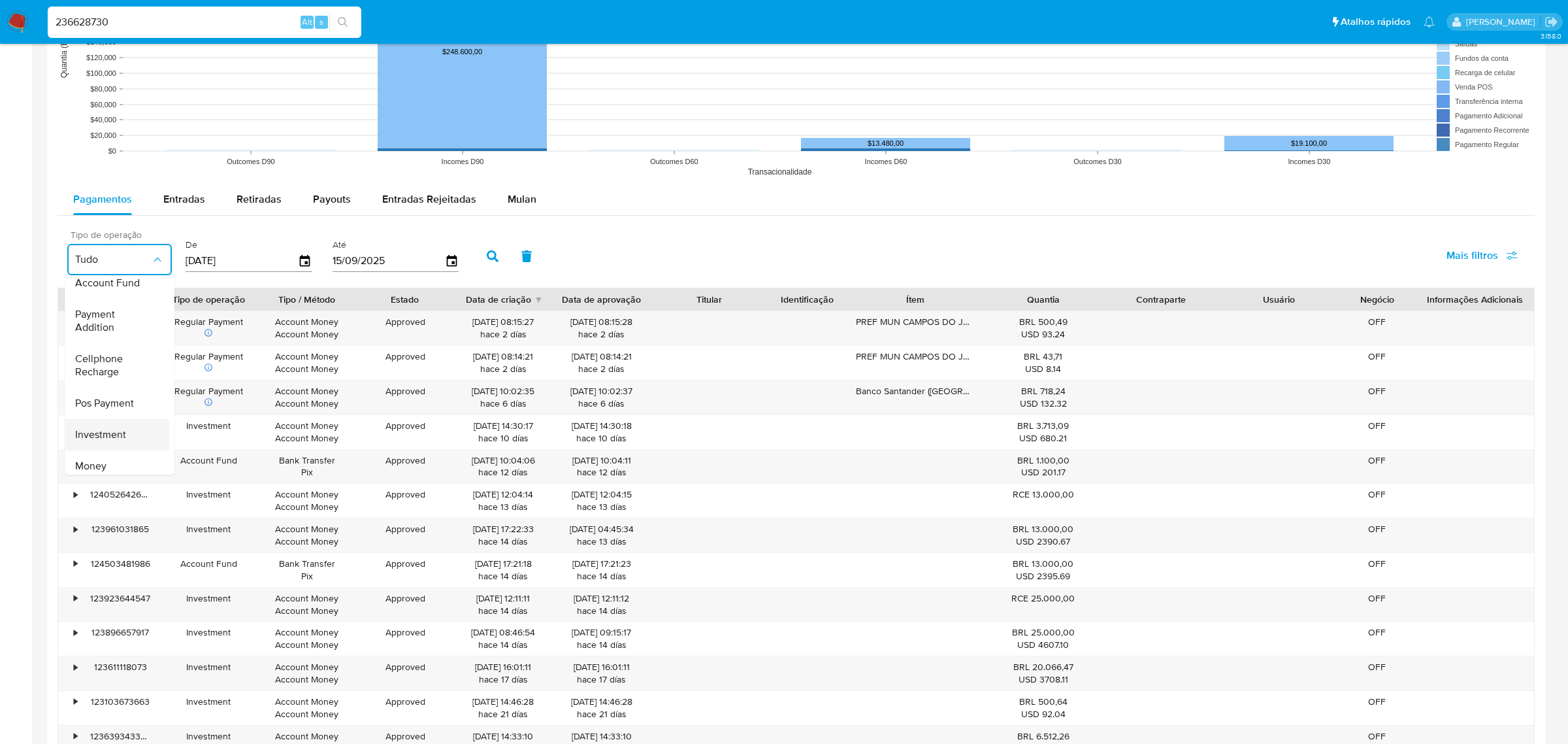
click at [110, 436] on span "Investment" at bounding box center [100, 433] width 51 height 13
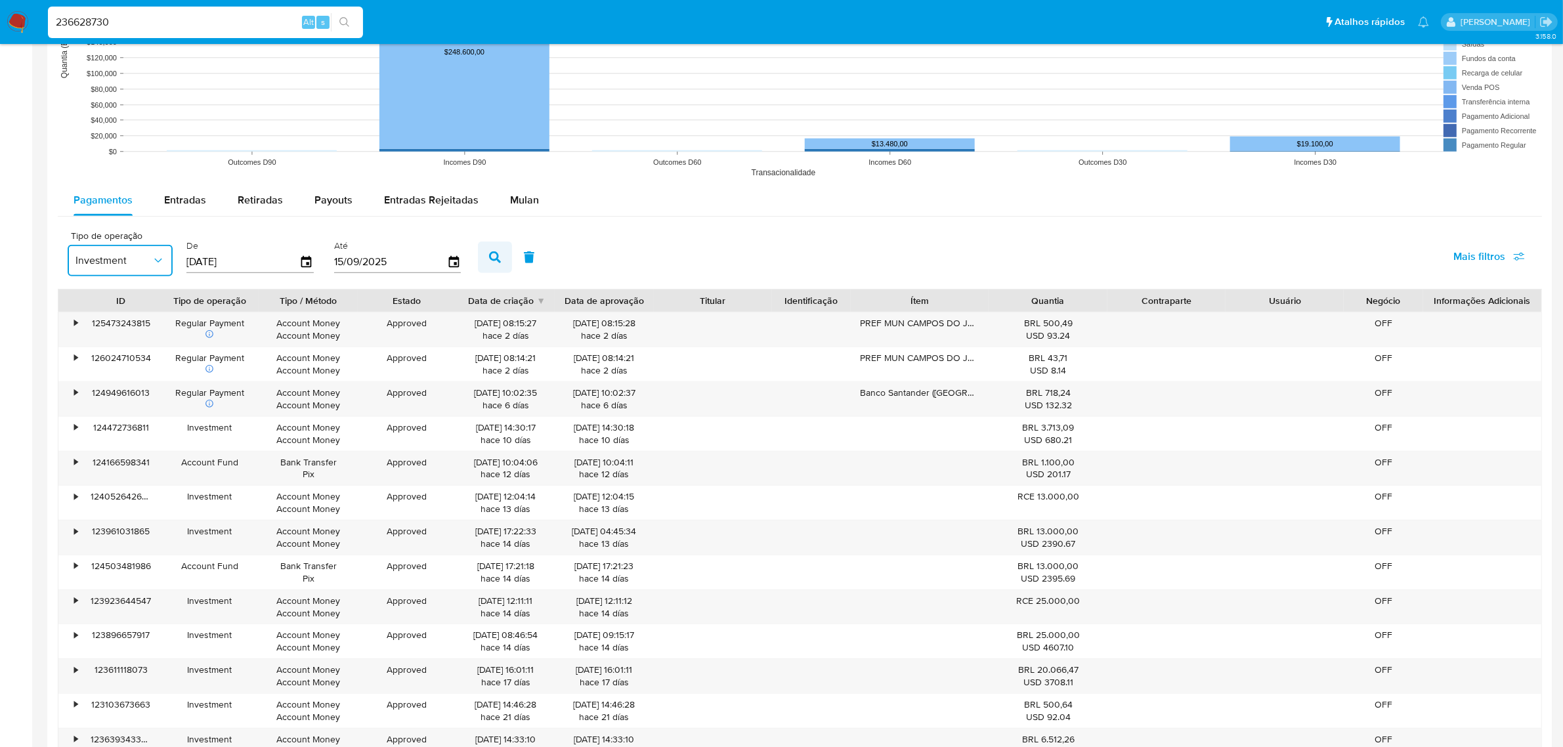
click at [500, 249] on button "button" at bounding box center [495, 258] width 34 height 32
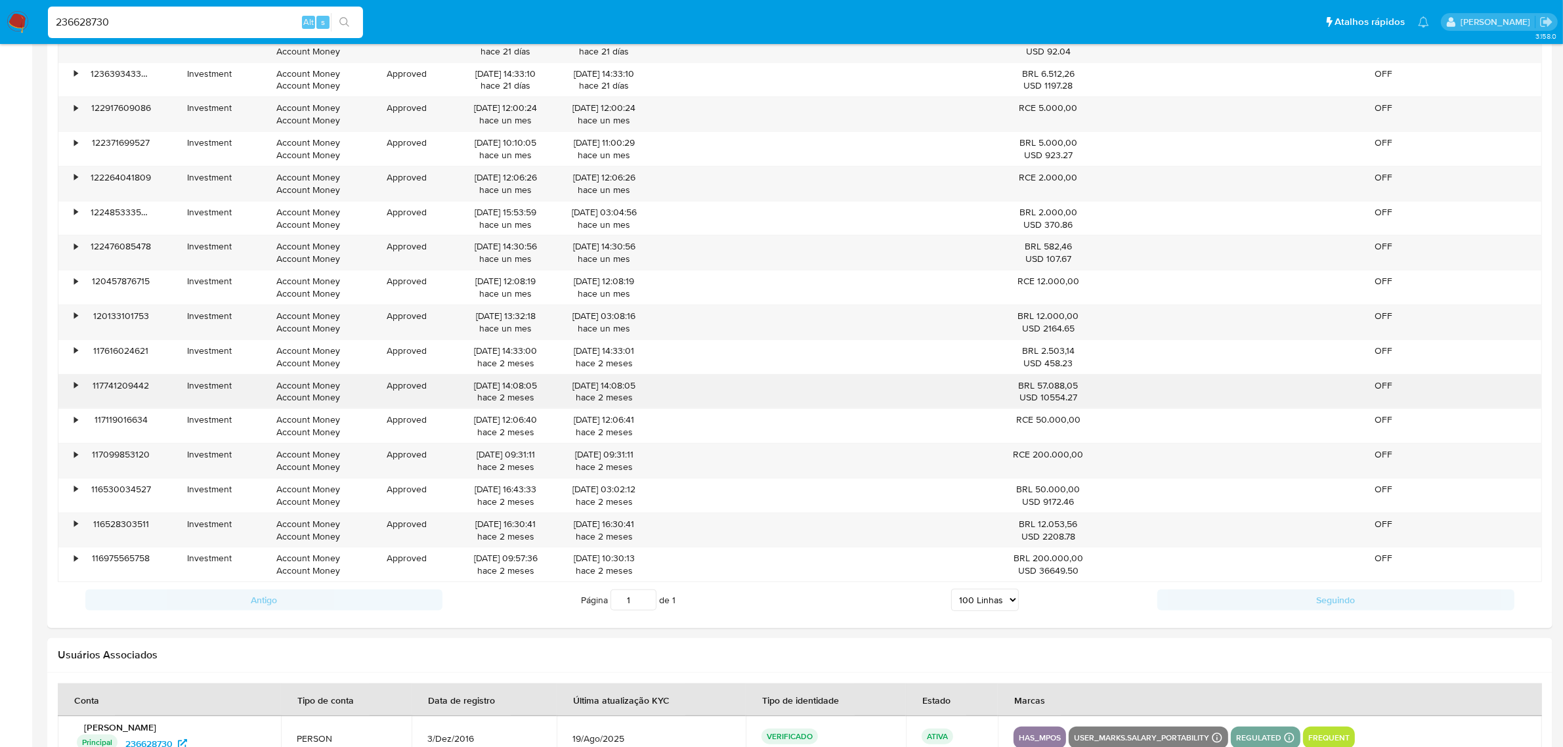
scroll to position [1693, 0]
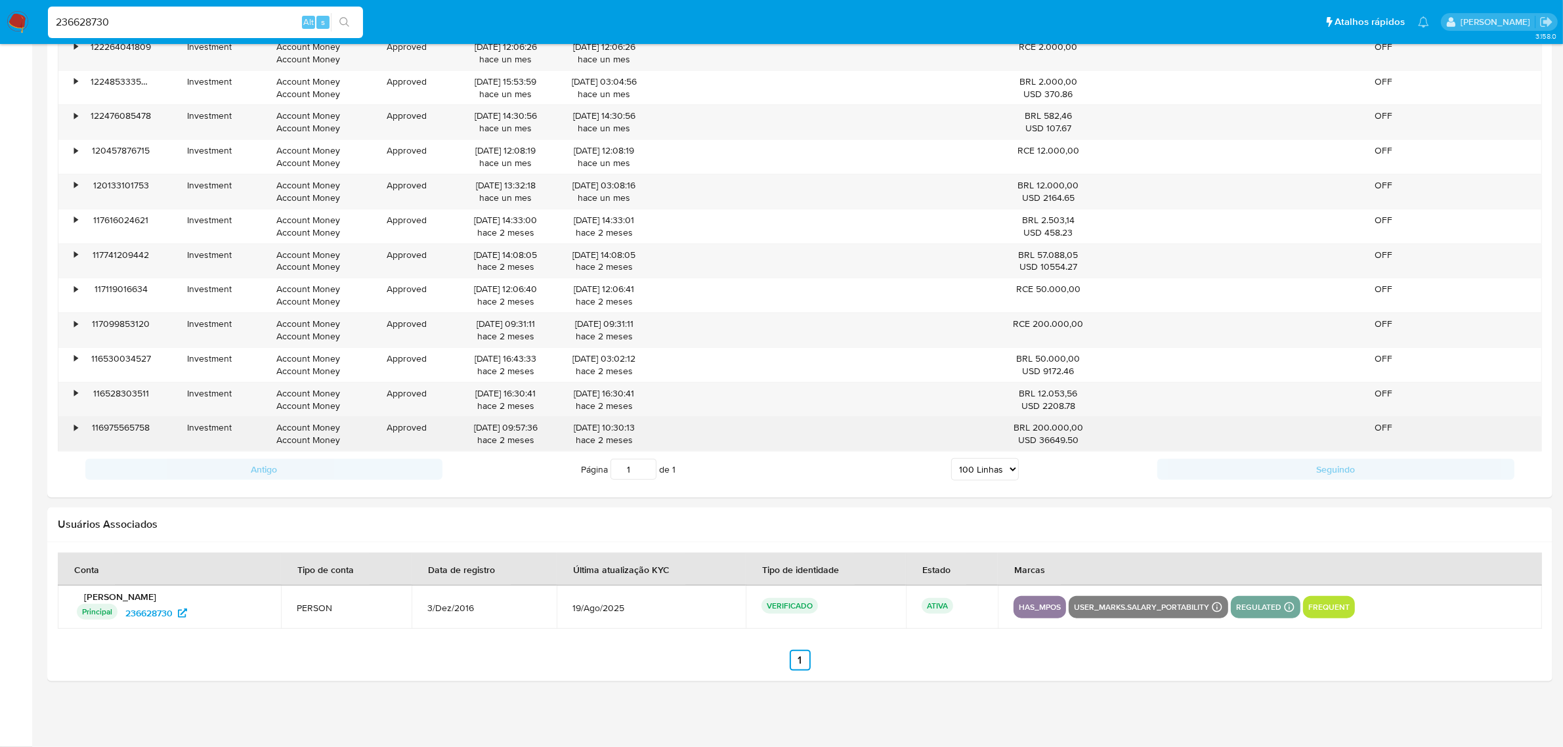
drag, startPoint x: 1032, startPoint y: 425, endPoint x: 1093, endPoint y: 417, distance: 61.5
click at [1093, 417] on div "BRL 200.000,00 USD 36649.50" at bounding box center [1048, 434] width 118 height 34
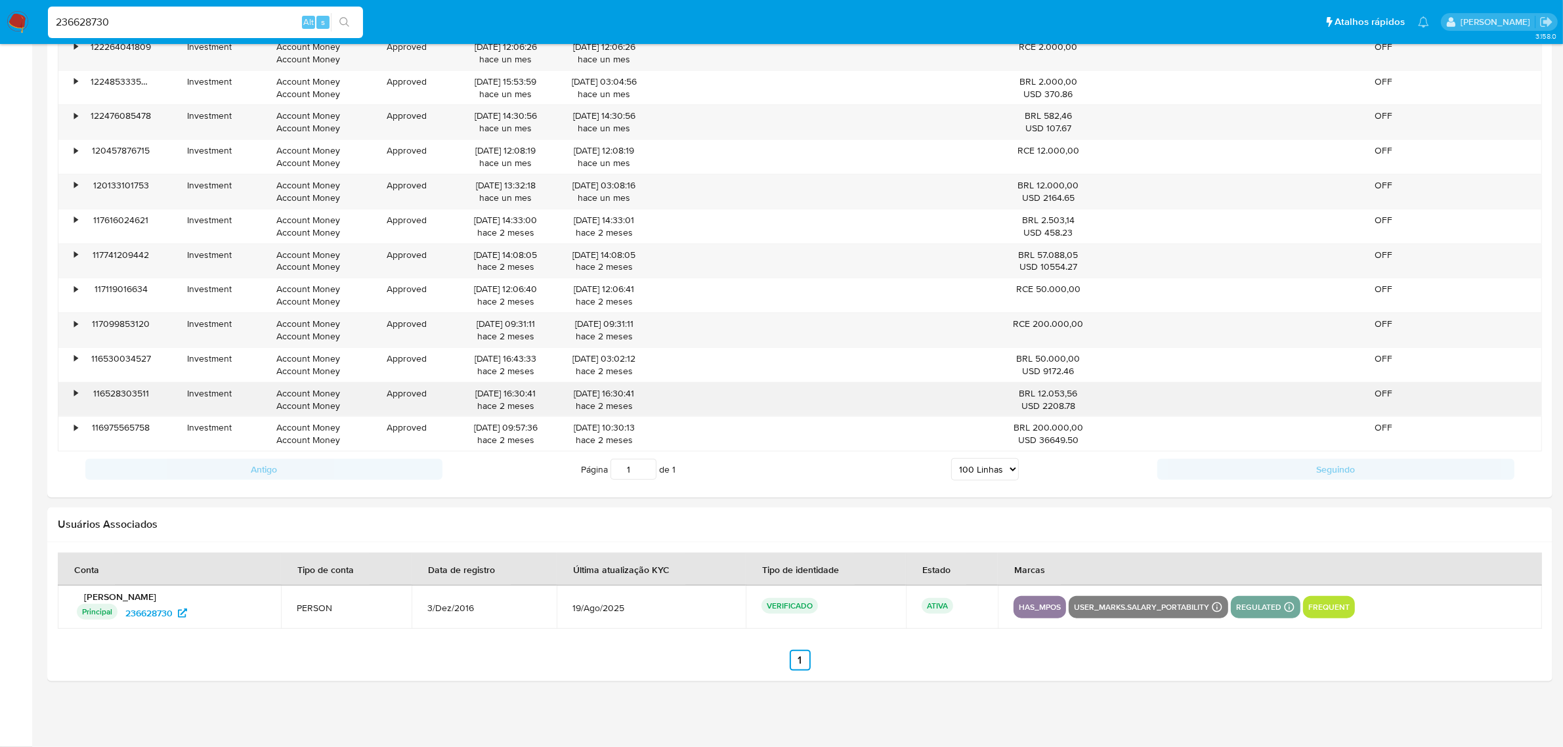
drag, startPoint x: 1038, startPoint y: 394, endPoint x: 1101, endPoint y: 393, distance: 62.4
click at [1101, 393] on div "BRL 12.053,56 USD 2208.78" at bounding box center [1048, 400] width 118 height 34
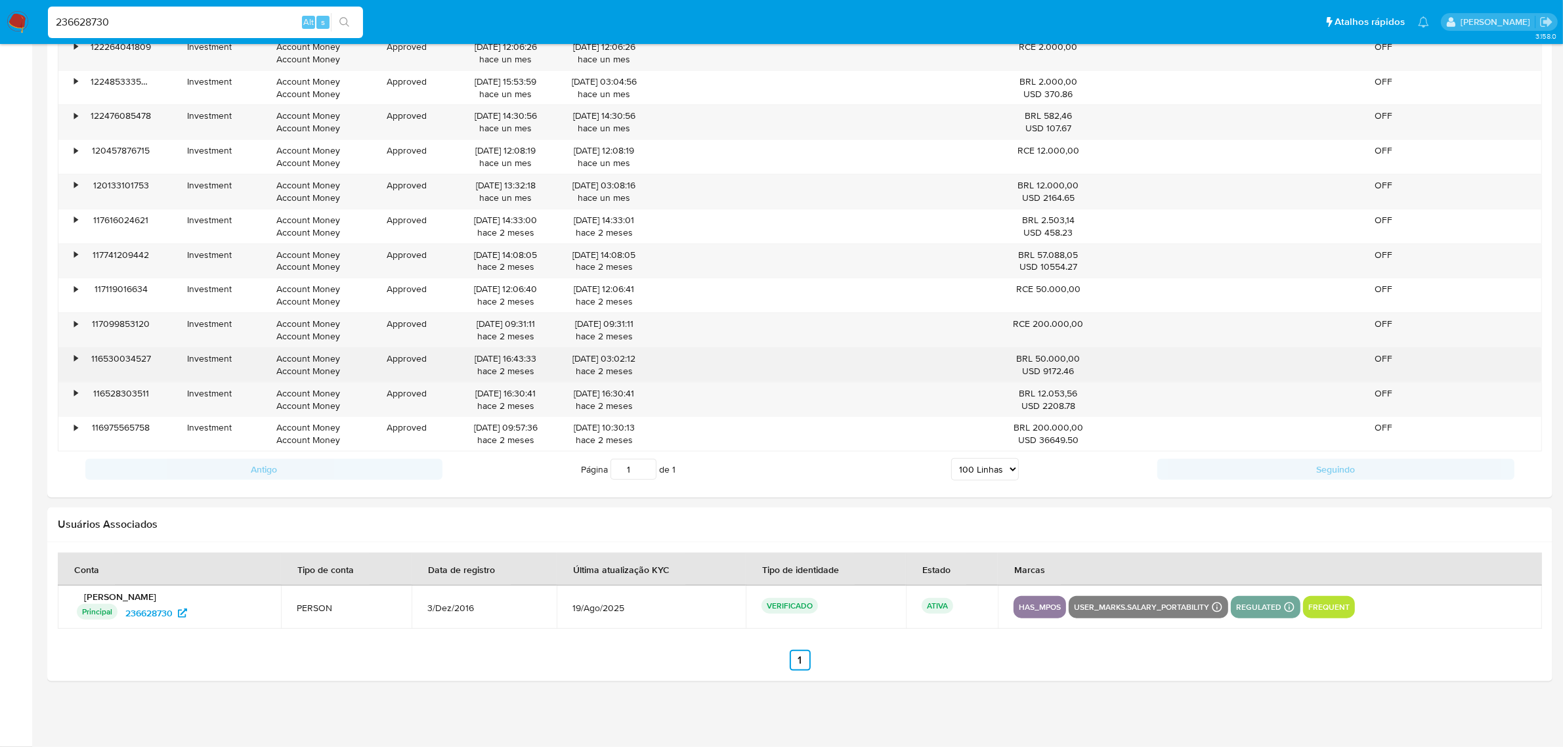
drag, startPoint x: 1034, startPoint y: 358, endPoint x: 1088, endPoint y: 358, distance: 53.8
click at [1088, 358] on div "BRL 50.000,00 USD 9172.46" at bounding box center [1048, 364] width 100 height 25
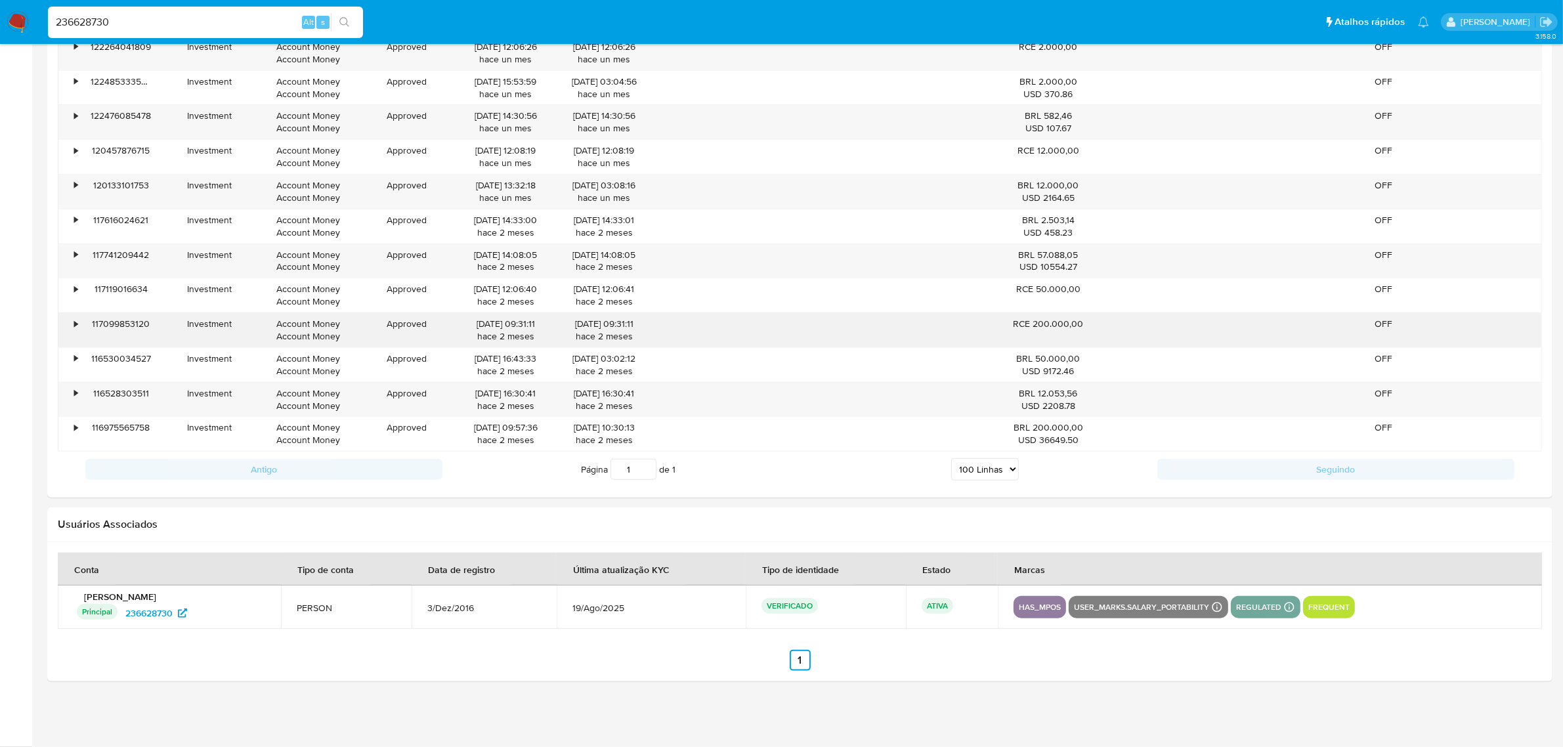
drag, startPoint x: 1034, startPoint y: 322, endPoint x: 1101, endPoint y: 322, distance: 67.0
click at [1101, 322] on div "RCE 200.000,00" at bounding box center [1048, 330] width 118 height 34
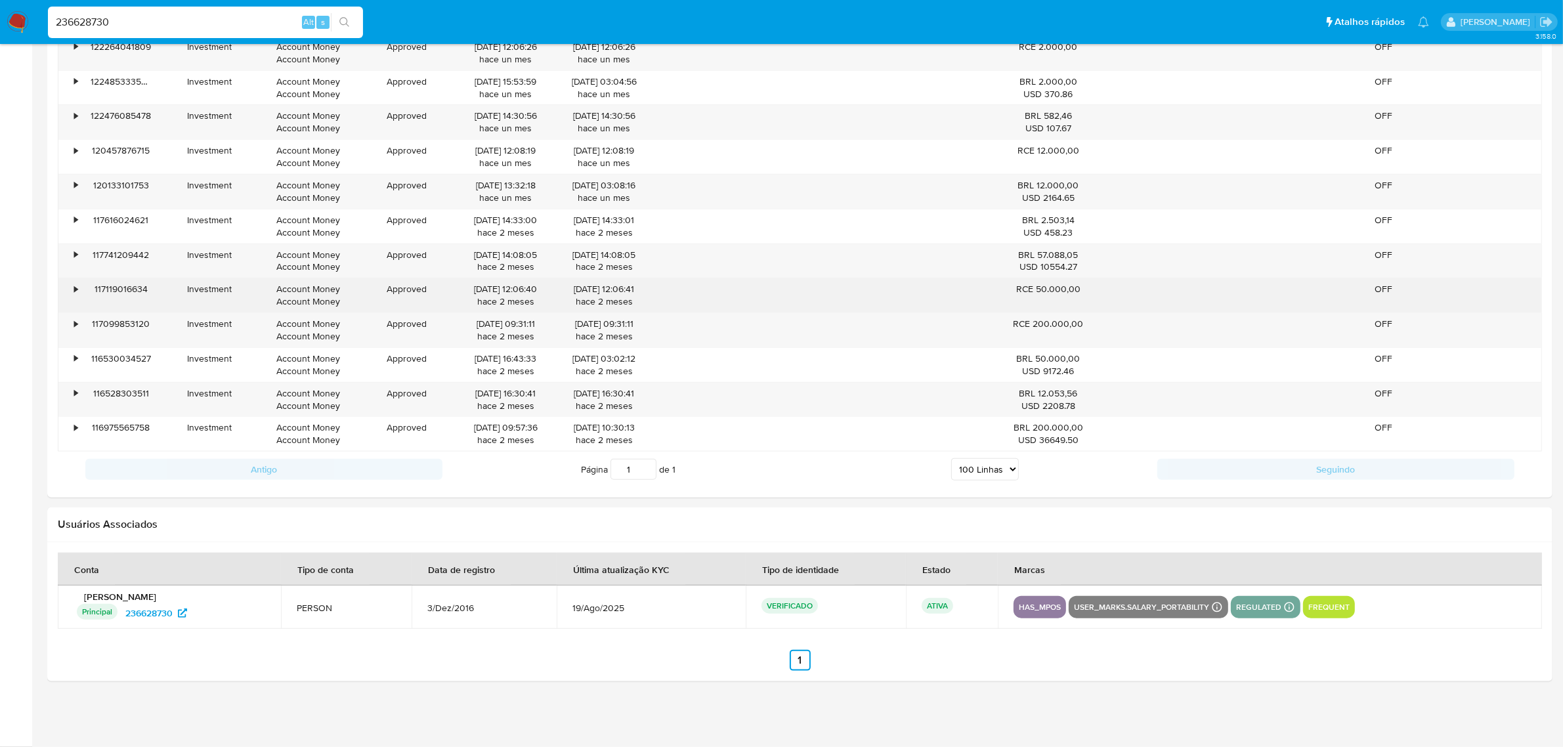
drag, startPoint x: 1034, startPoint y: 287, endPoint x: 1085, endPoint y: 287, distance: 51.2
click at [1085, 287] on div "RCE 50.000,00" at bounding box center [1048, 289] width 100 height 12
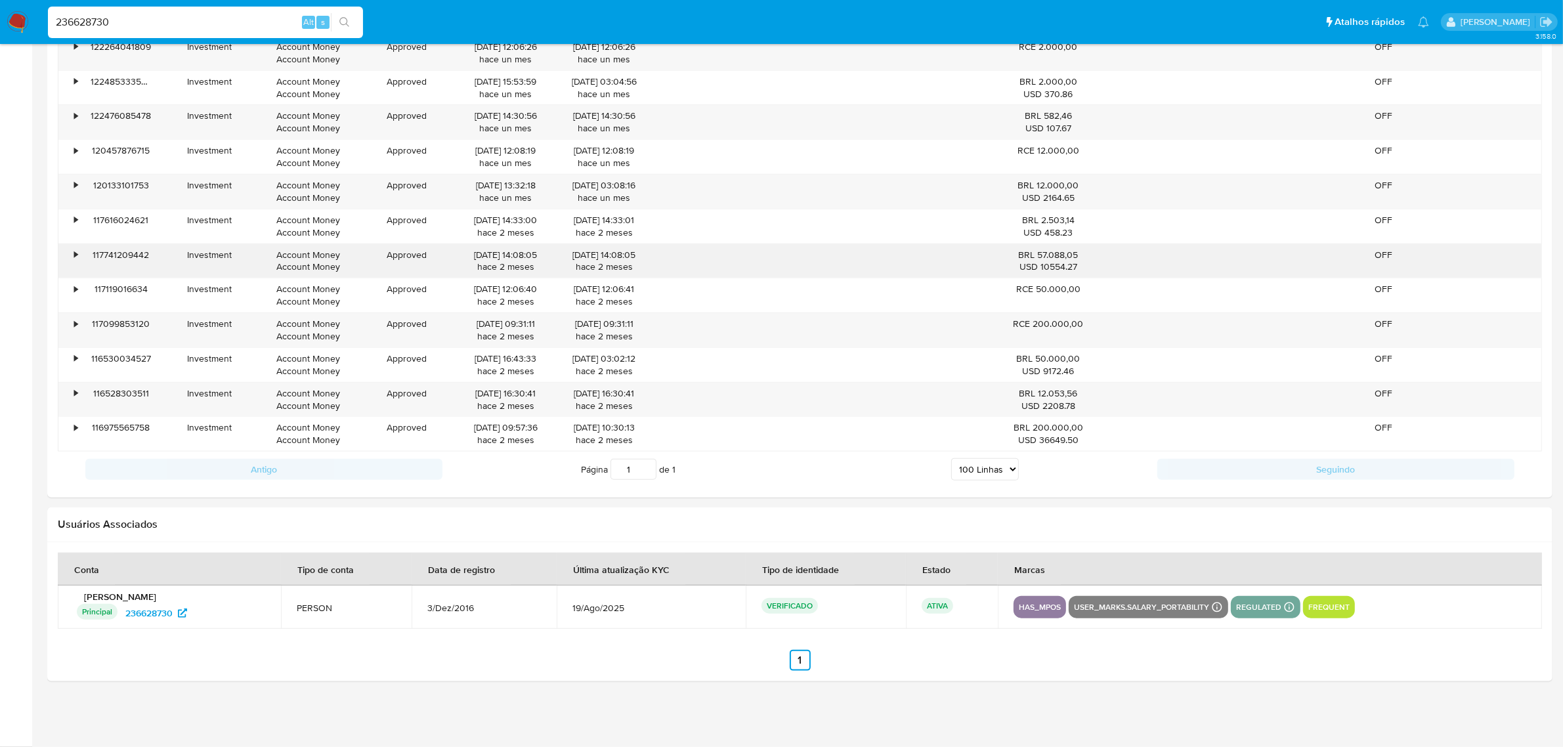
drag, startPoint x: 1038, startPoint y: 249, endPoint x: 1101, endPoint y: 255, distance: 63.9
click at [1101, 255] on div "BRL 57.088,05 USD 10554.27" at bounding box center [1048, 261] width 118 height 34
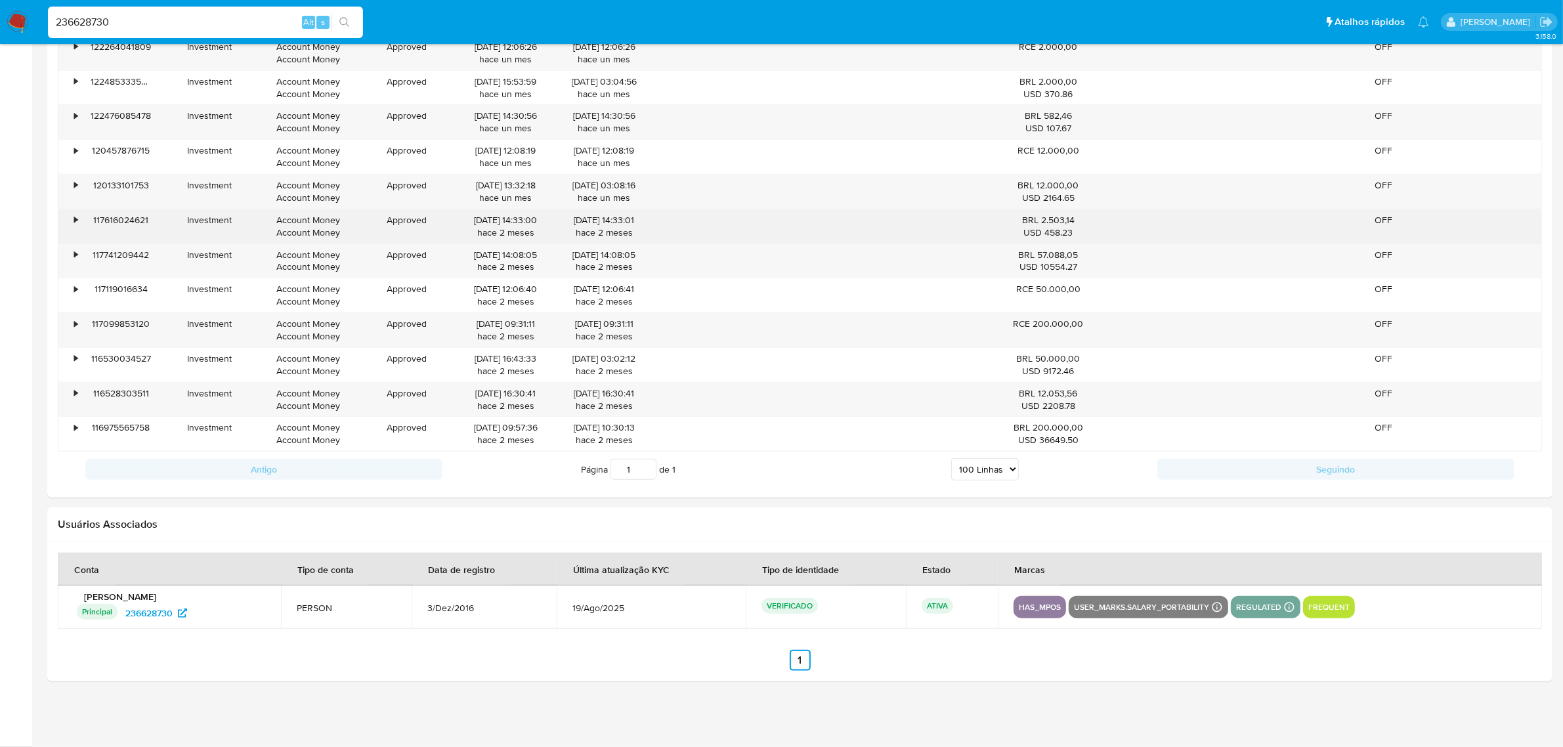
drag, startPoint x: 1036, startPoint y: 222, endPoint x: 1075, endPoint y: 218, distance: 39.6
click at [1075, 218] on div "BRL 2.503,14 USD 458.23" at bounding box center [1048, 226] width 100 height 25
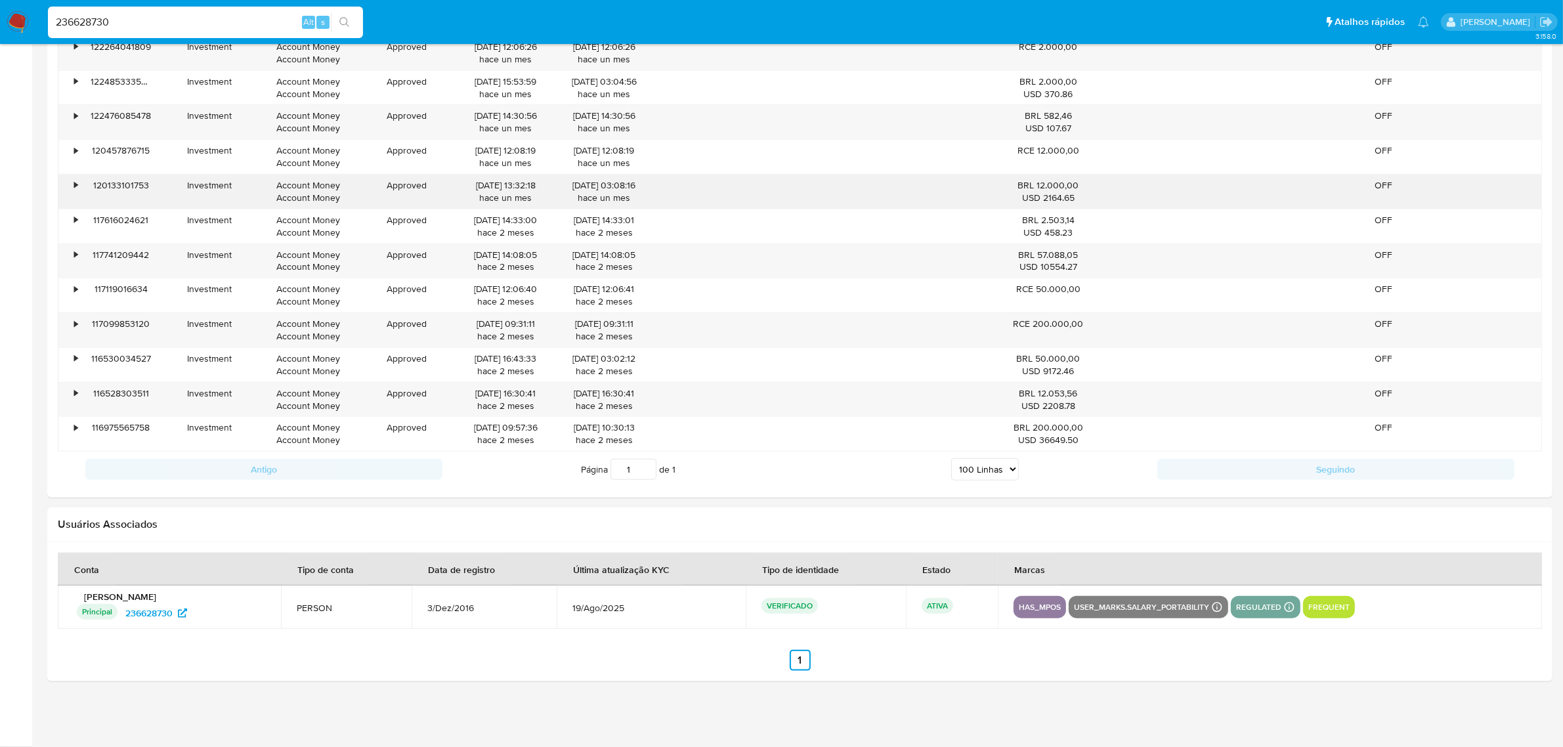
drag, startPoint x: 1036, startPoint y: 184, endPoint x: 1080, endPoint y: 179, distance: 44.9
click at [1080, 179] on div "BRL 12.000,00 USD 2164.65" at bounding box center [1048, 191] width 100 height 25
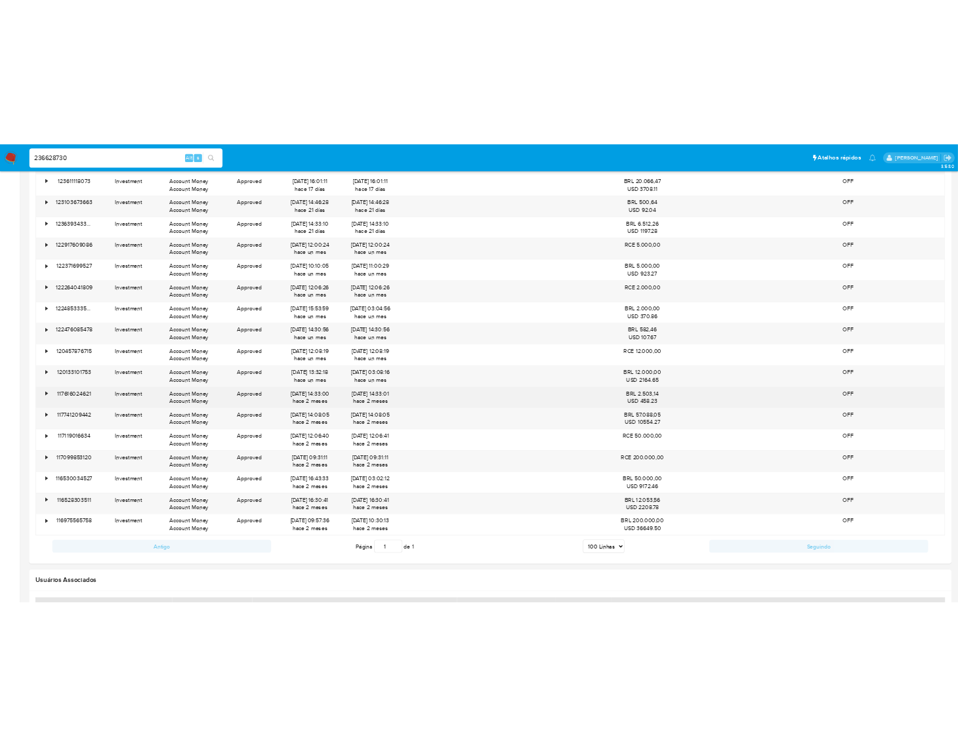
scroll to position [1529, 0]
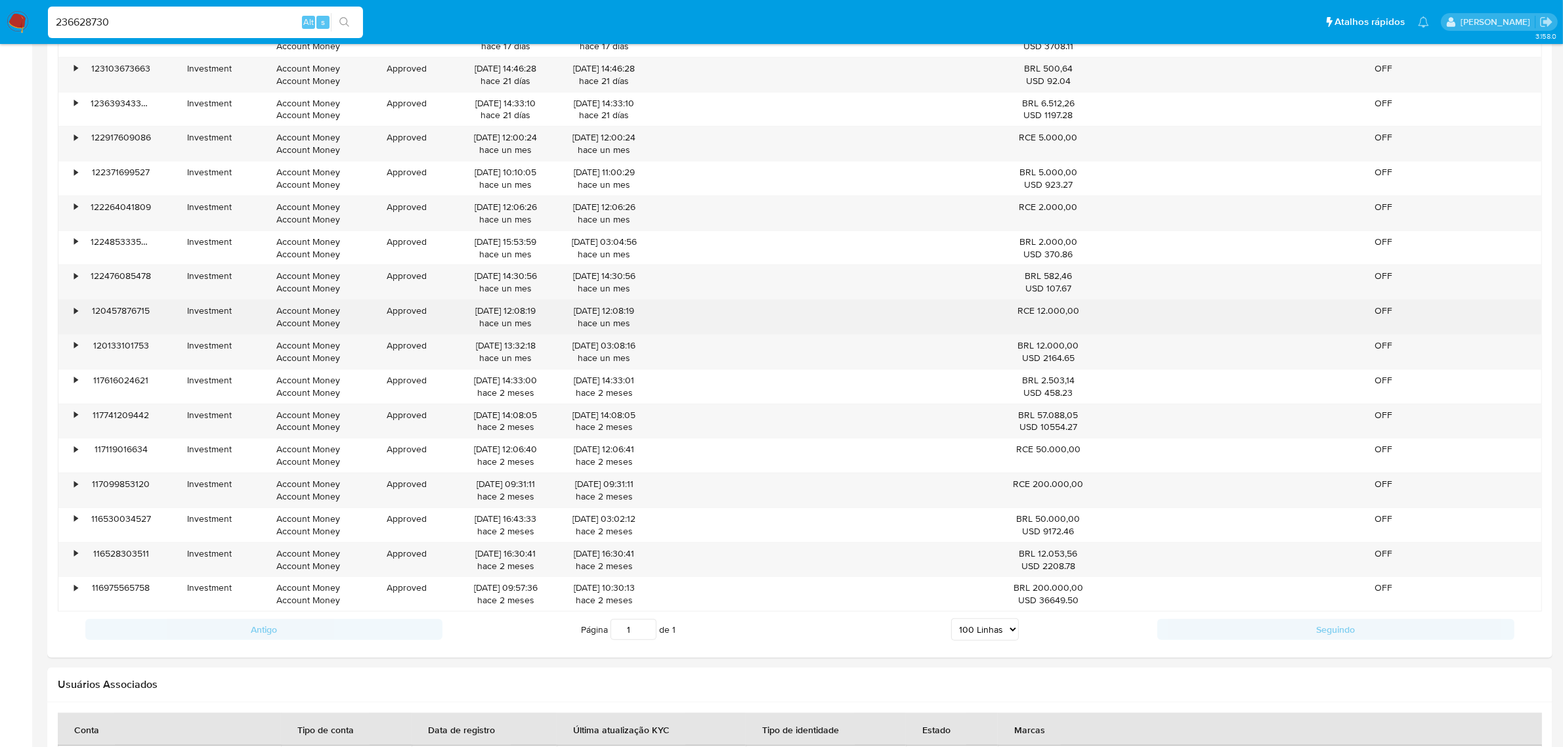
drag, startPoint x: 1049, startPoint y: 316, endPoint x: 1073, endPoint y: 316, distance: 24.3
click at [1073, 316] on div "RCE 12.000,00" at bounding box center [1048, 311] width 100 height 12
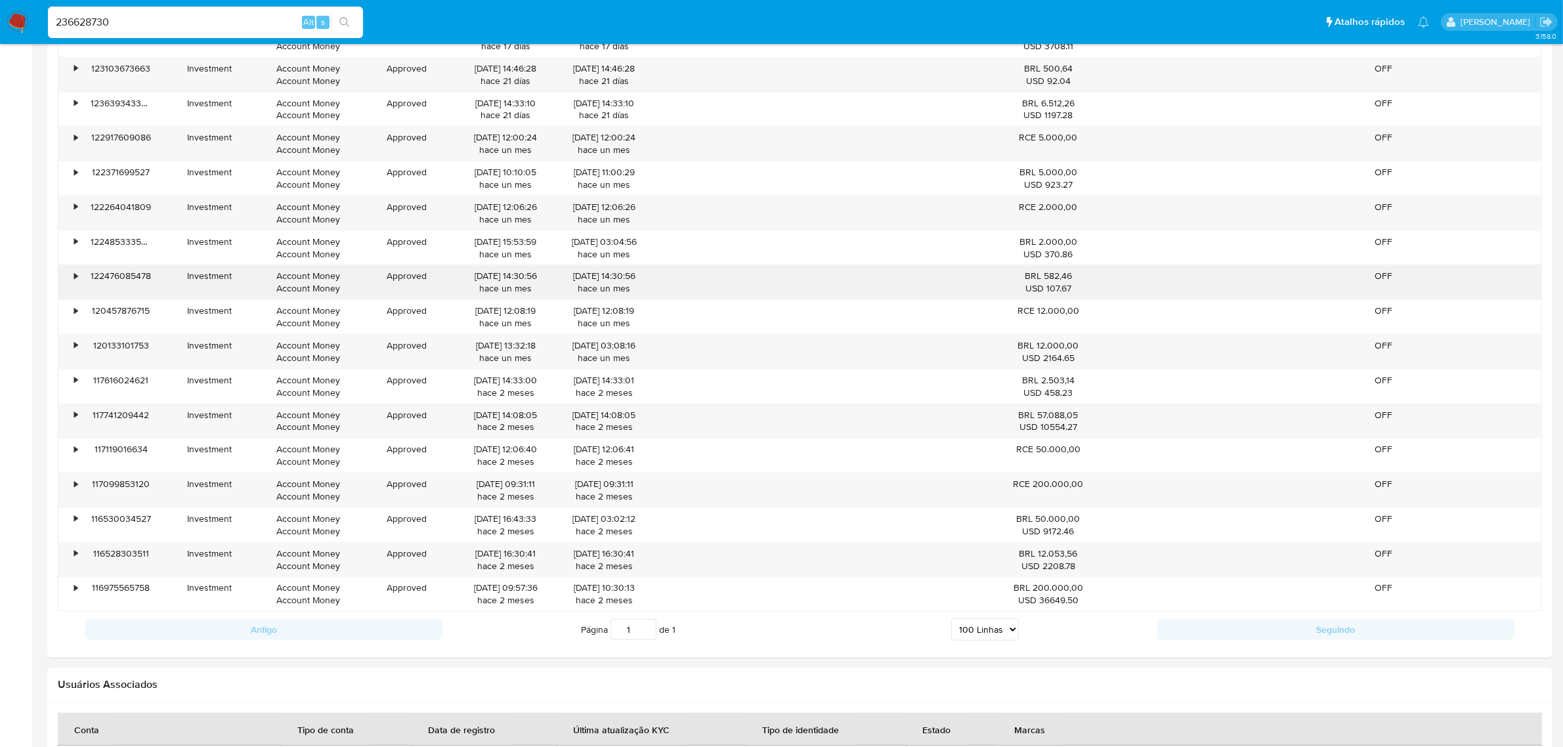
drag, startPoint x: 1038, startPoint y: 276, endPoint x: 1049, endPoint y: 277, distance: 10.5
click at [1049, 277] on div "BRL 582,46 USD 107.67" at bounding box center [1048, 282] width 100 height 25
click at [1049, 287] on div "USD 107.67" at bounding box center [1048, 288] width 100 height 12
drag, startPoint x: 1040, startPoint y: 277, endPoint x: 1080, endPoint y: 276, distance: 39.4
click at [1080, 276] on div "BRL 582,46 USD 107.67" at bounding box center [1048, 282] width 100 height 25
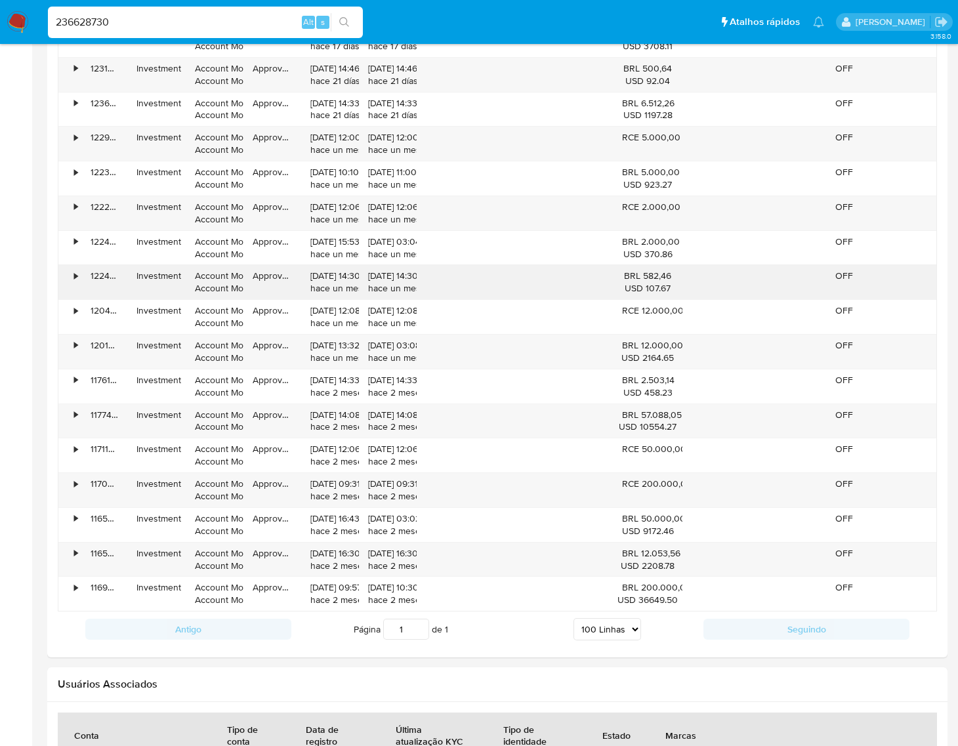
click at [641, 272] on div "BRL 582,46 USD 107.67" at bounding box center [647, 282] width 51 height 25
drag, startPoint x: 644, startPoint y: 279, endPoint x: 675, endPoint y: 277, distance: 30.9
click at [675, 277] on div "BRL 582,46 USD 107.67" at bounding box center [648, 282] width 70 height 34
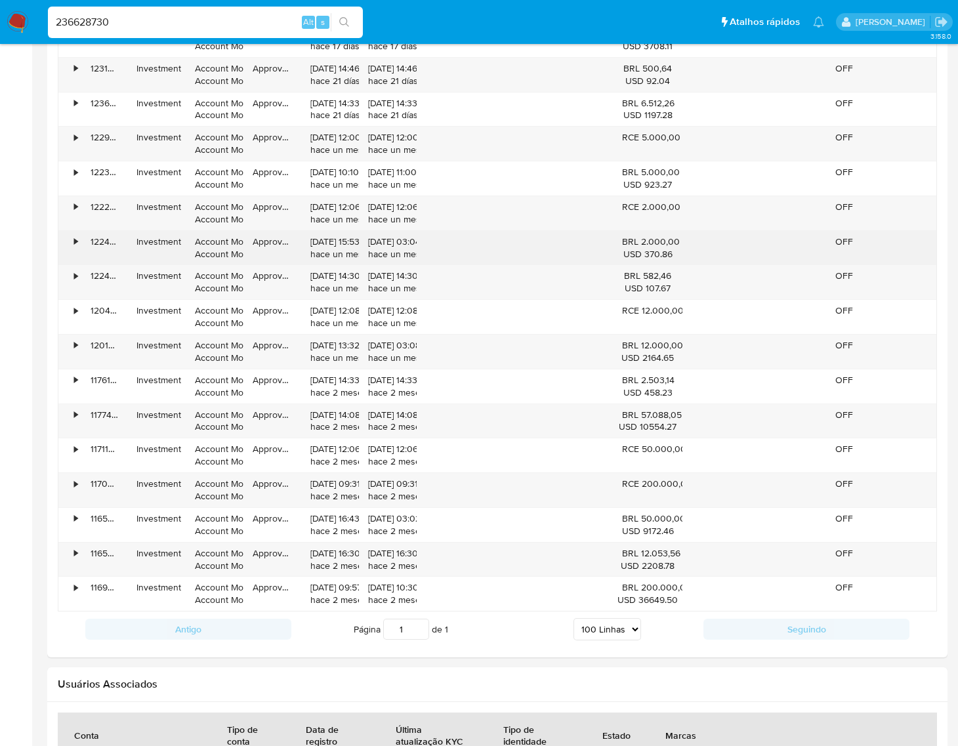
drag, startPoint x: 642, startPoint y: 244, endPoint x: 680, endPoint y: 243, distance: 38.1
click at [680, 243] on div "BRL 2.000,00 USD 370.86" at bounding box center [648, 248] width 70 height 34
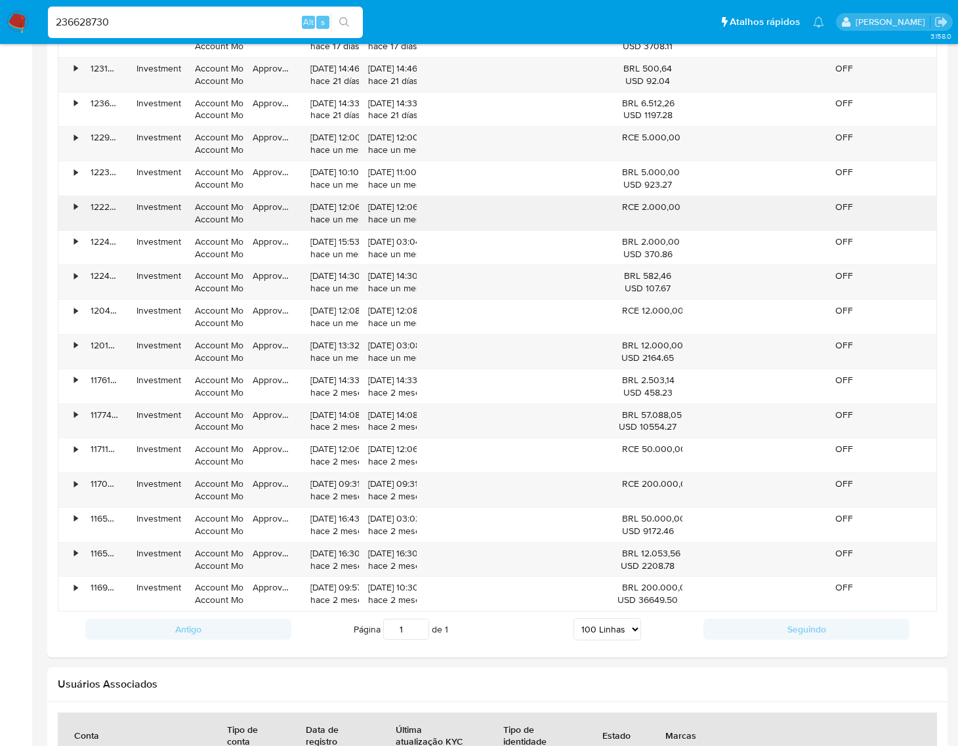
click at [683, 205] on div "• 122264041809 Investment Account Money Account Money Approved 18/08/2025 12:06…" at bounding box center [497, 213] width 878 height 34
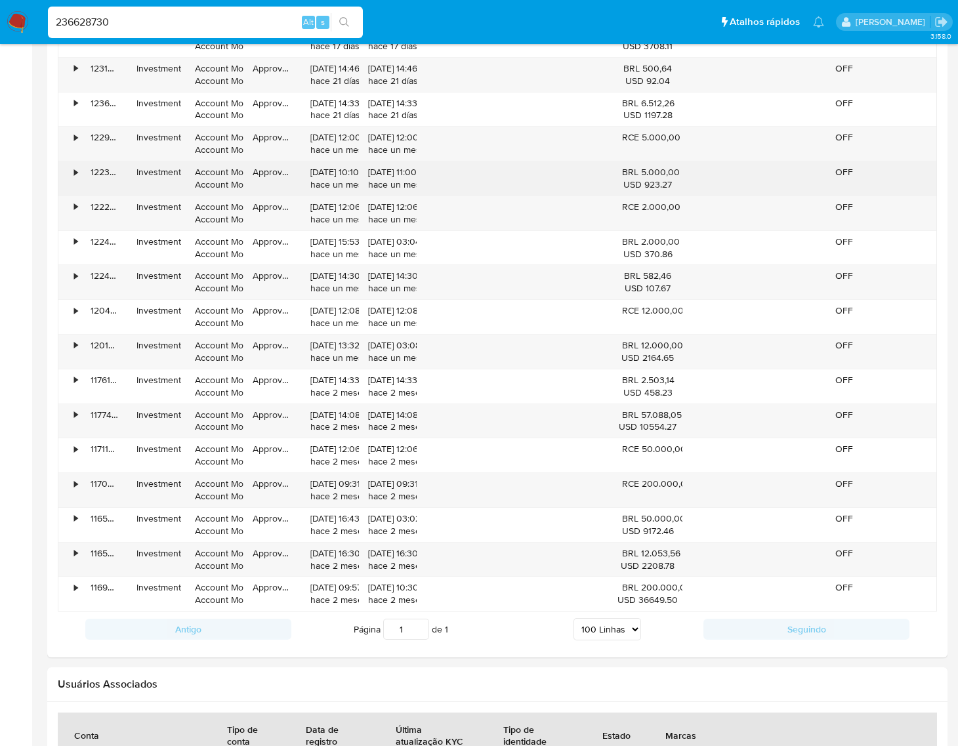
drag, startPoint x: 641, startPoint y: 172, endPoint x: 678, endPoint y: 172, distance: 36.8
click at [678, 172] on div "BRL 5.000,00 USD 923.27" at bounding box center [648, 178] width 70 height 34
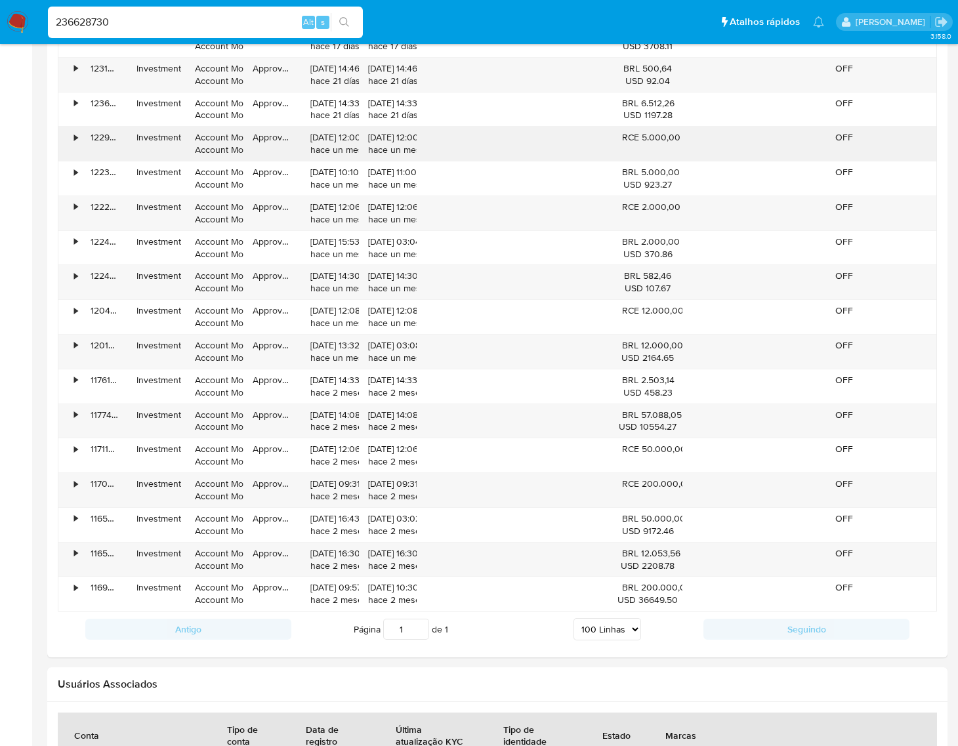
drag, startPoint x: 639, startPoint y: 138, endPoint x: 678, endPoint y: 137, distance: 39.4
click at [673, 137] on div "RCE 5.000,00" at bounding box center [647, 137] width 51 height 12
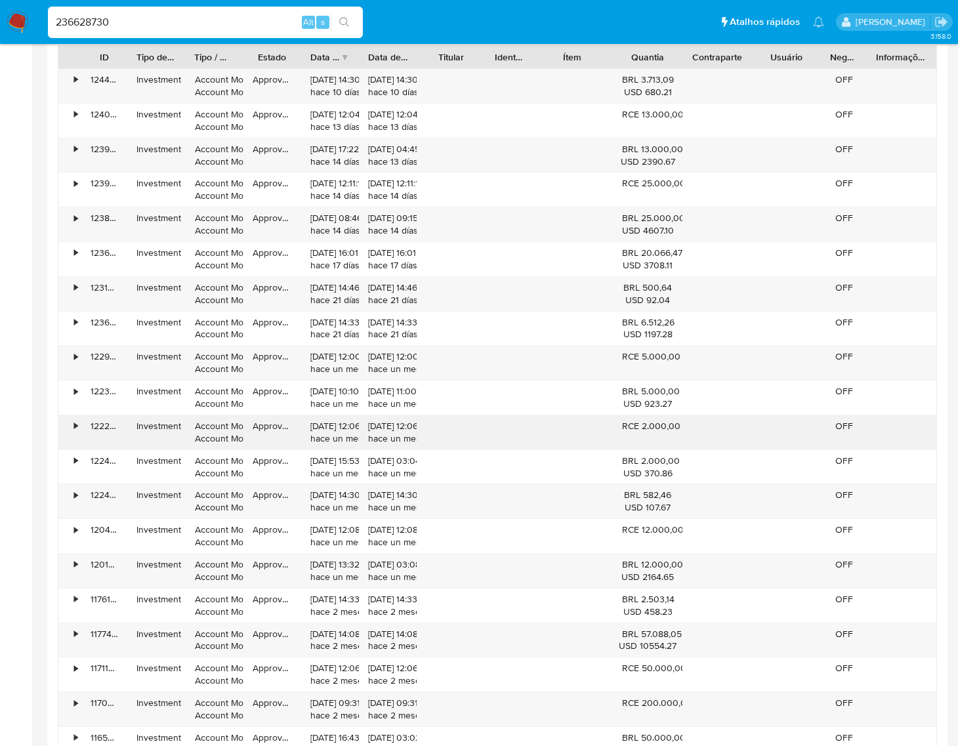
scroll to position [1283, 0]
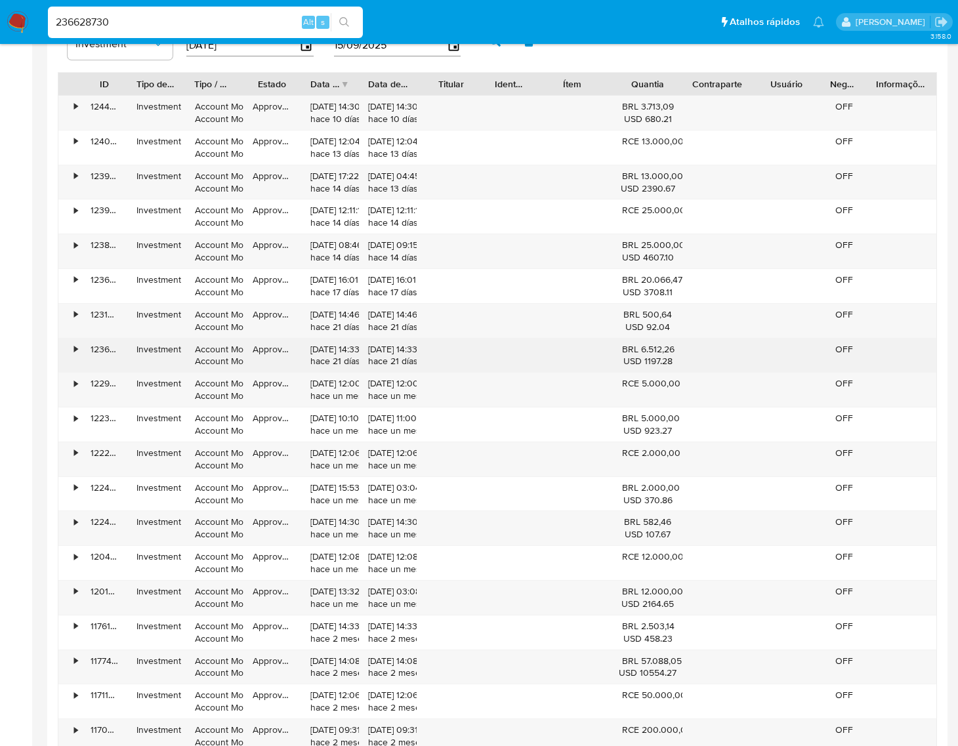
drag, startPoint x: 642, startPoint y: 352, endPoint x: 677, endPoint y: 350, distance: 35.5
click at [677, 350] on div "BRL 6.512,26 USD 1197.28" at bounding box center [648, 356] width 70 height 34
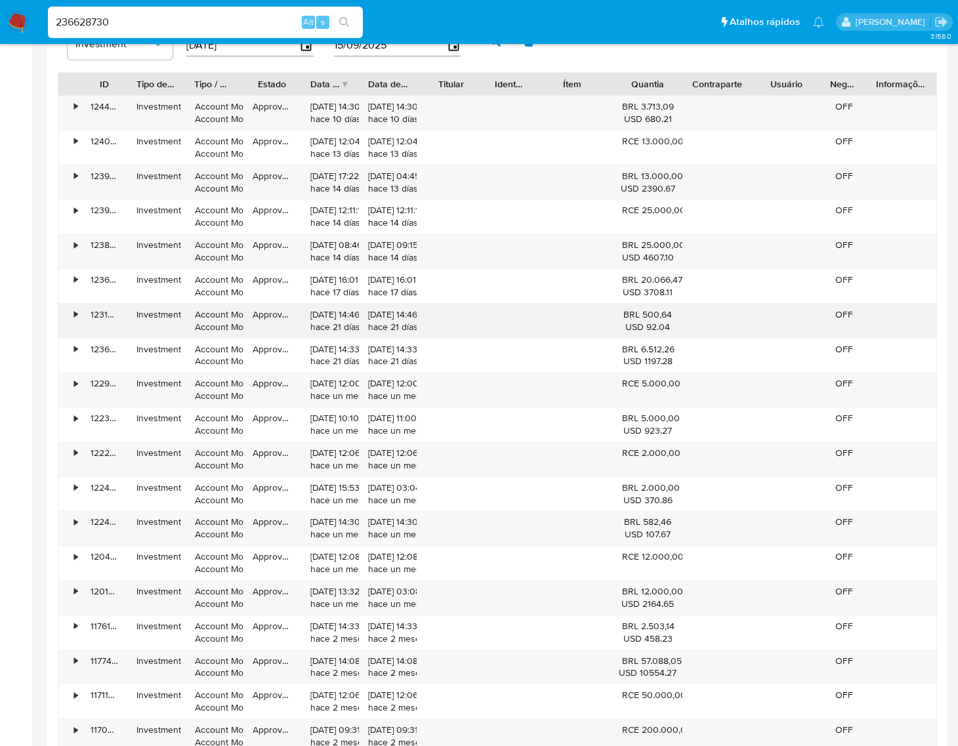
drag, startPoint x: 643, startPoint y: 314, endPoint x: 674, endPoint y: 314, distance: 30.8
click at [674, 314] on div "BRL 500,64 USD 92.04" at bounding box center [648, 321] width 70 height 34
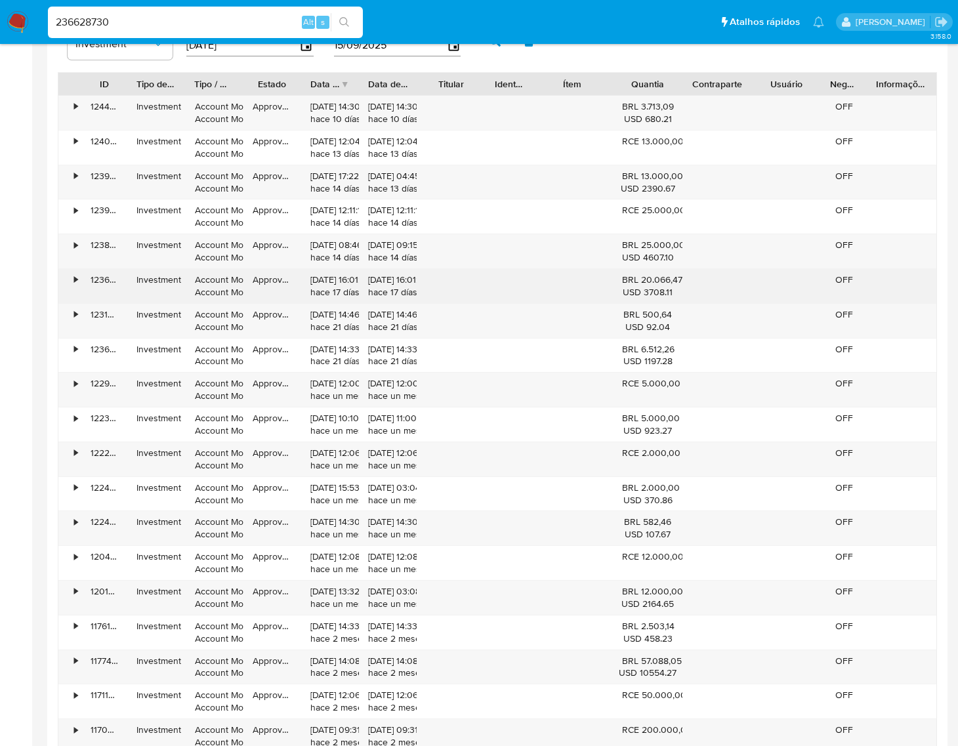
click at [683, 281] on div "• 123611118073 Investment Account Money Account Money Approved 29/08/2025 16:01…" at bounding box center [497, 286] width 878 height 34
click at [645, 284] on div "BRL 20.066,47 USD 3708.11" at bounding box center [647, 286] width 51 height 25
drag, startPoint x: 641, startPoint y: 280, endPoint x: 681, endPoint y: 280, distance: 39.4
click at [673, 280] on div "BRL 20.066,47 USD 3708.11" at bounding box center [647, 286] width 51 height 25
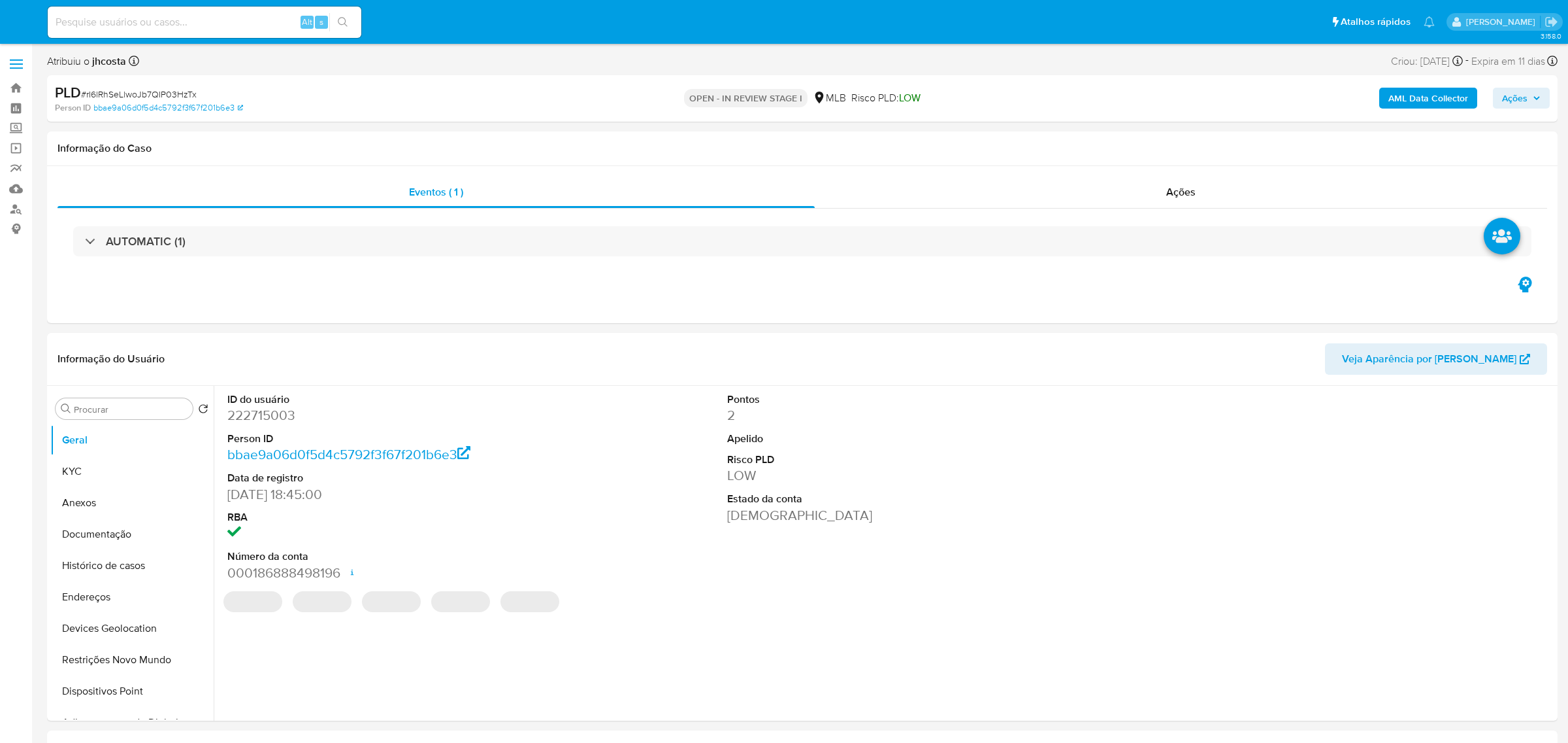
select select "10"
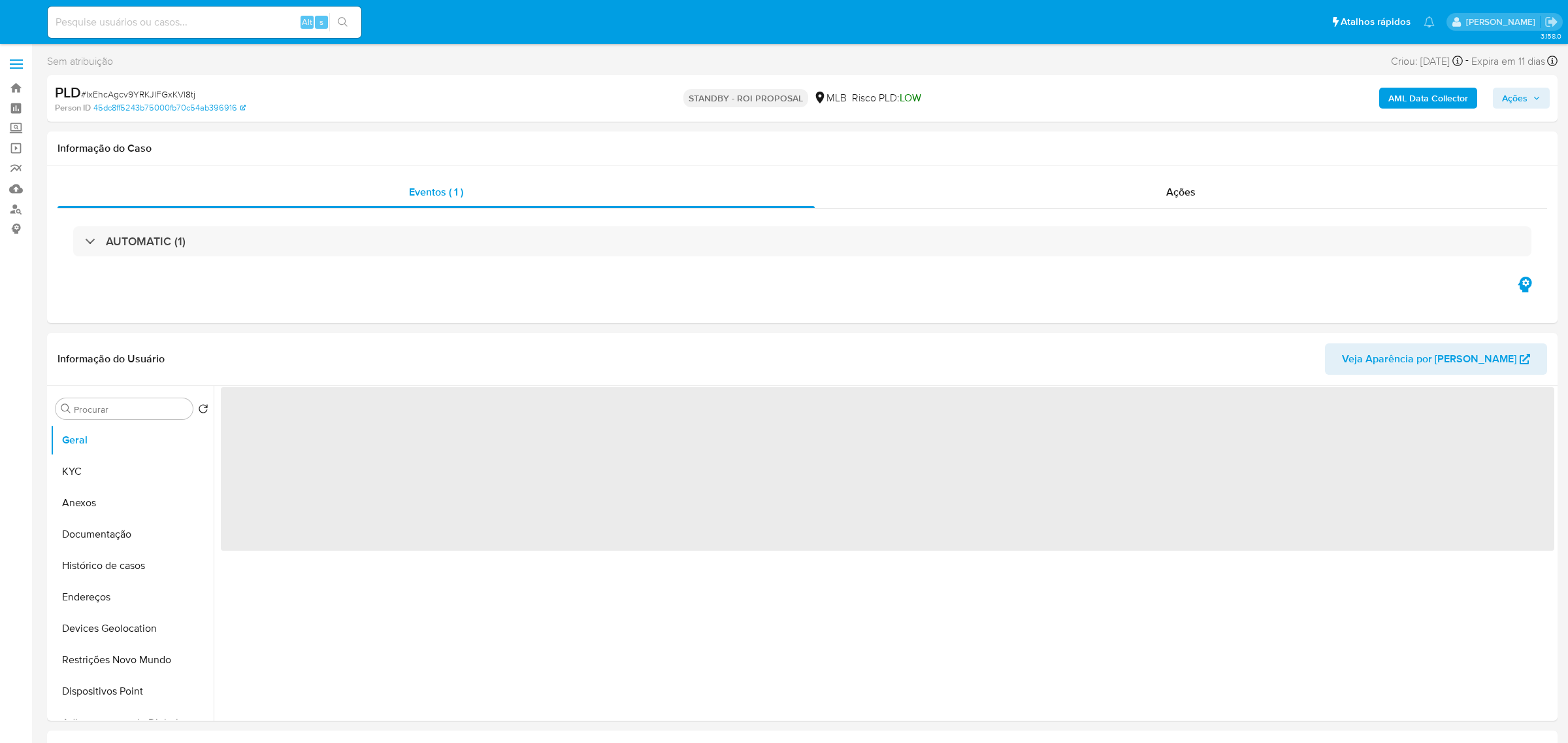
select select "10"
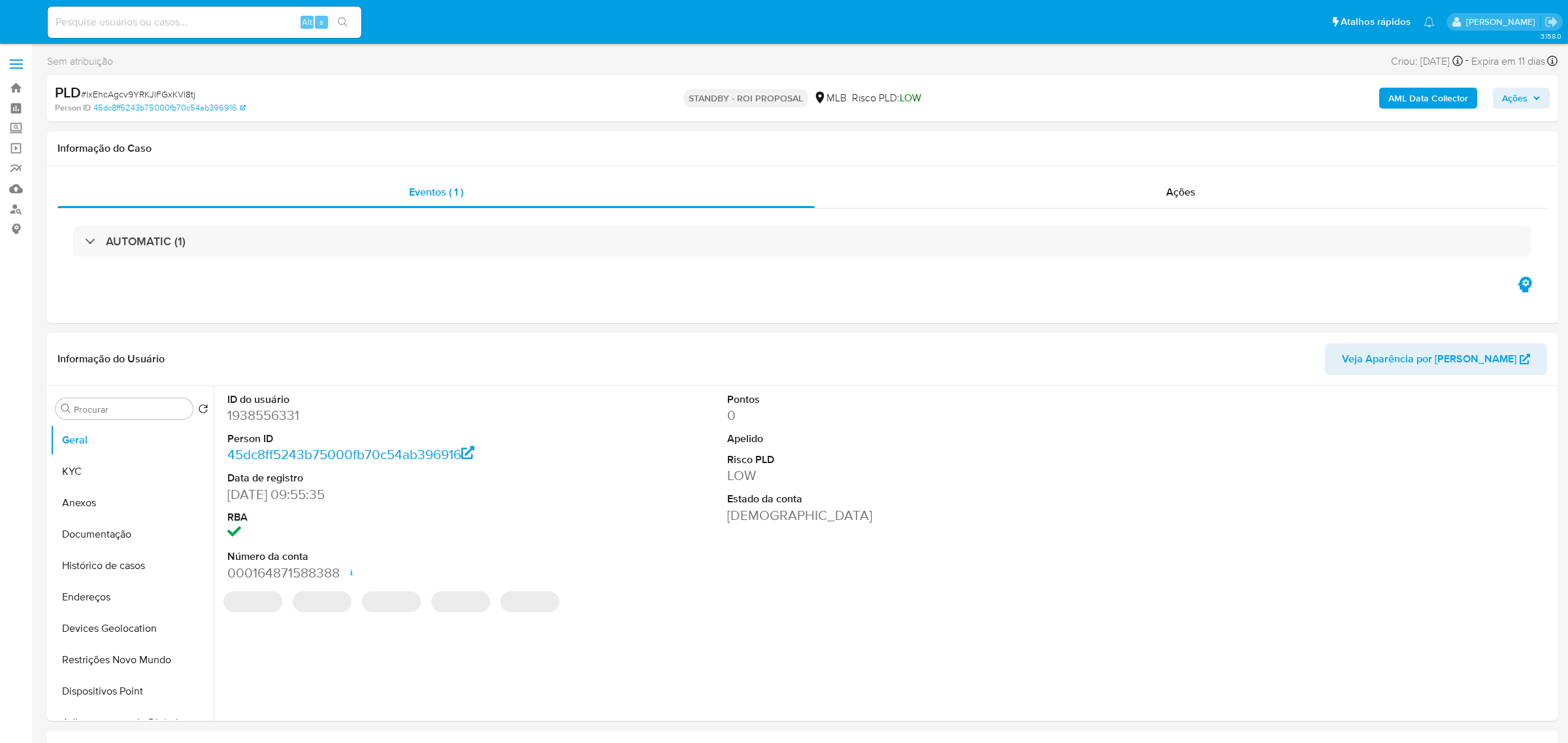
select select "10"
